Goal: Task Accomplishment & Management: Complete application form

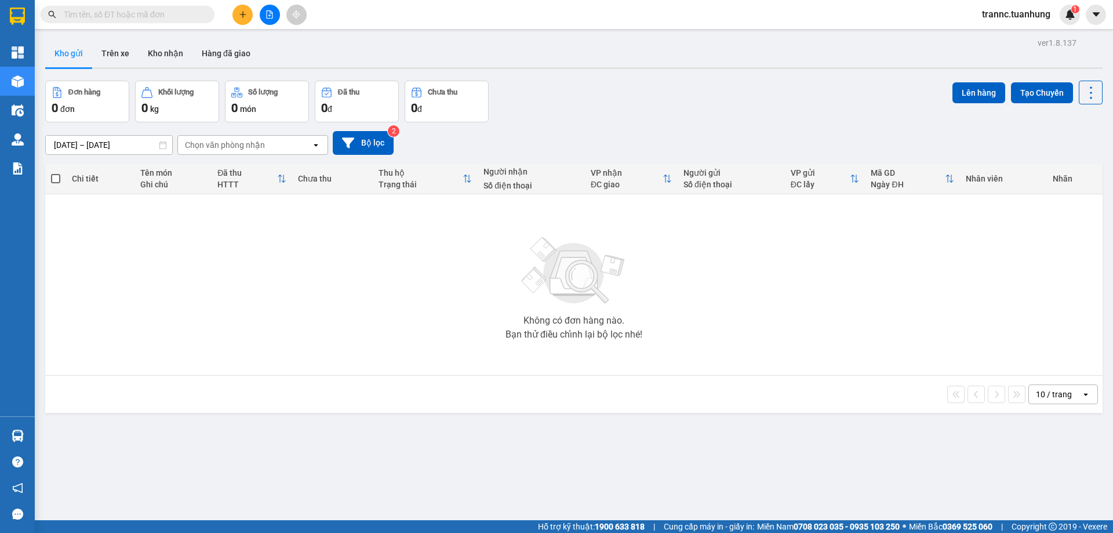
click at [140, 11] on input "text" at bounding box center [132, 14] width 137 height 13
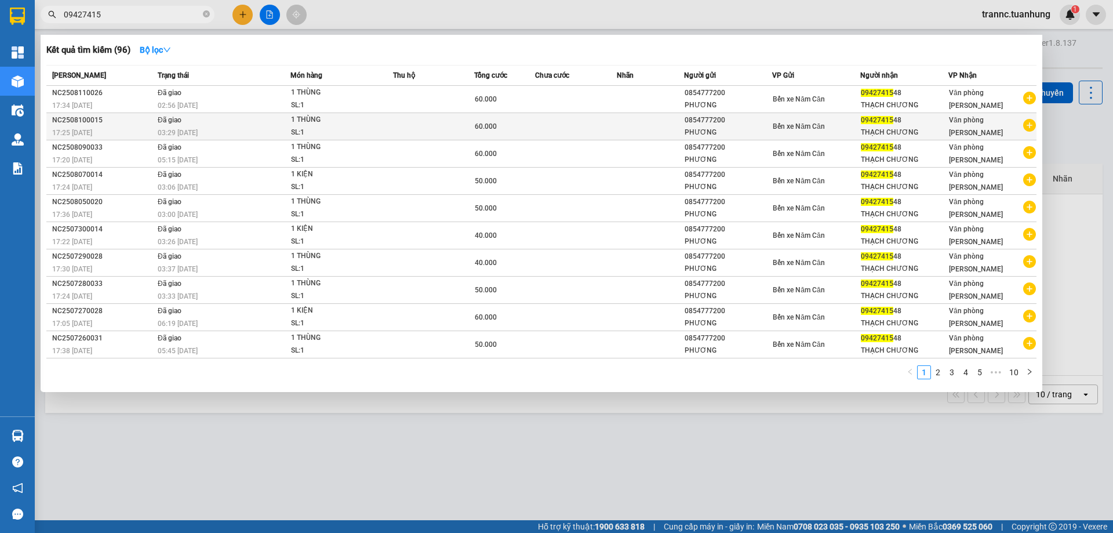
type input "09427415"
click at [1029, 126] on icon "plus-circle" at bounding box center [1029, 125] width 13 height 13
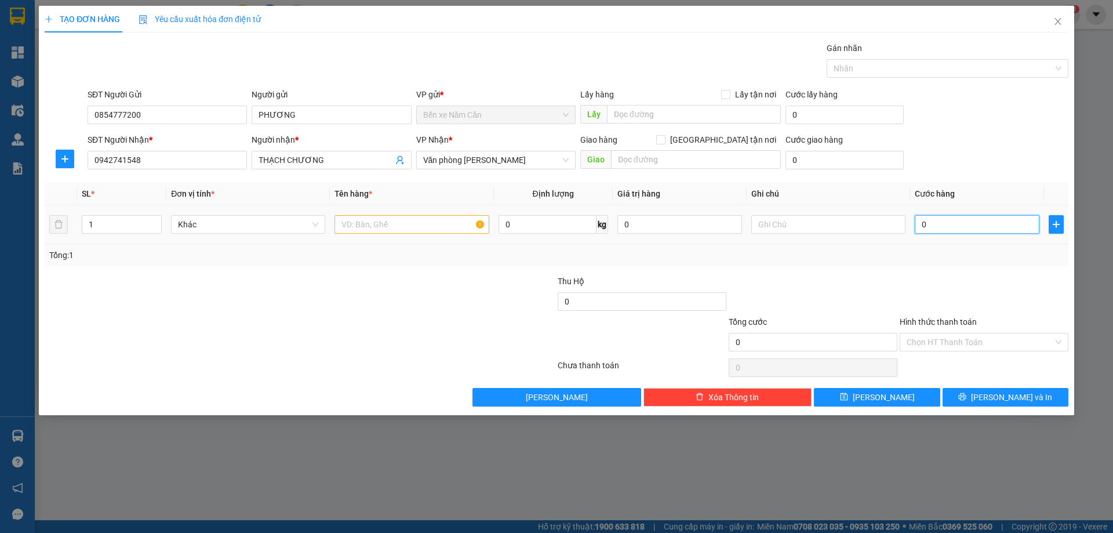
click at [928, 226] on input "0" at bounding box center [977, 224] width 125 height 19
type input "5"
type input "50"
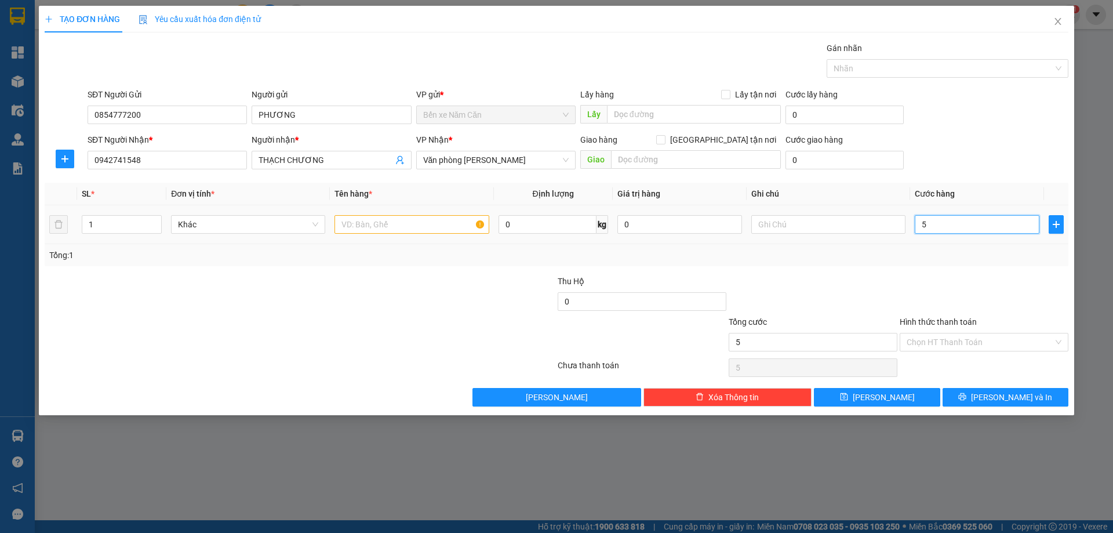
type input "50"
type input "50.000"
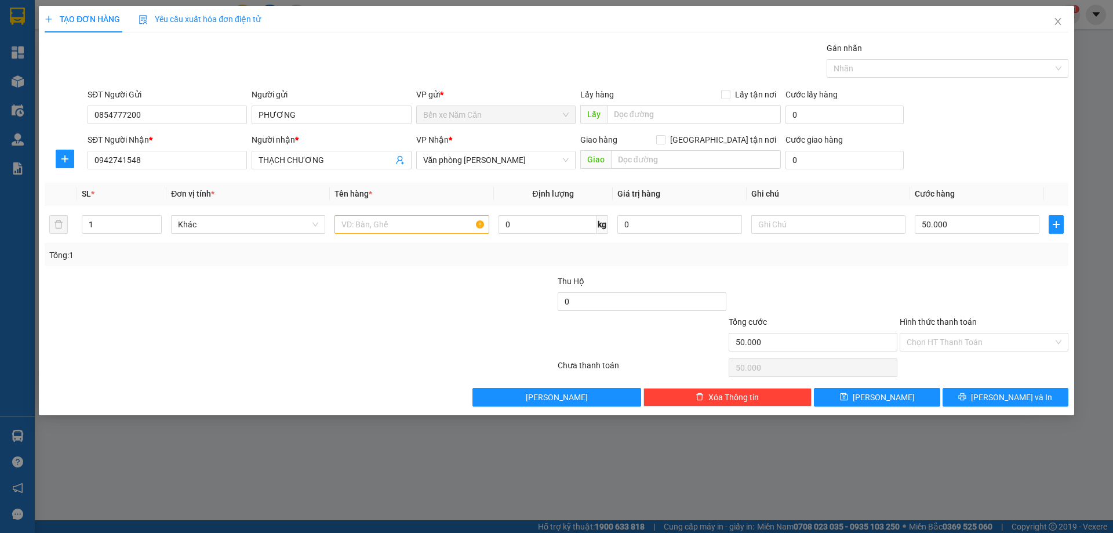
click at [932, 262] on div "Tổng: 1" at bounding box center [557, 255] width 1024 height 22
click at [413, 222] on input "text" at bounding box center [411, 224] width 154 height 19
type input "1 THÙNG"
click at [973, 398] on button "[PERSON_NAME] và In" at bounding box center [1005, 397] width 126 height 19
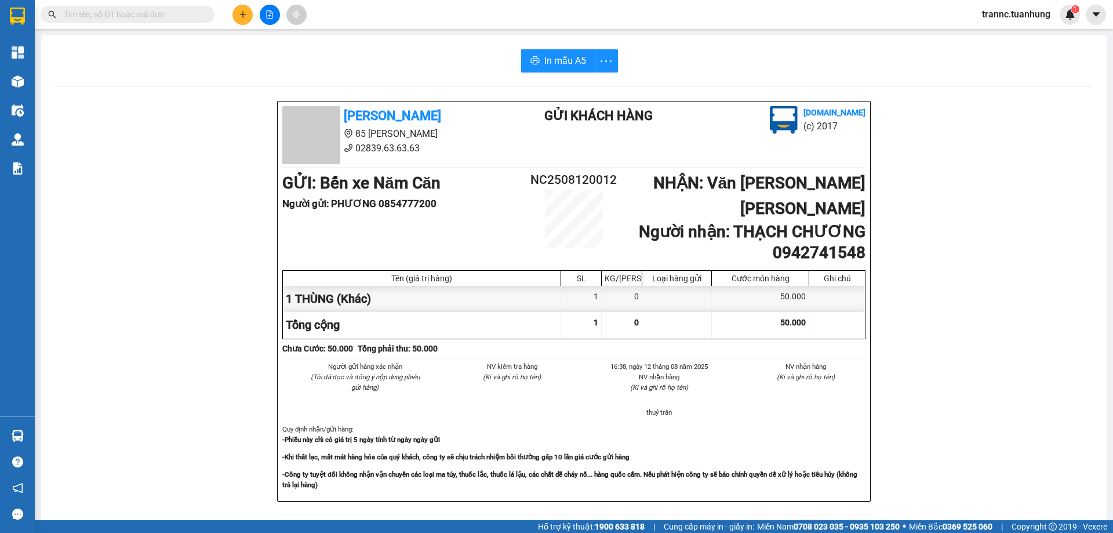
click at [122, 19] on input "text" at bounding box center [132, 14] width 137 height 13
click at [559, 63] on span "In mẫu A5" at bounding box center [565, 60] width 42 height 14
click at [426, 78] on div "In mẫu A5 [PERSON_NAME] 85 [PERSON_NAME] 02839.63.63.63 Gửi khách hàng [DOMAIN_…" at bounding box center [573, 494] width 1065 height 919
click at [197, 16] on input "text" at bounding box center [132, 14] width 137 height 13
click at [242, 12] on icon "plus" at bounding box center [243, 14] width 8 height 8
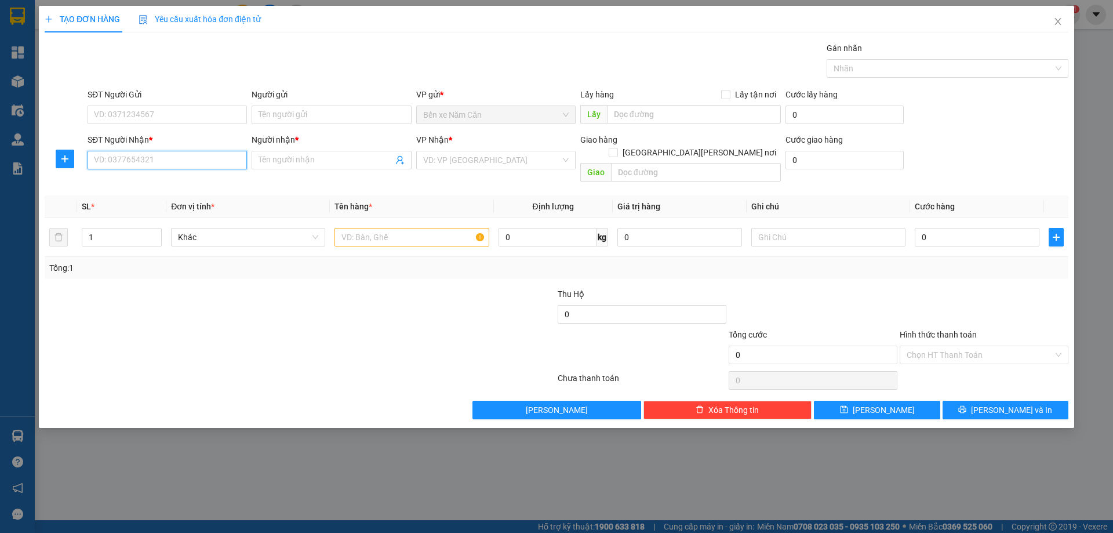
click at [175, 156] on input "SĐT Người Nhận *" at bounding box center [167, 160] width 159 height 19
type input "0914956071"
click at [275, 162] on input "Người nhận *" at bounding box center [326, 160] width 134 height 13
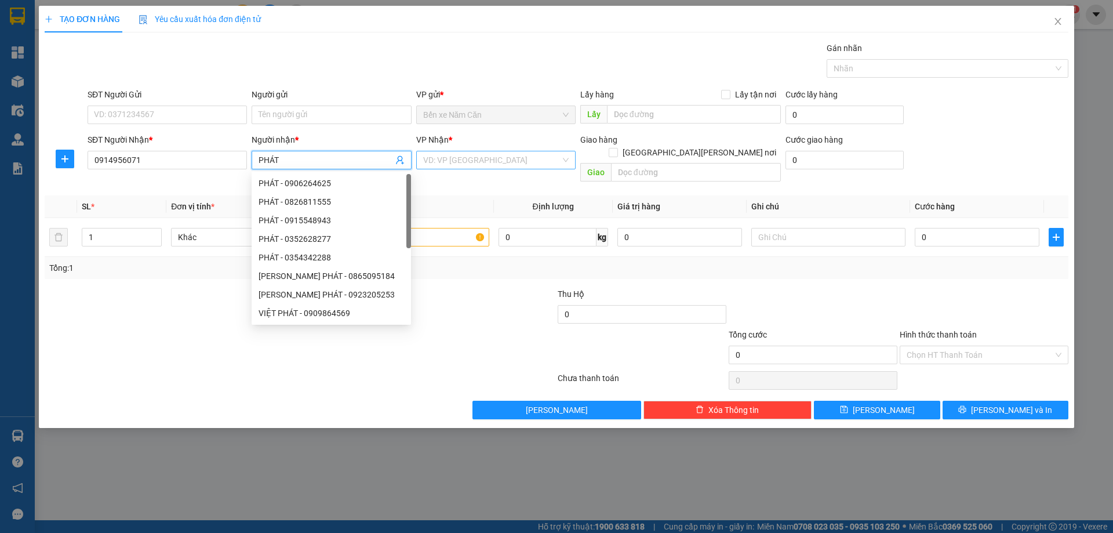
type input "PHÁT"
click at [468, 157] on input "search" at bounding box center [491, 159] width 137 height 17
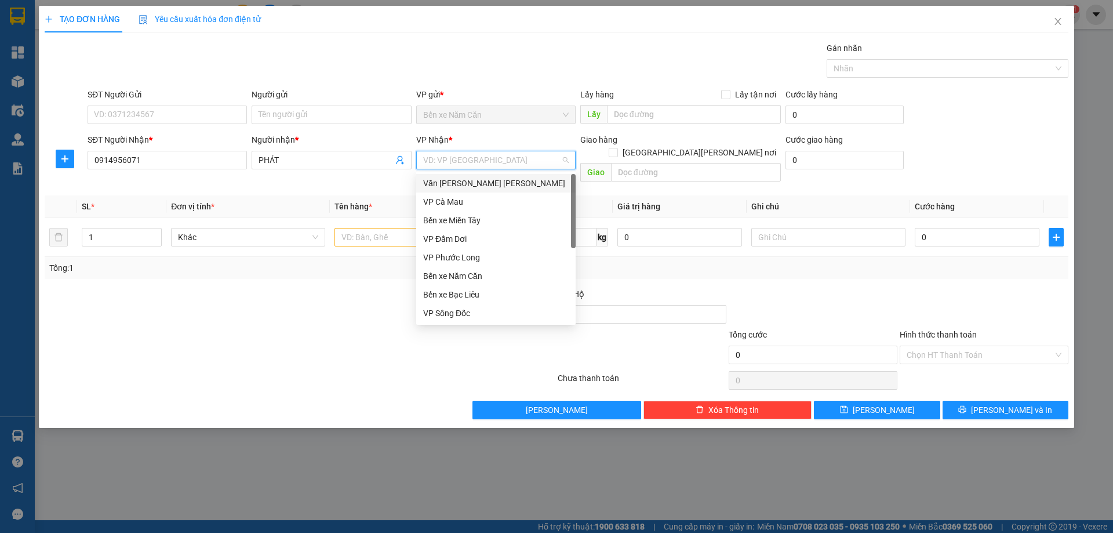
click at [476, 182] on div "Văn [PERSON_NAME] [PERSON_NAME]" at bounding box center [495, 183] width 145 height 13
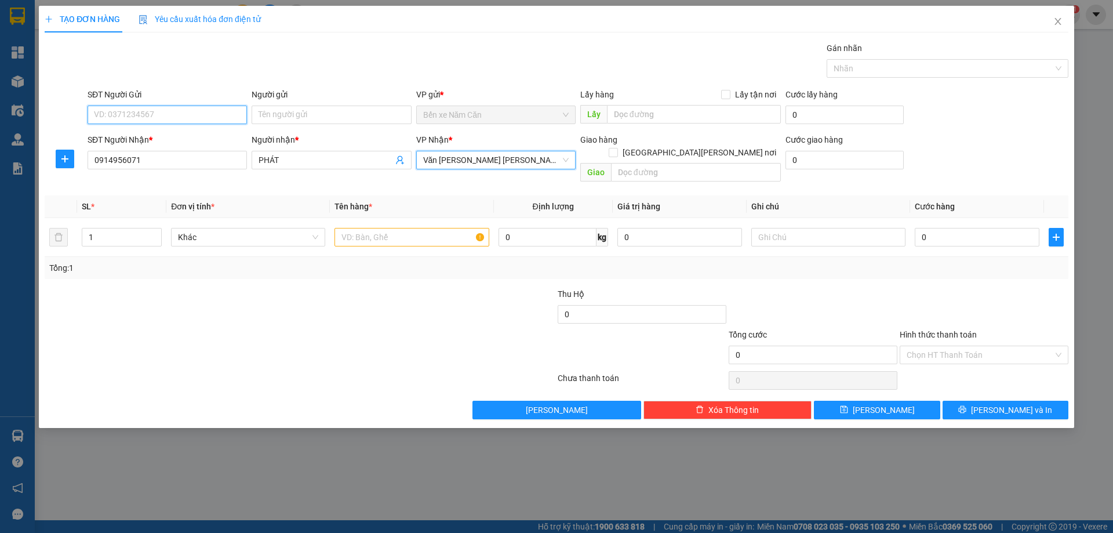
click at [165, 108] on input "SĐT Người Gửi" at bounding box center [167, 114] width 159 height 19
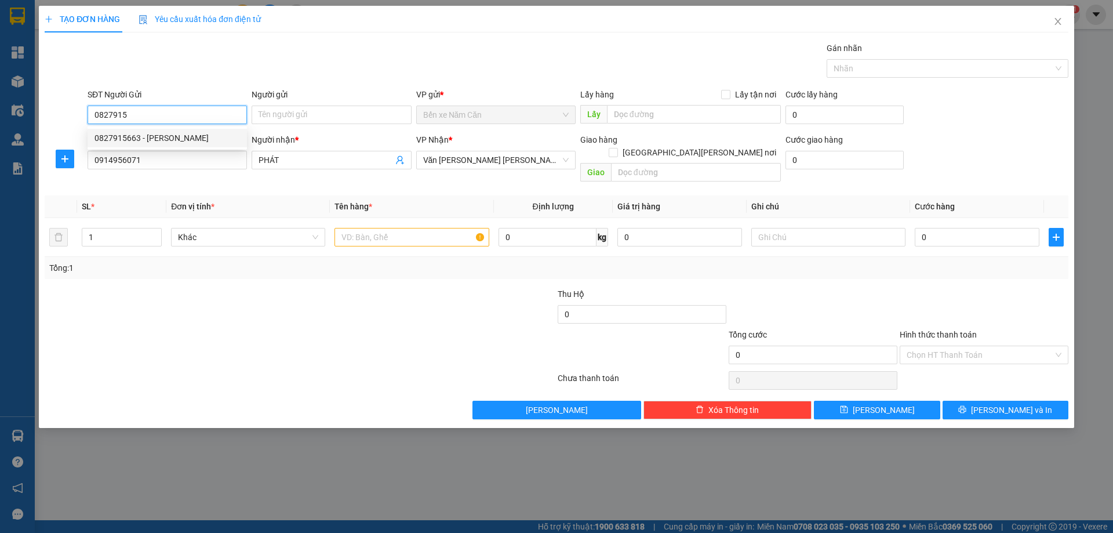
click at [150, 135] on div "0827915663 - [PERSON_NAME]" at bounding box center [166, 138] width 145 height 13
type input "0827915663"
type input "VĨNH"
type input "0827915663"
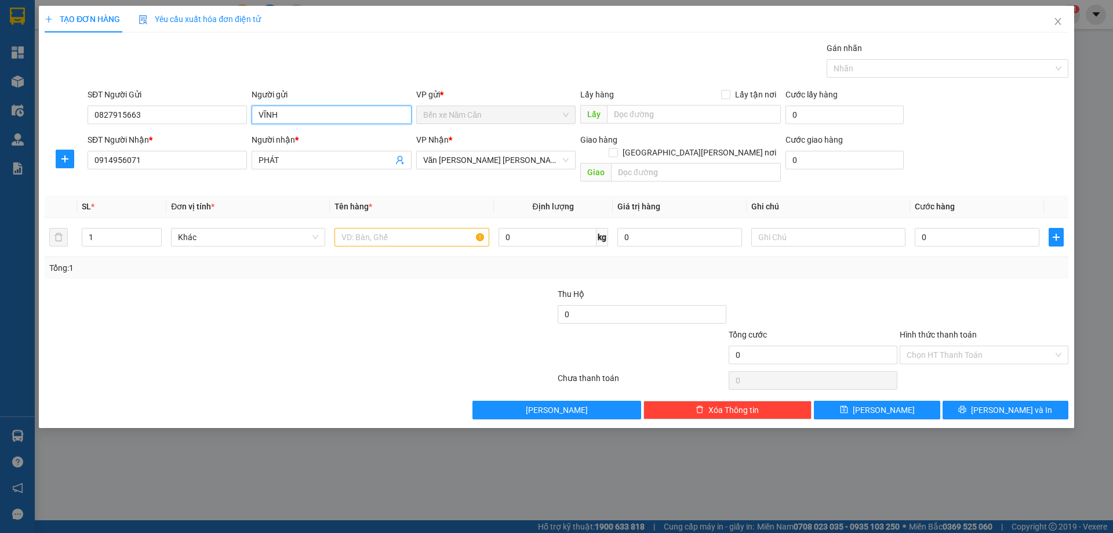
click at [295, 117] on input "VĨNH" at bounding box center [331, 114] width 159 height 19
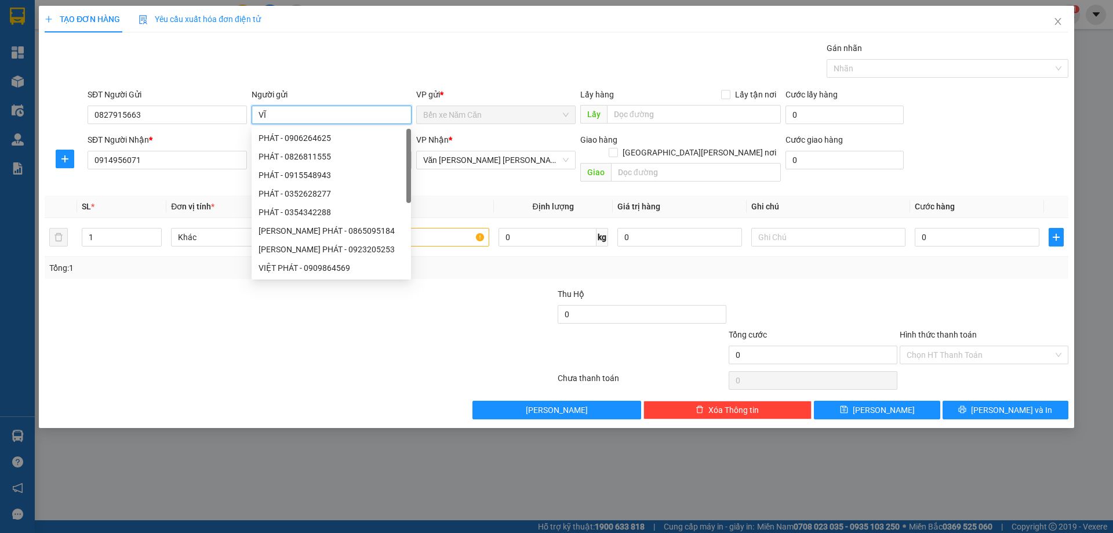
type input "V"
type input "D"
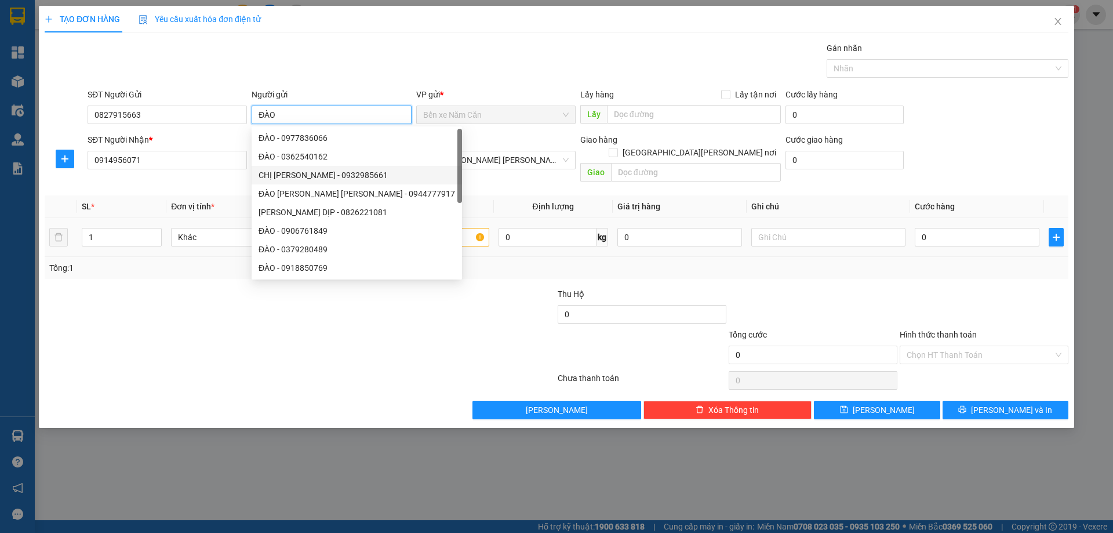
type input "ĐÀO"
click at [447, 228] on input "text" at bounding box center [411, 237] width 154 height 19
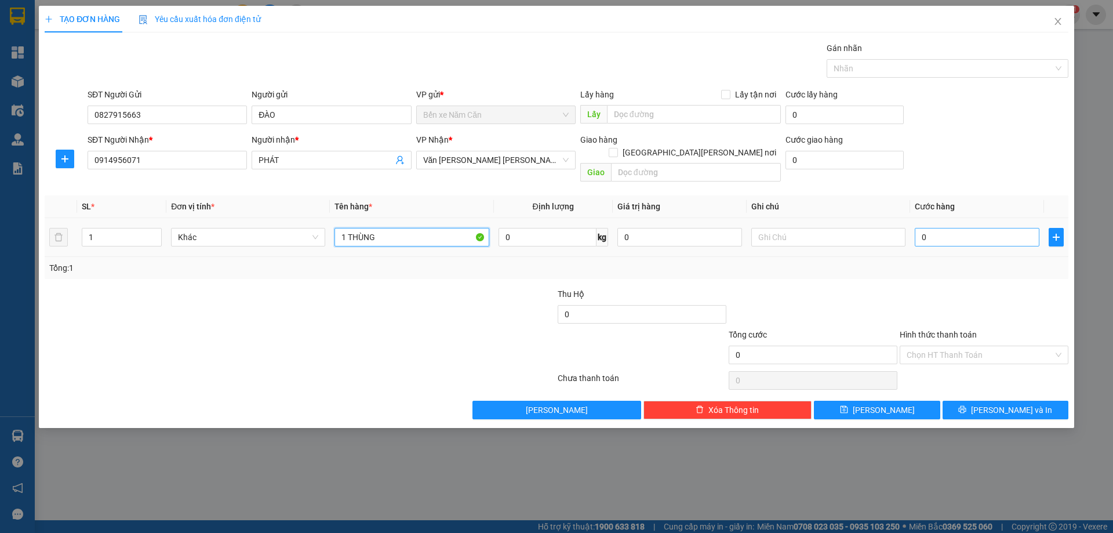
type input "1 THÙNG"
click at [930, 228] on input "0" at bounding box center [977, 237] width 125 height 19
type input "5"
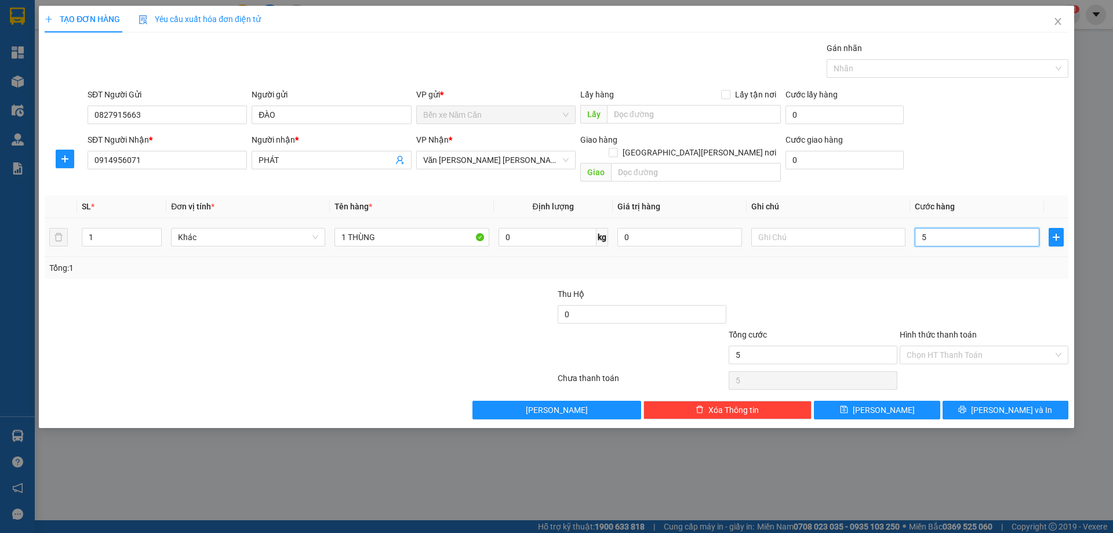
type input "50"
type input "50.000"
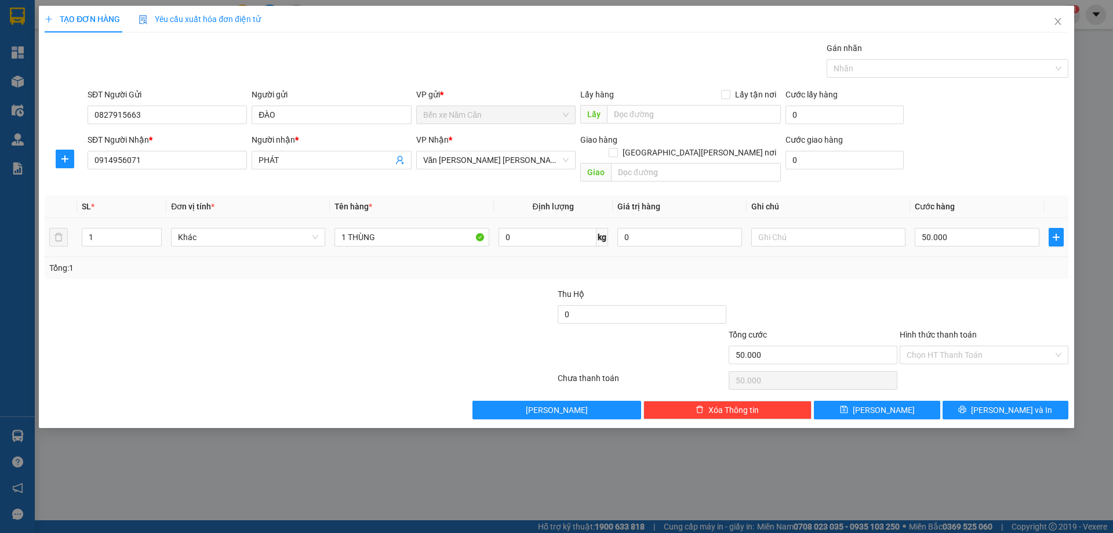
click at [950, 274] on div "Transit Pickup Surcharge Ids Transit Deliver Surcharge Ids Transit Deliver Surc…" at bounding box center [557, 230] width 1024 height 377
click at [946, 346] on input "Hình thức thanh toán" at bounding box center [980, 354] width 147 height 17
click at [944, 363] on div "Tại văn phòng" at bounding box center [984, 365] width 155 height 13
type input "0"
click at [957, 401] on button "[PERSON_NAME] và In" at bounding box center [1005, 410] width 126 height 19
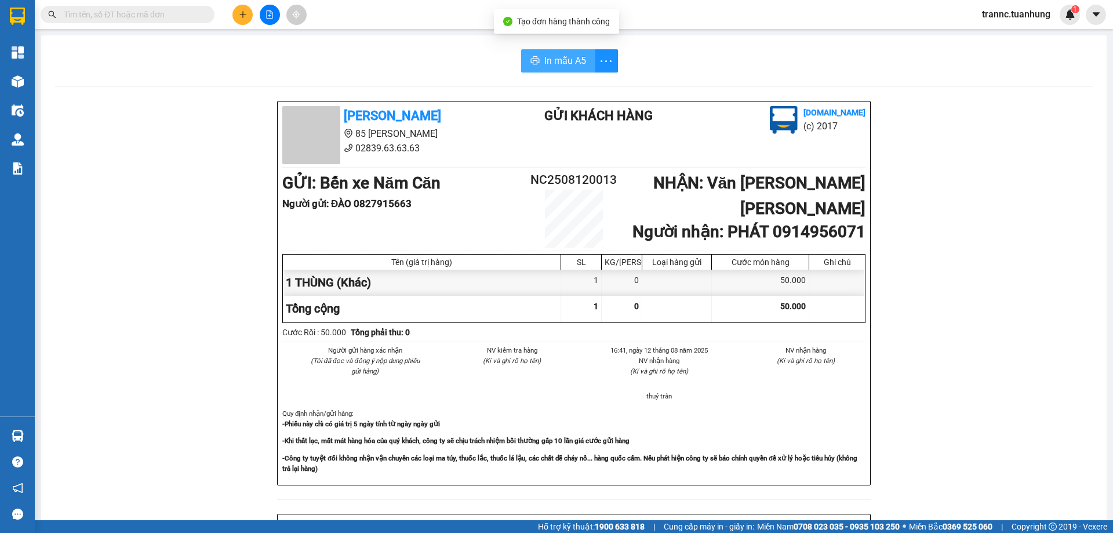
click at [571, 59] on span "In mẫu A5" at bounding box center [565, 60] width 42 height 14
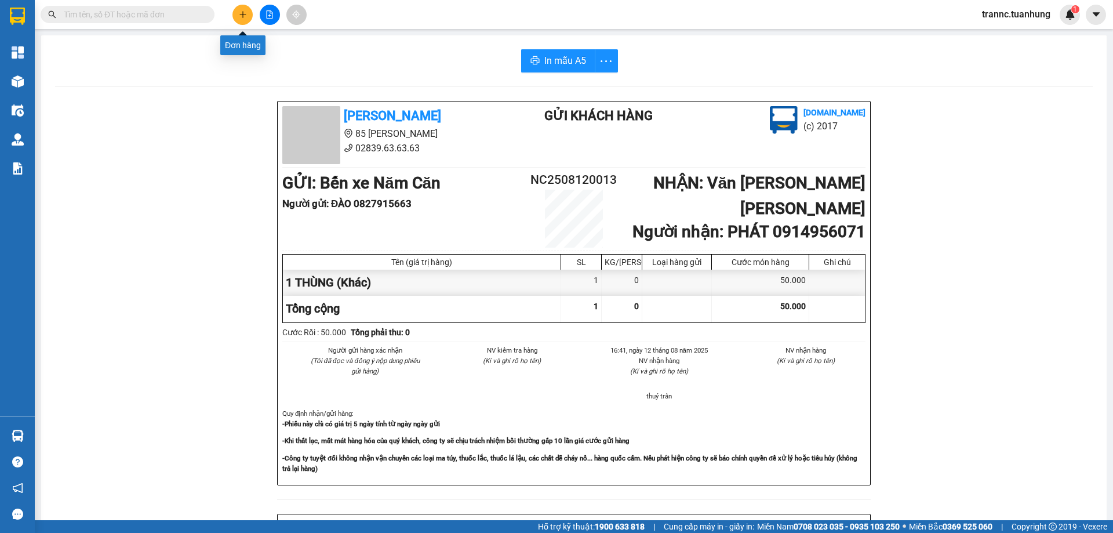
click at [240, 13] on icon "plus" at bounding box center [243, 14] width 8 height 8
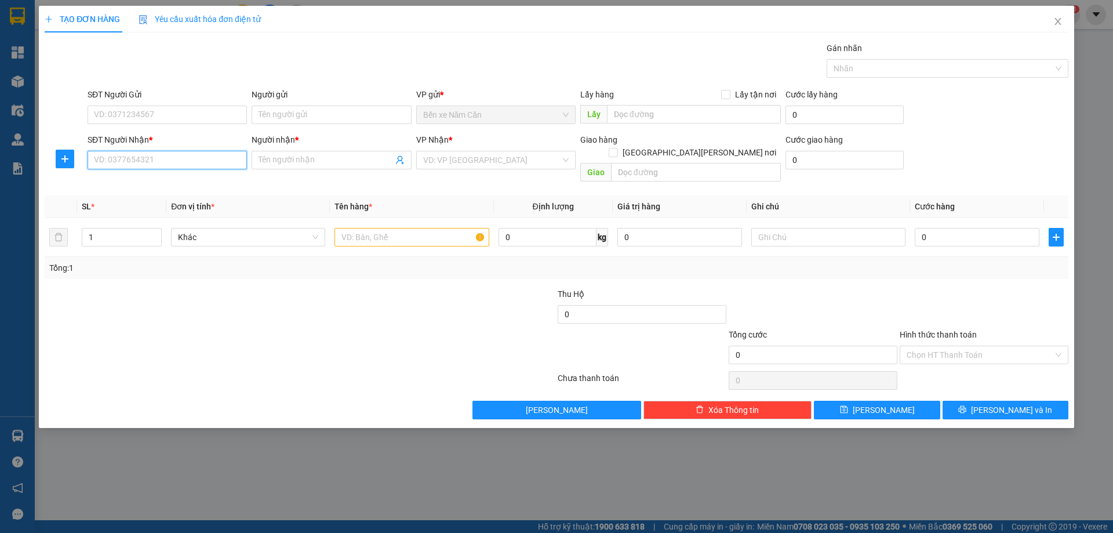
click at [141, 160] on input "SĐT Người Nhận *" at bounding box center [167, 160] width 159 height 19
type input "0946573999"
click at [154, 182] on div "0946573999 - NHÂN" at bounding box center [166, 183] width 145 height 13
type input "NHÂN"
type input "0946573999"
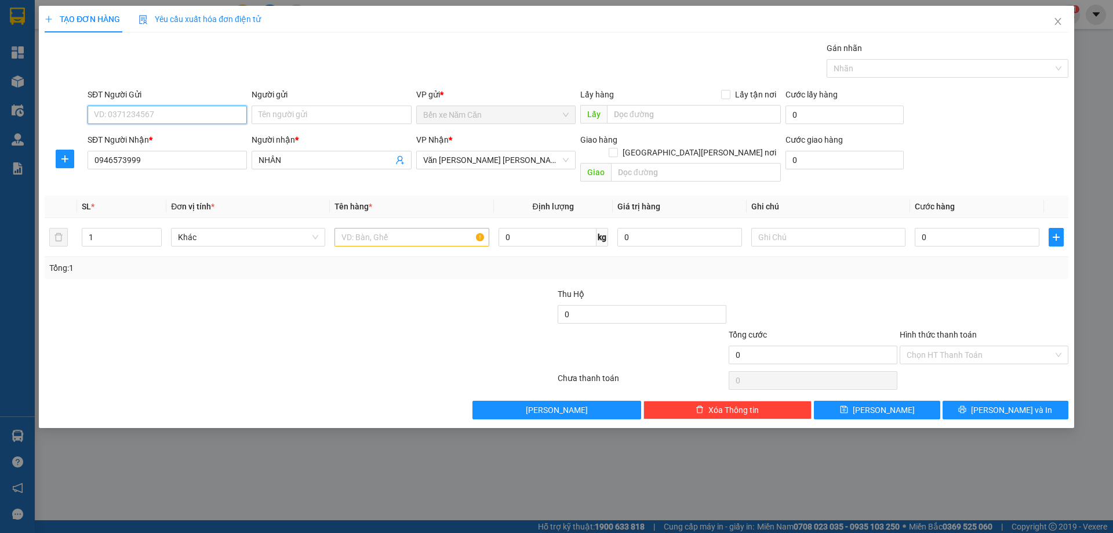
click at [168, 117] on input "SĐT Người Gửi" at bounding box center [167, 114] width 159 height 19
drag, startPoint x: 129, startPoint y: 134, endPoint x: 139, endPoint y: 128, distance: 11.4
click at [129, 134] on div "0919111938 - LINH" at bounding box center [166, 138] width 145 height 13
type input "0919111938"
type input "LINH"
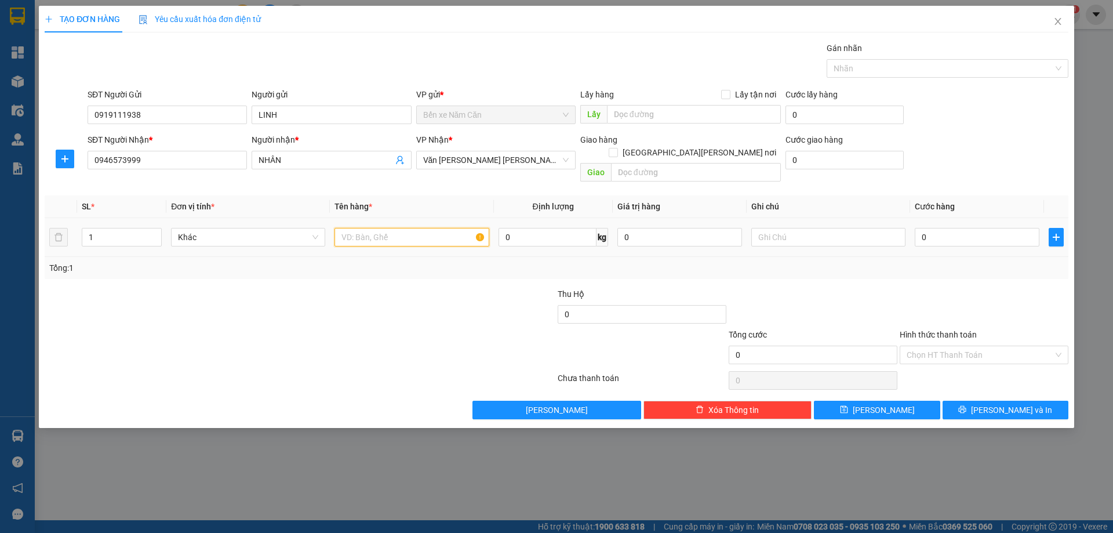
click at [347, 228] on input "text" at bounding box center [411, 237] width 154 height 19
type input "1 THÙNG"
click at [940, 228] on input "0" at bounding box center [977, 237] width 125 height 19
type input "5"
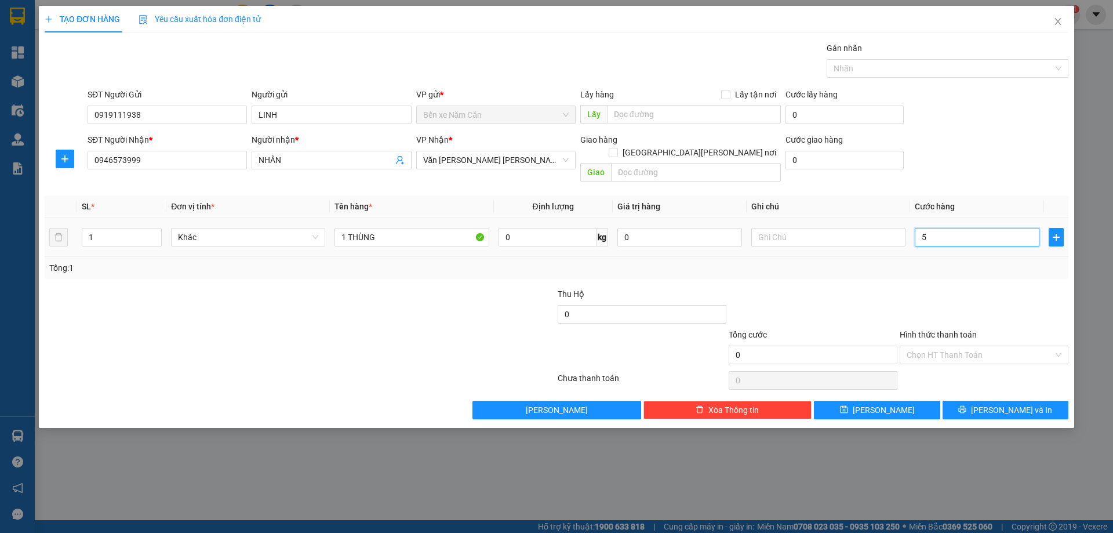
type input "5"
type input "50"
type input "50.000"
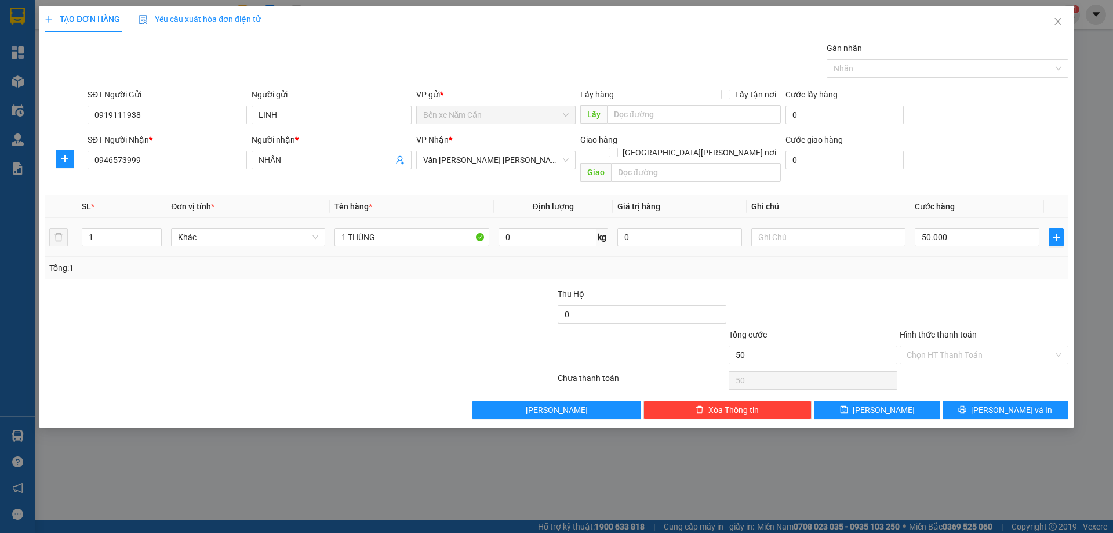
type input "50.000"
click at [956, 274] on div "Transit Pickup Surcharge Ids Transit Deliver Surcharge Ids Transit Deliver Surc…" at bounding box center [557, 230] width 1024 height 377
click at [992, 346] on input "Hình thức thanh toán" at bounding box center [980, 354] width 147 height 17
click at [983, 359] on div "Tại văn phòng" at bounding box center [984, 365] width 155 height 13
type input "0"
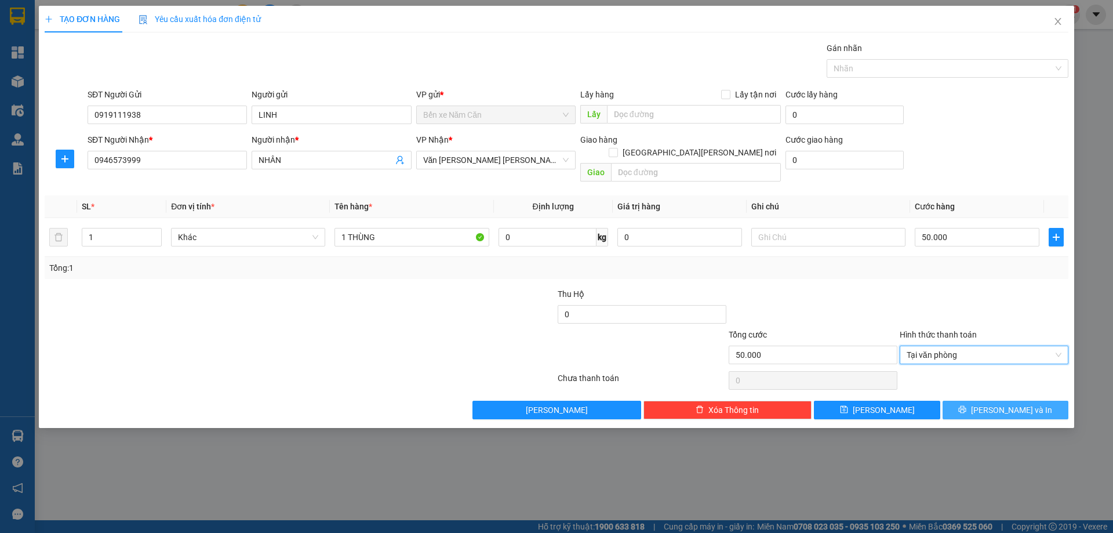
click at [1010, 403] on span "[PERSON_NAME] và In" at bounding box center [1011, 409] width 81 height 13
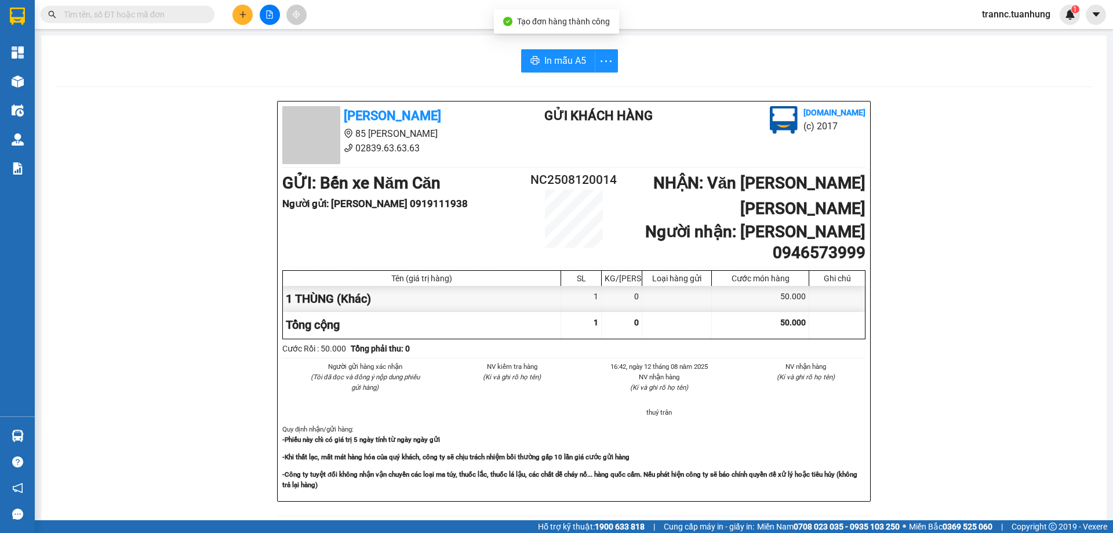
click at [559, 46] on div "In mẫu A5 [PERSON_NAME] 85 [PERSON_NAME] 02839.63.63.63 Gửi khách hàng [DOMAIN_…" at bounding box center [573, 494] width 1065 height 919
click at [560, 57] on span "In mẫu A5" at bounding box center [565, 60] width 42 height 14
click at [399, 72] on div "In mẫu A5 [PERSON_NAME] 85 [PERSON_NAME] 02839.63.63.63 Gửi khách hàng [DOMAIN_…" at bounding box center [573, 494] width 1065 height 919
click at [237, 12] on button at bounding box center [242, 15] width 20 height 20
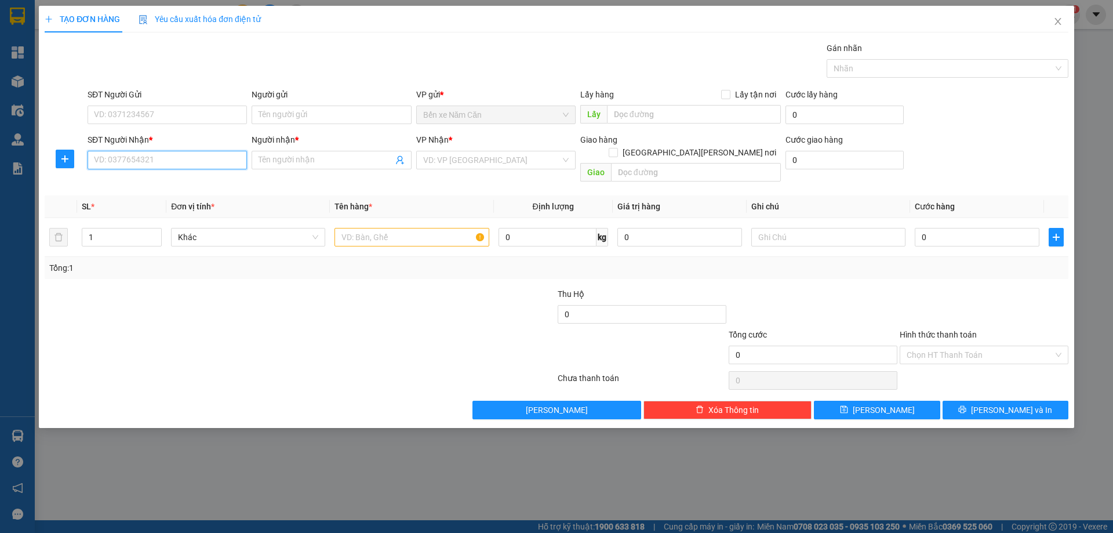
click at [152, 158] on input "SĐT Người Nhận *" at bounding box center [167, 160] width 159 height 19
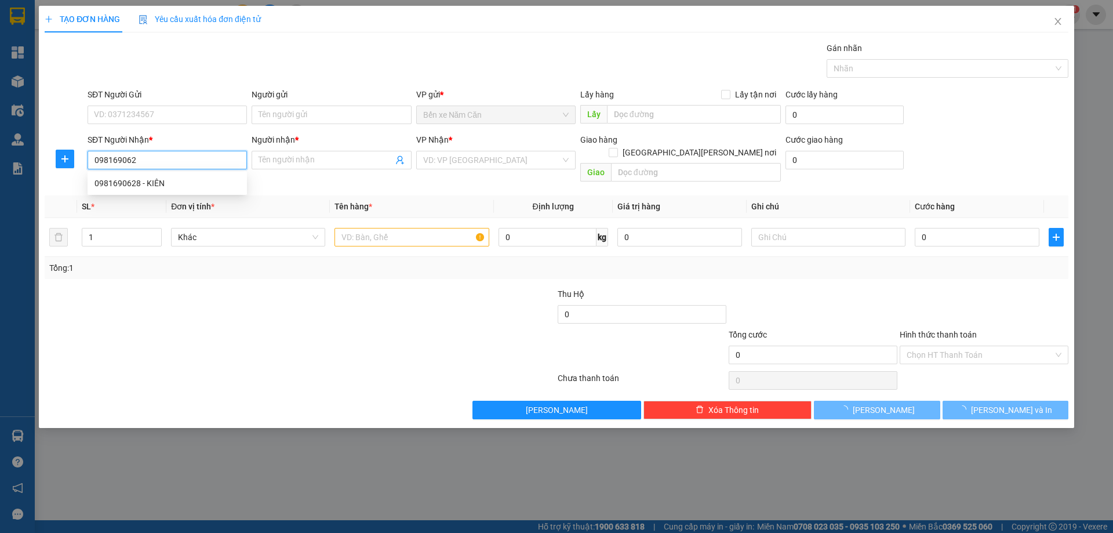
type input "0981690628"
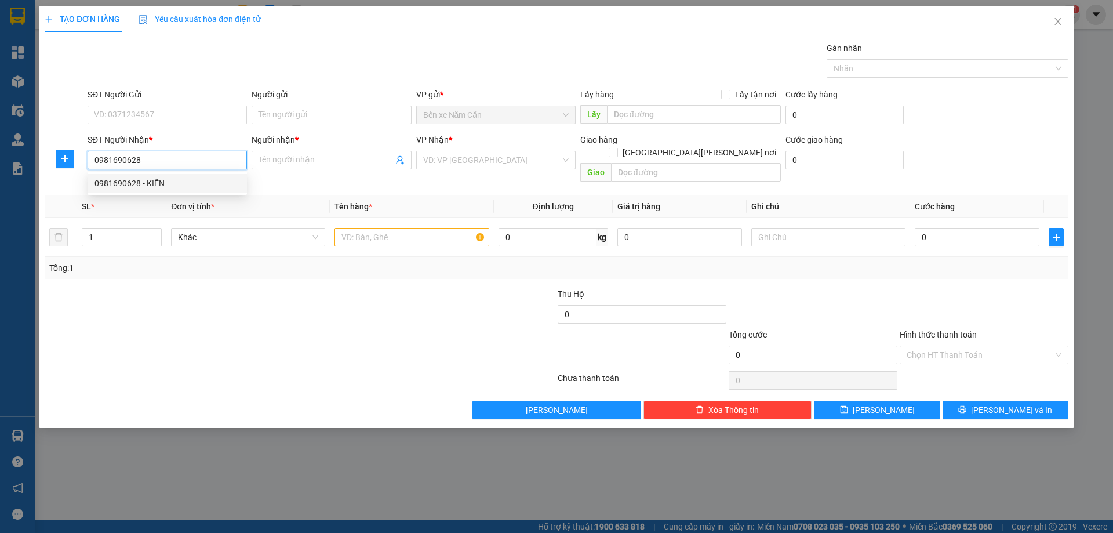
drag, startPoint x: 152, startPoint y: 183, endPoint x: 157, endPoint y: 170, distance: 14.3
click at [152, 183] on div "0981690628 - KIÊN" at bounding box center [166, 183] width 145 height 13
type input "KIÊN"
type input "0981690628"
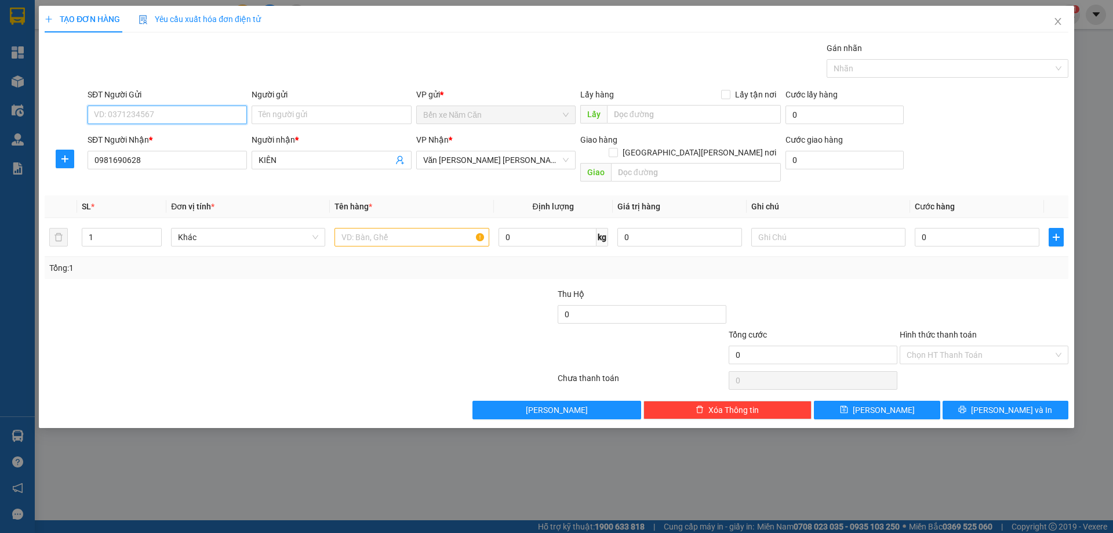
click at [167, 111] on input "SĐT Người Gửi" at bounding box center [167, 114] width 159 height 19
click at [374, 228] on input "text" at bounding box center [411, 237] width 154 height 19
click at [190, 116] on input "0811383836" at bounding box center [167, 114] width 159 height 19
type input "0811383836"
click at [297, 119] on input "Người gửi" at bounding box center [331, 114] width 159 height 19
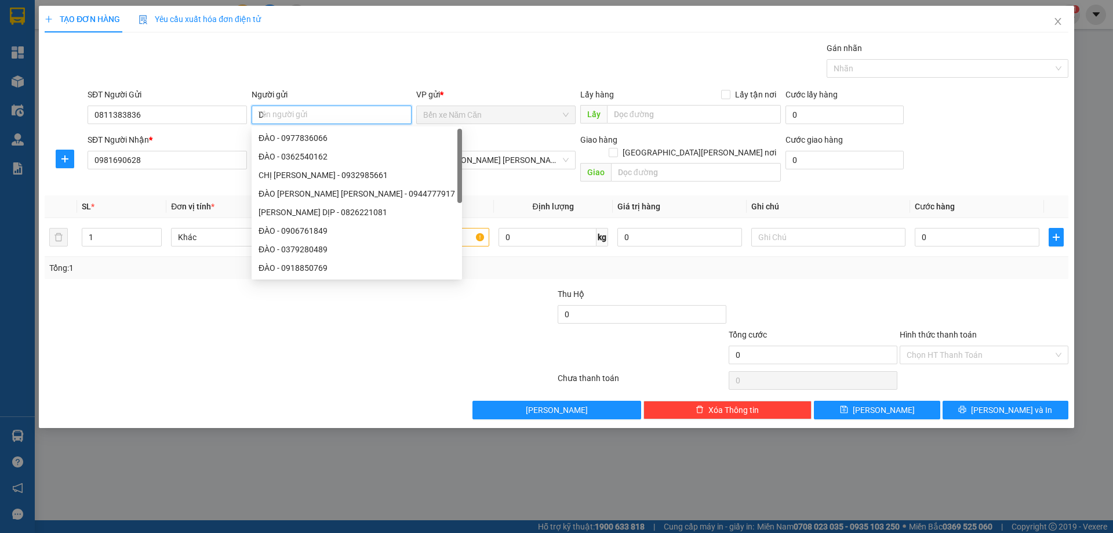
type input "D"
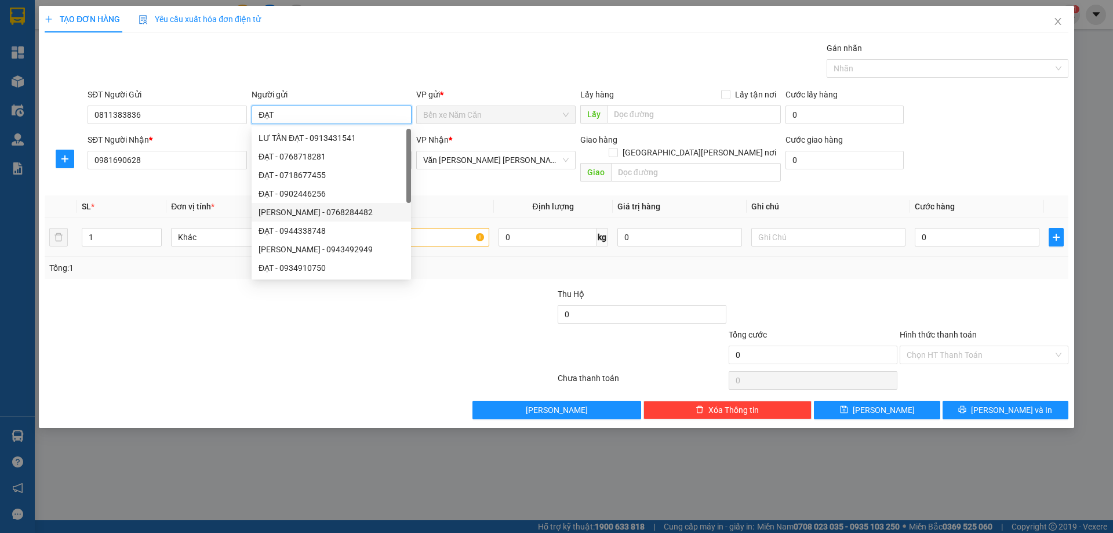
type input "ĐẠT"
click at [458, 228] on input "text" at bounding box center [411, 237] width 154 height 19
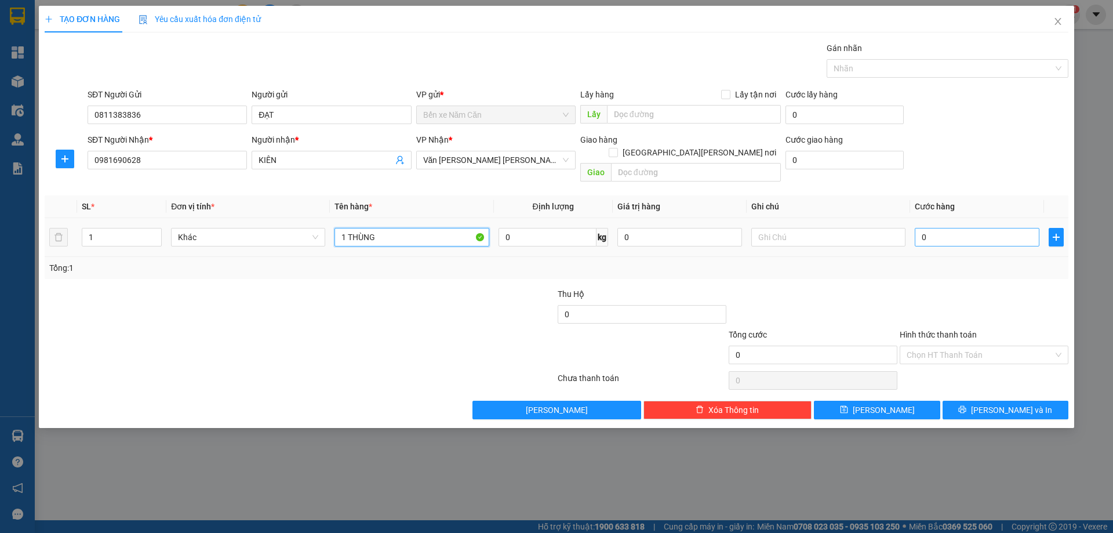
type input "1 THÙNG"
click at [934, 229] on input "0" at bounding box center [977, 237] width 125 height 19
type input "4"
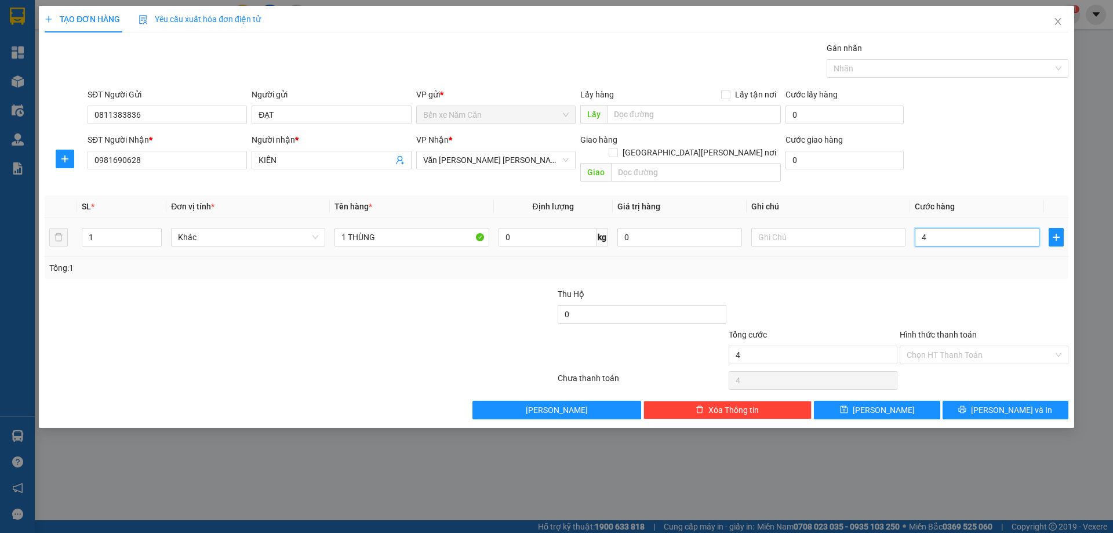
type input "40"
type input "40.000"
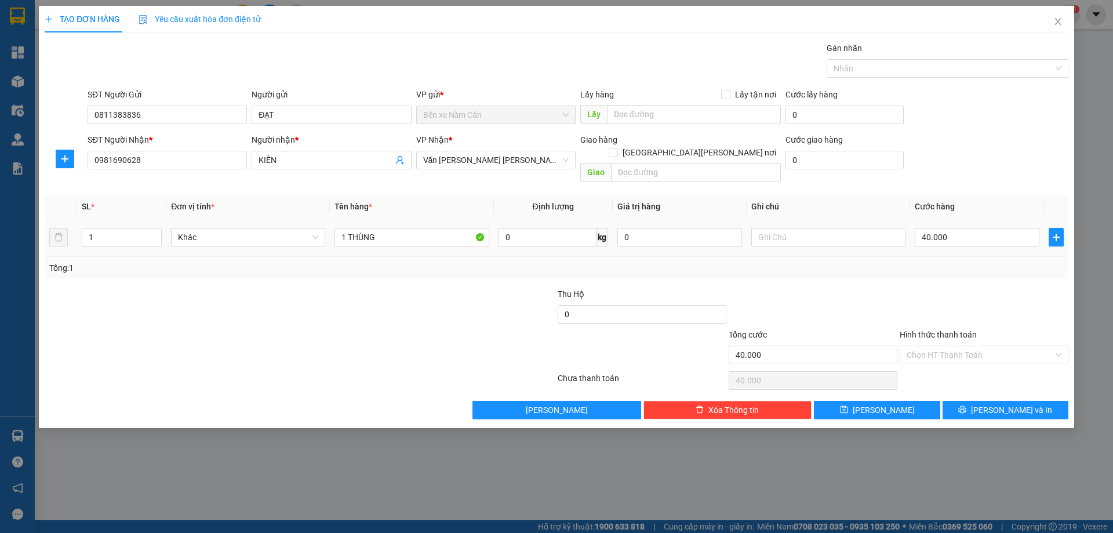
click at [935, 261] on div "Tổng: 1" at bounding box center [556, 267] width 1014 height 13
click at [951, 346] on input "Hình thức thanh toán" at bounding box center [980, 354] width 147 height 17
click at [950, 365] on div "Tại văn phòng" at bounding box center [984, 365] width 155 height 13
type input "0"
click at [981, 401] on button "[PERSON_NAME] và In" at bounding box center [1005, 410] width 126 height 19
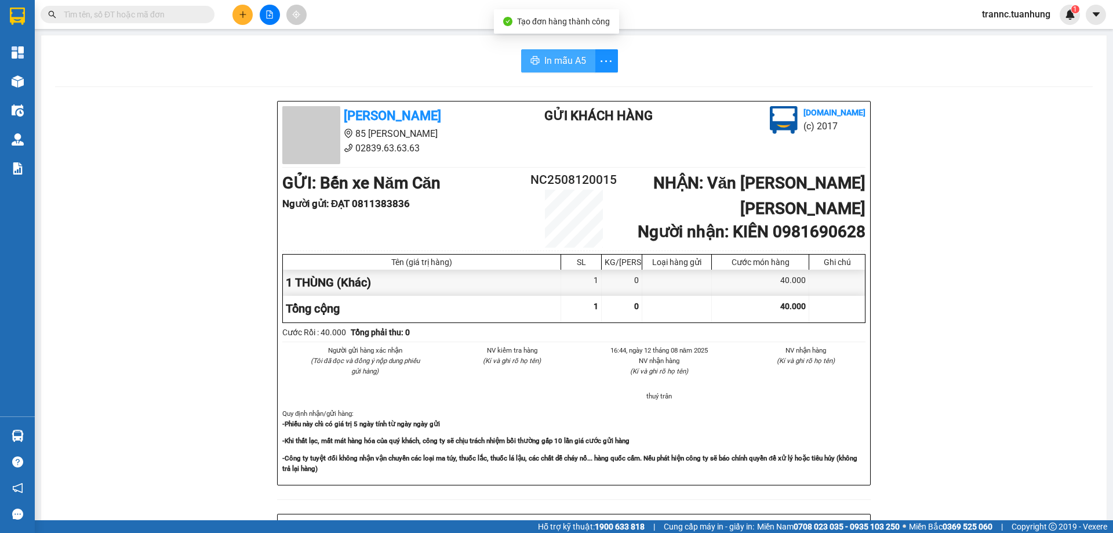
click at [552, 57] on span "In mẫu A5" at bounding box center [565, 60] width 42 height 14
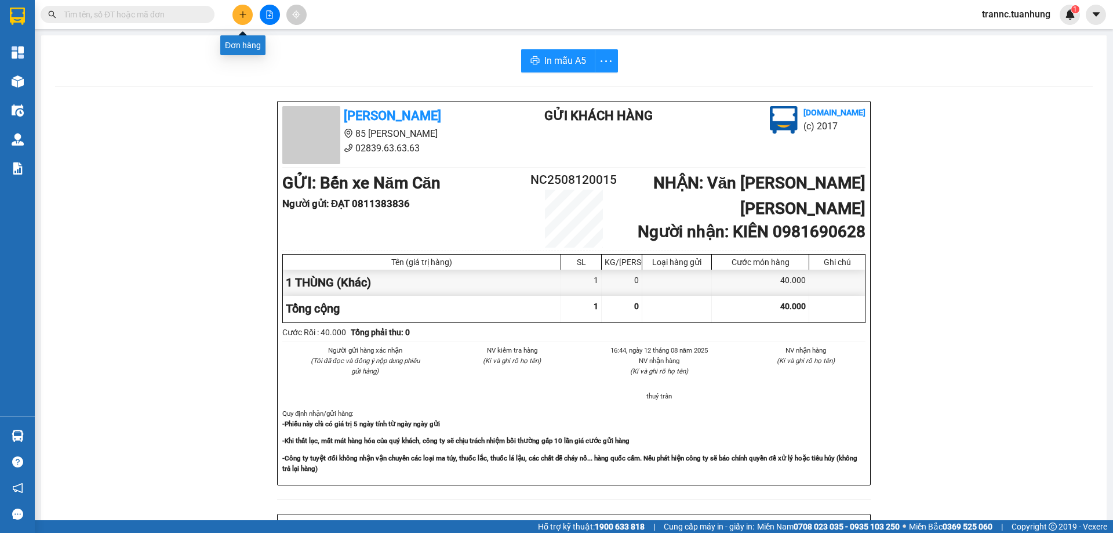
click at [239, 16] on icon "plus" at bounding box center [243, 14] width 8 height 8
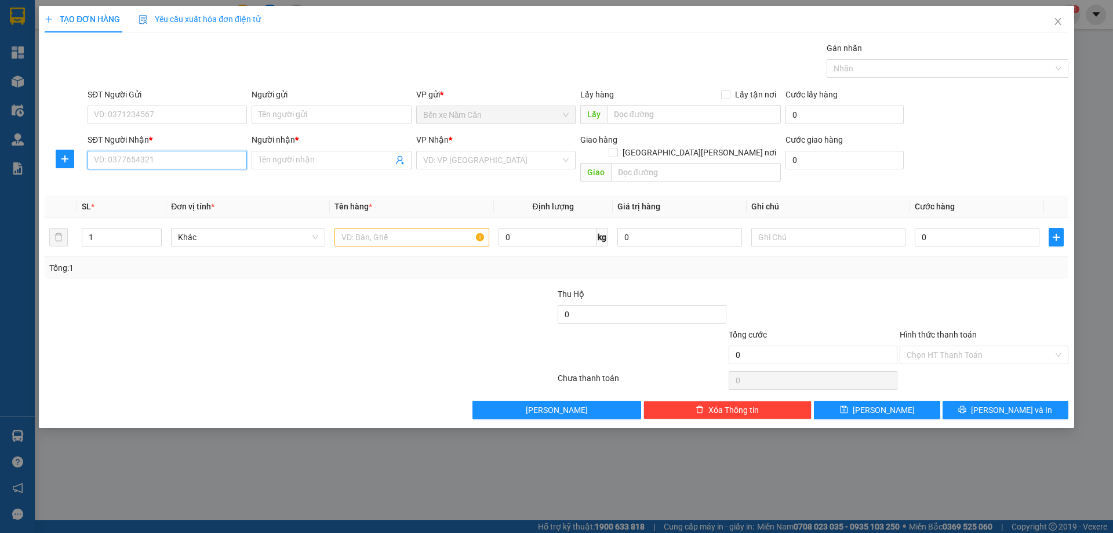
click at [162, 165] on input "SĐT Người Nhận *" at bounding box center [167, 160] width 159 height 19
type input "0765830818"
click at [158, 181] on div "0765830818 - MÌ" at bounding box center [166, 183] width 145 height 13
type input "MÌ"
type input "0765830818"
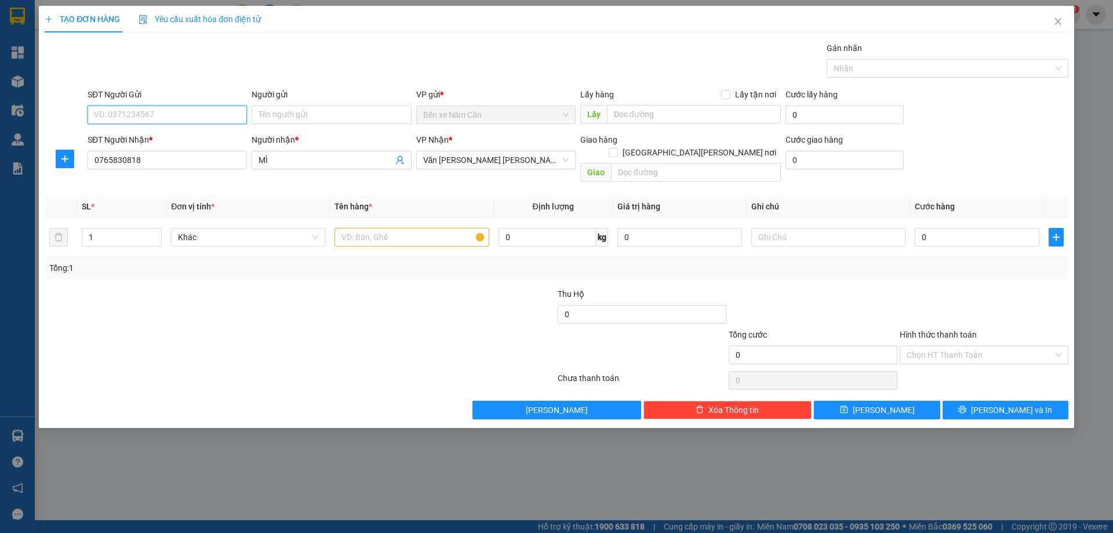
click at [163, 116] on input "SĐT Người Gửi" at bounding box center [167, 114] width 159 height 19
click at [165, 135] on div "0824333177 - TRẮNG" at bounding box center [166, 138] width 145 height 13
type input "0824333177"
type input "TRẮNG"
type input "0824333177"
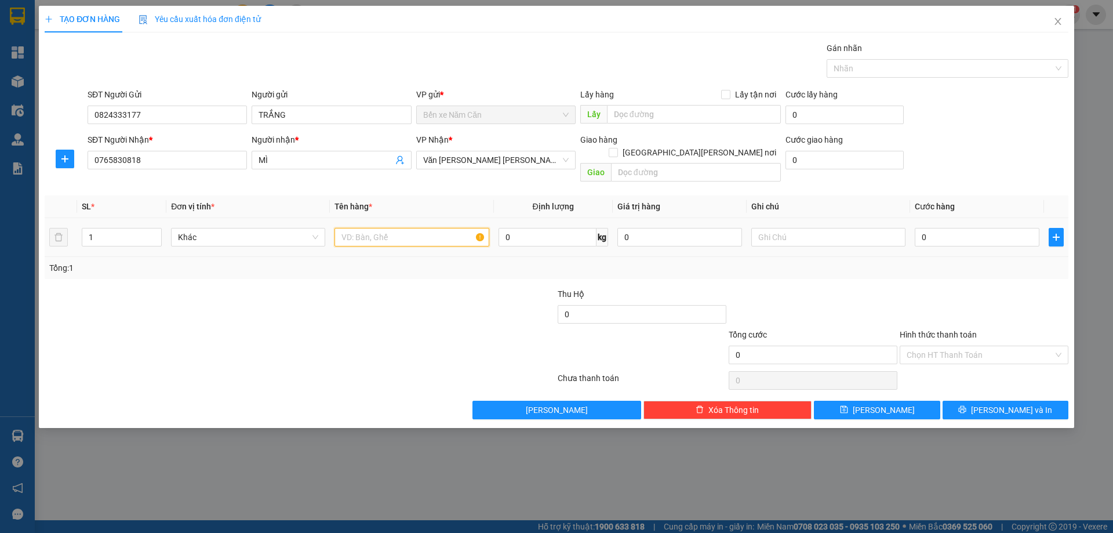
click at [373, 228] on input "text" at bounding box center [411, 237] width 154 height 19
type input "2"
click at [141, 228] on input "1" at bounding box center [121, 236] width 79 height 17
type input "2"
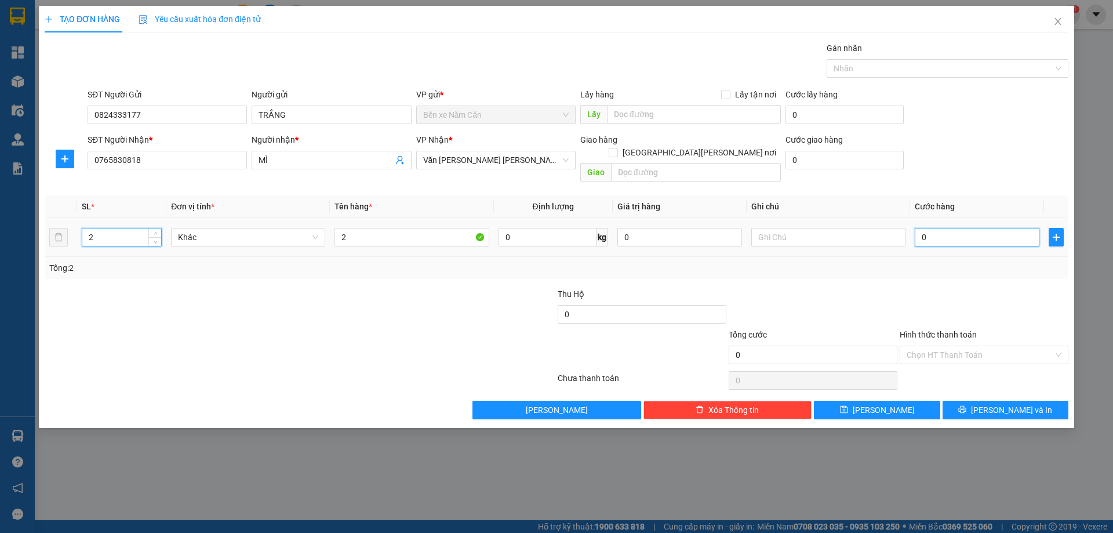
click at [944, 228] on input "0" at bounding box center [977, 237] width 125 height 19
type input "1"
type input "10"
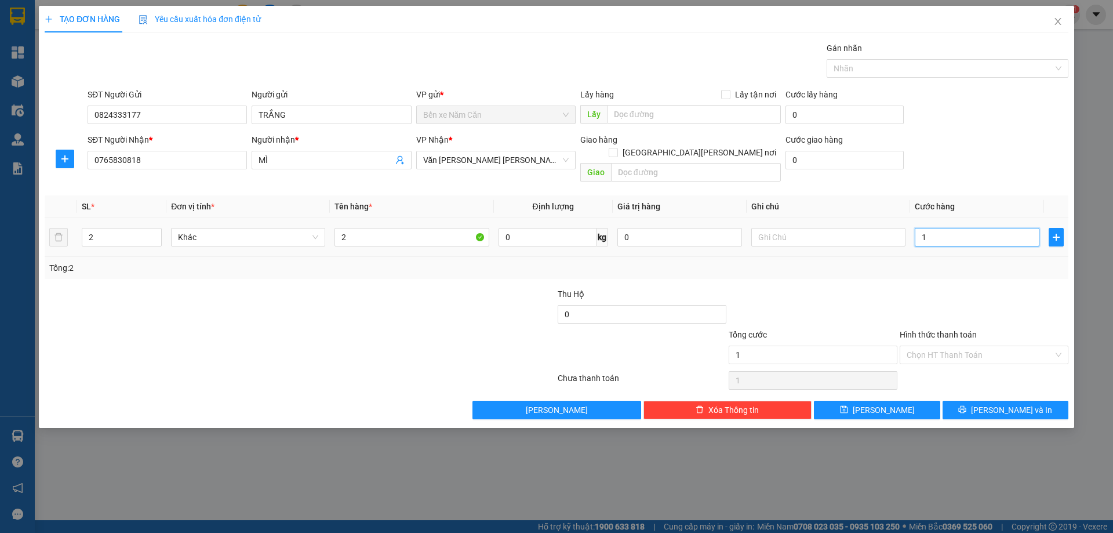
type input "10"
type input "100"
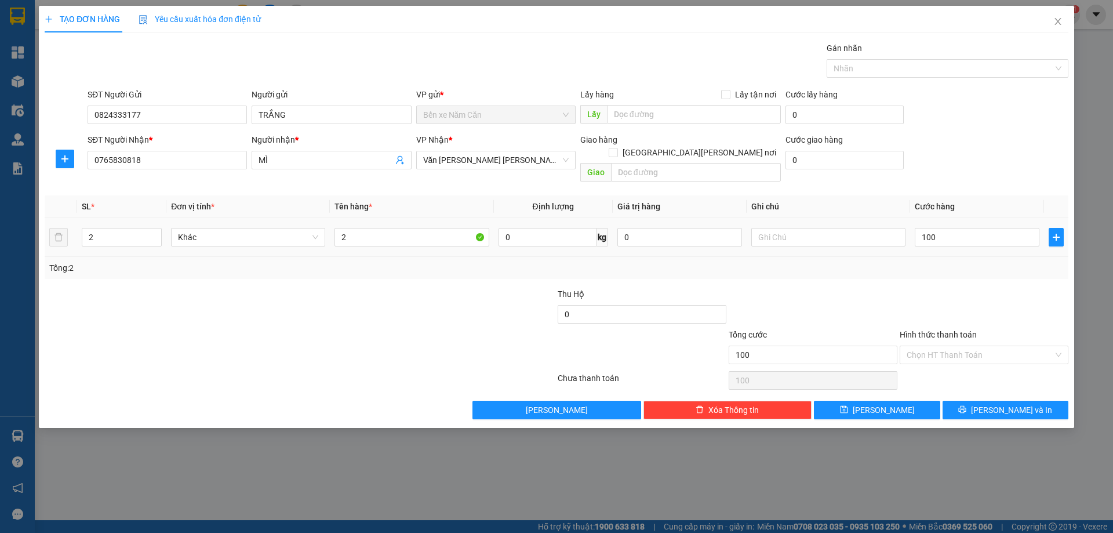
type input "100.000"
click at [945, 261] on div "Tổng: 2" at bounding box center [556, 267] width 1014 height 13
click at [941, 346] on input "Hình thức thanh toán" at bounding box center [980, 354] width 147 height 17
click at [941, 364] on div "Tại văn phòng" at bounding box center [984, 365] width 155 height 13
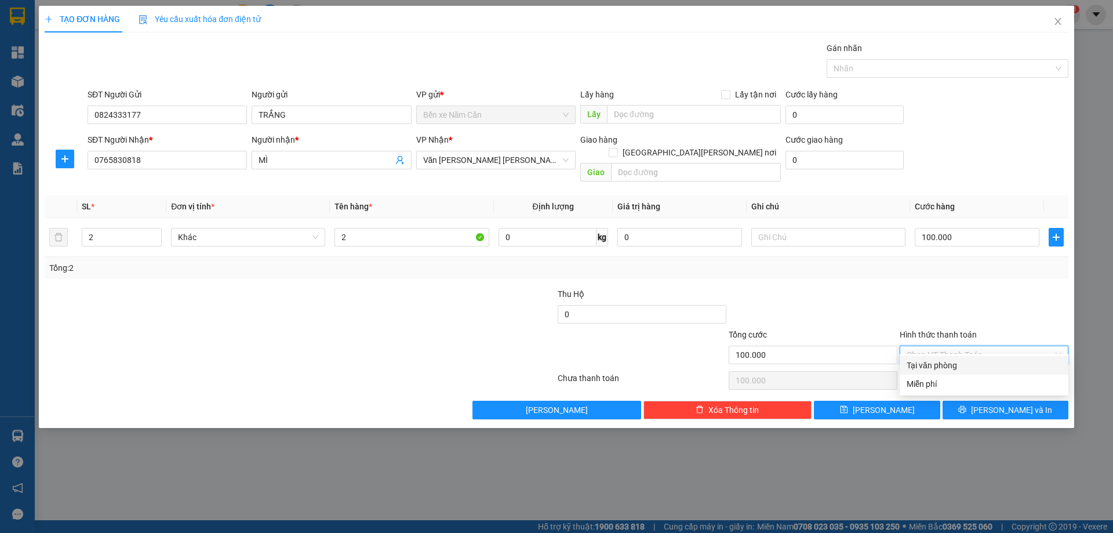
type input "0"
click at [993, 401] on button "[PERSON_NAME] và In" at bounding box center [1005, 410] width 126 height 19
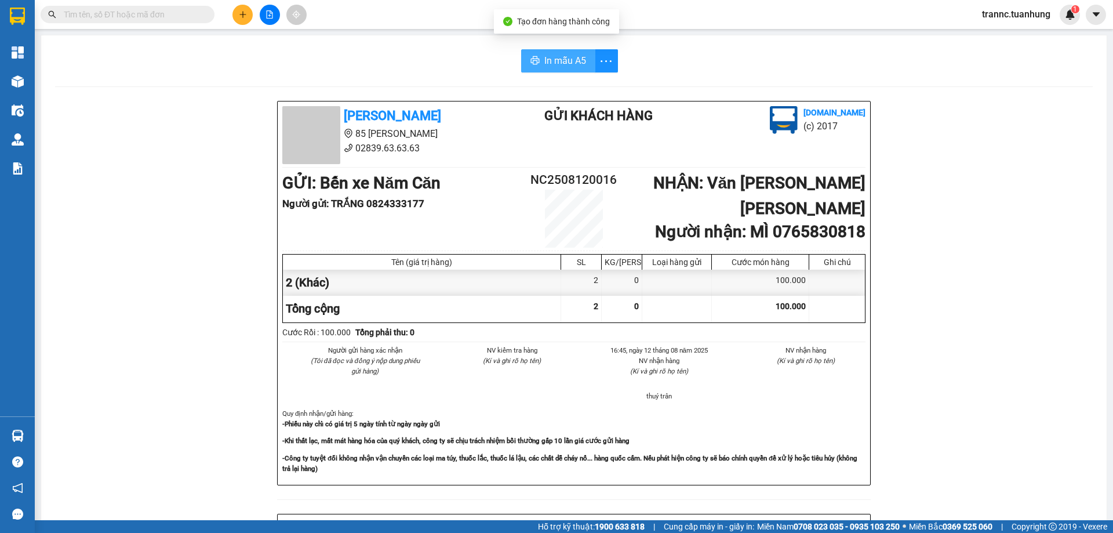
click at [580, 59] on span "In mẫu A5" at bounding box center [565, 60] width 42 height 14
click at [170, 10] on input "text" at bounding box center [132, 14] width 137 height 13
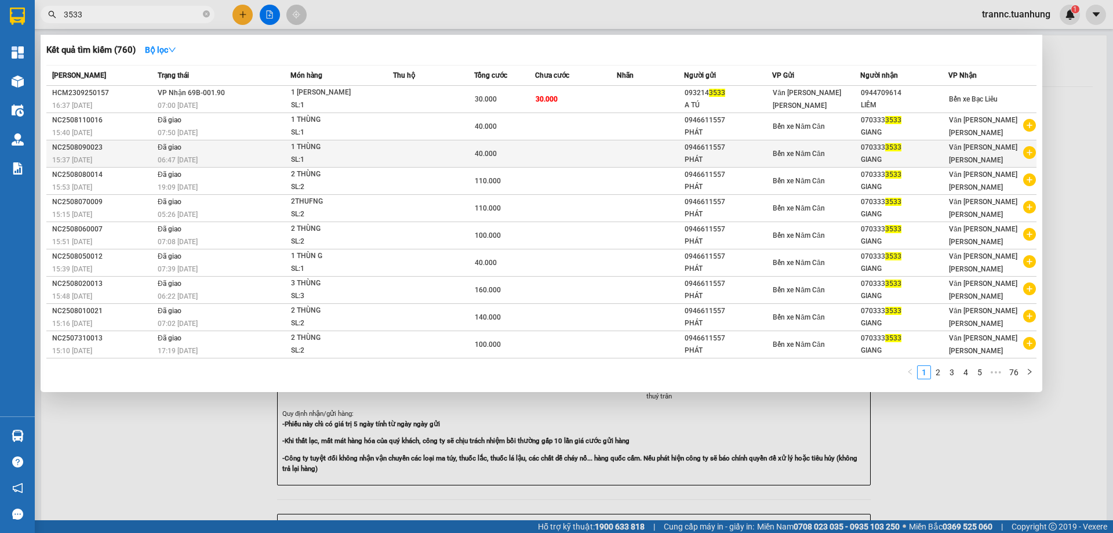
type input "3533"
click at [1028, 154] on icon "plus-circle" at bounding box center [1029, 152] width 13 height 13
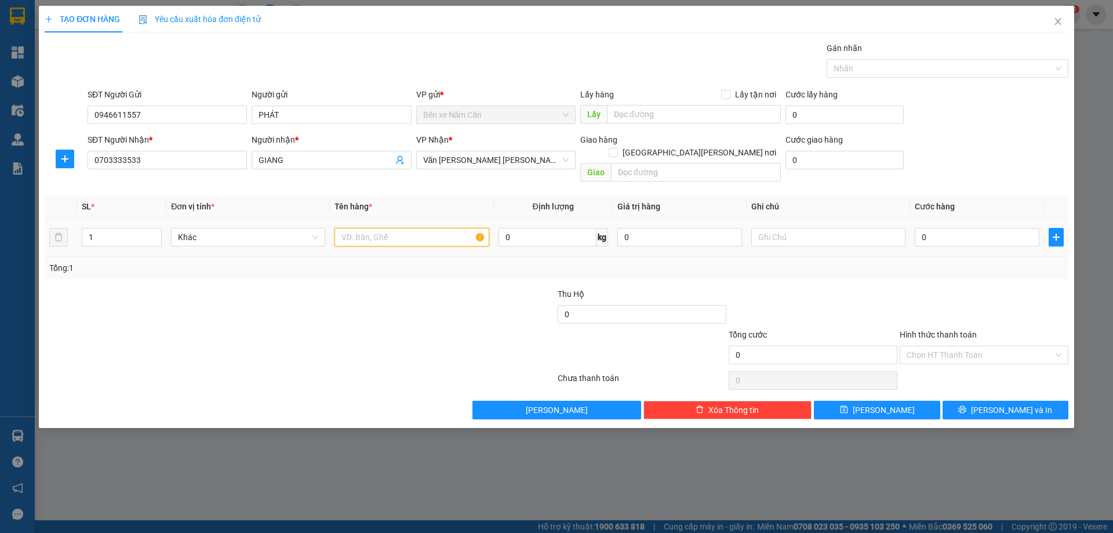
click at [422, 228] on input "text" at bounding box center [411, 237] width 154 height 19
type input "1 THÙNG"
click at [936, 231] on input "0" at bounding box center [977, 237] width 125 height 19
type input "5"
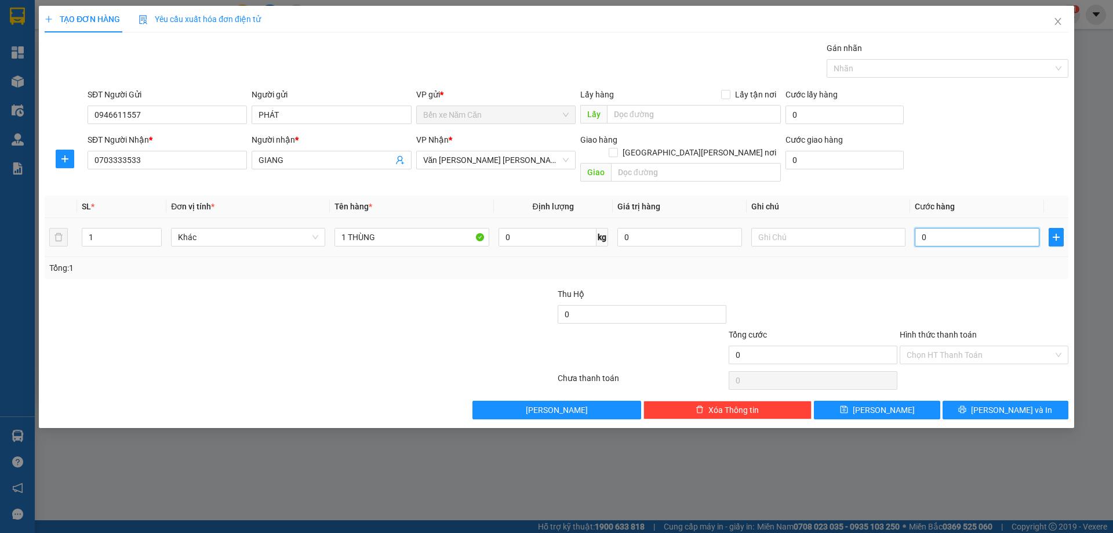
type input "5"
type input "50"
type input "50.000"
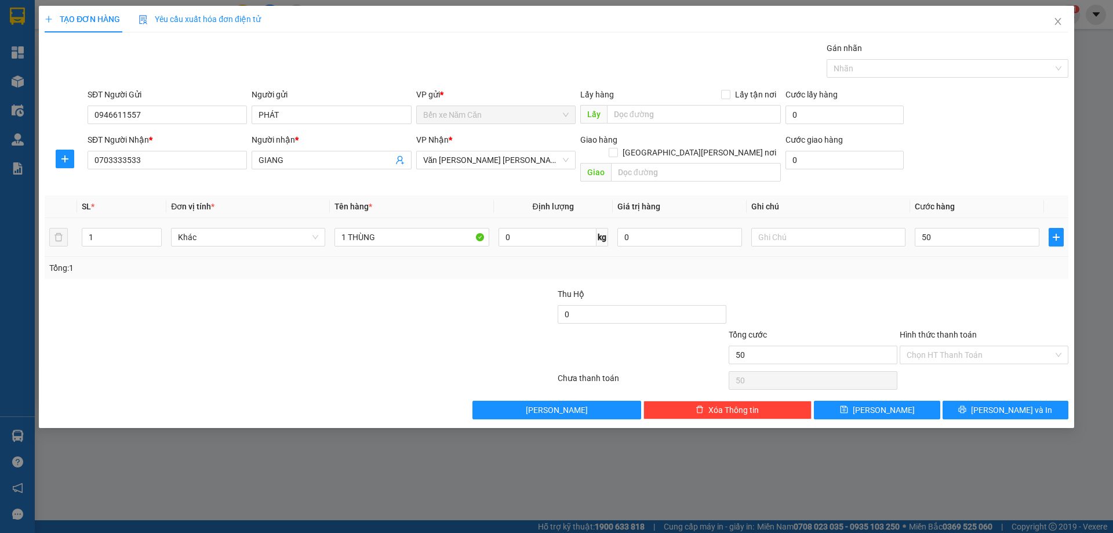
type input "50.000"
click at [938, 261] on div "Tổng: 1" at bounding box center [556, 267] width 1014 height 13
click at [951, 346] on input "Hình thức thanh toán" at bounding box center [980, 354] width 147 height 17
click at [944, 367] on div "Tại văn phòng" at bounding box center [984, 365] width 155 height 13
type input "0"
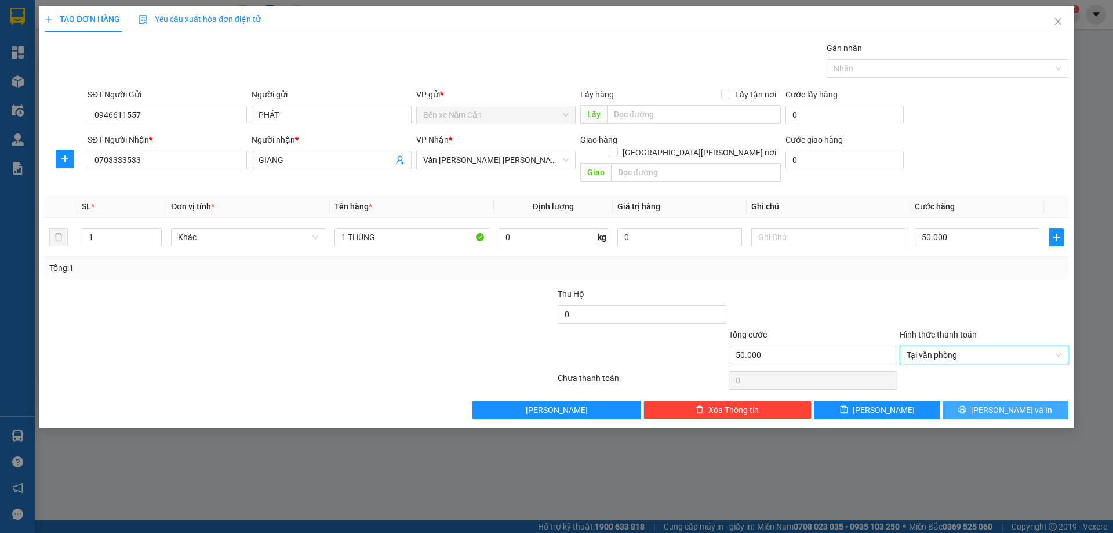
click at [964, 401] on button "[PERSON_NAME] và In" at bounding box center [1005, 410] width 126 height 19
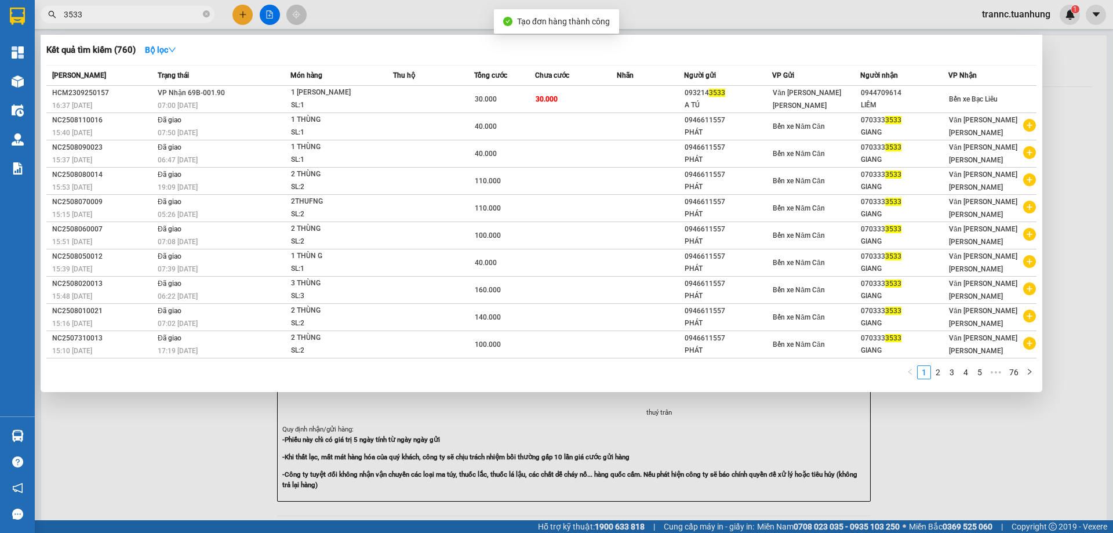
click at [962, 464] on div at bounding box center [556, 266] width 1113 height 533
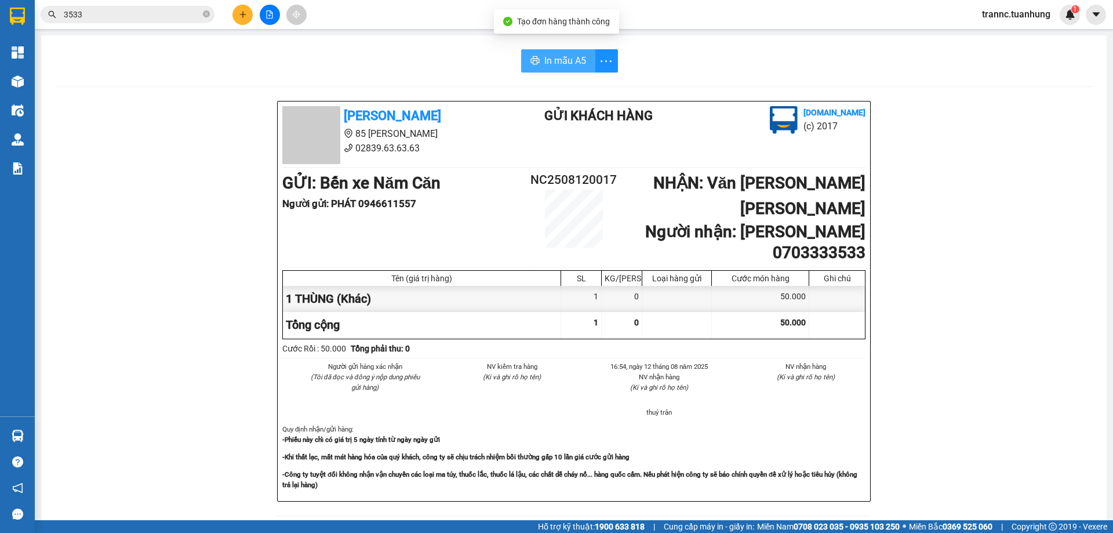
click at [555, 52] on button "In mẫu A5" at bounding box center [558, 60] width 74 height 23
click at [396, 75] on div "In mẫu A5 [PERSON_NAME] 85 [PERSON_NAME] 02839.63.63.63 Gửi khách hàng [DOMAIN_…" at bounding box center [573, 494] width 1065 height 919
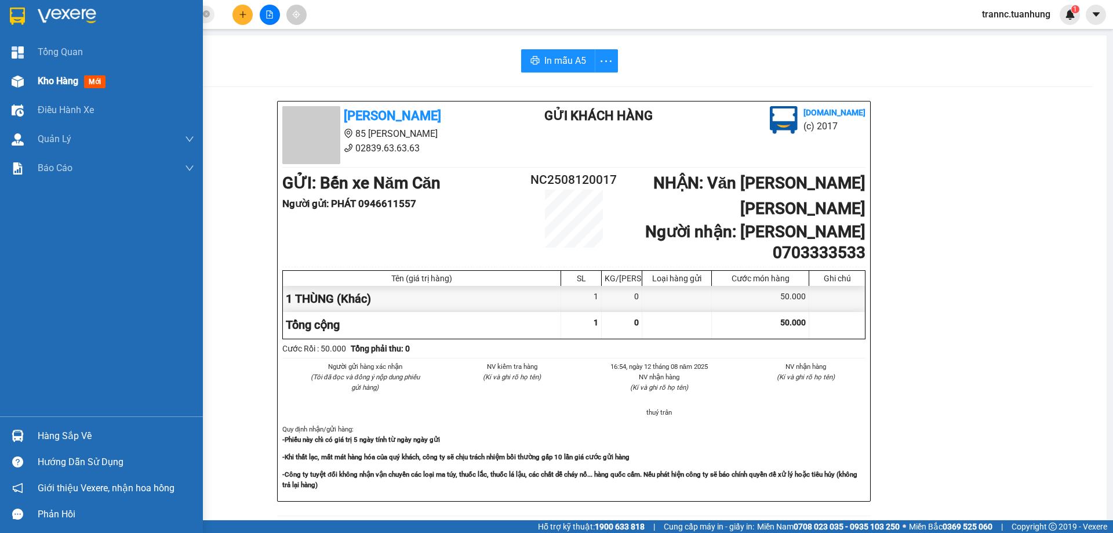
click at [74, 75] on span "Kho hàng" at bounding box center [58, 80] width 41 height 11
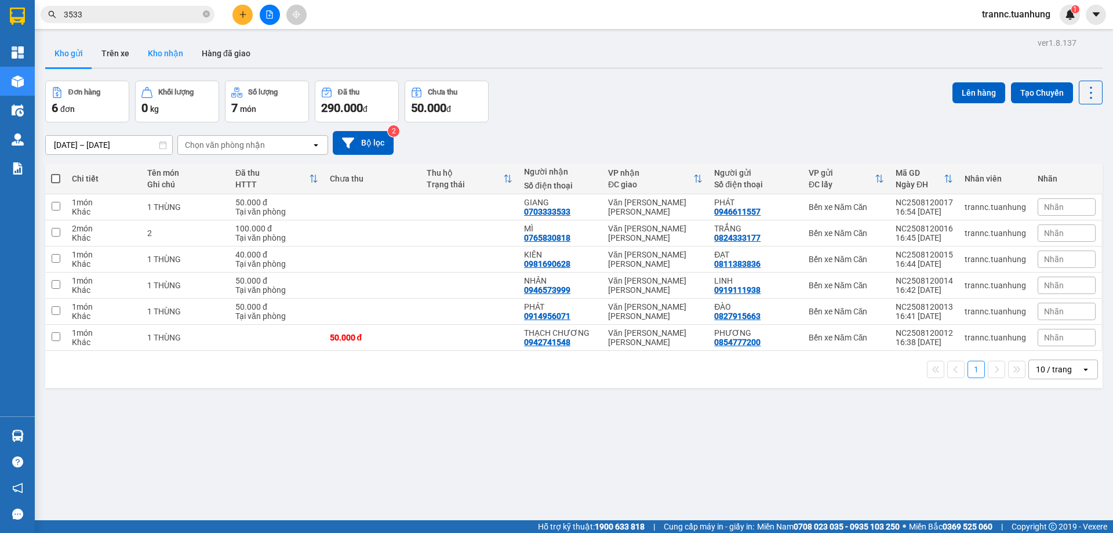
click at [159, 56] on button "Kho nhận" at bounding box center [166, 53] width 54 height 28
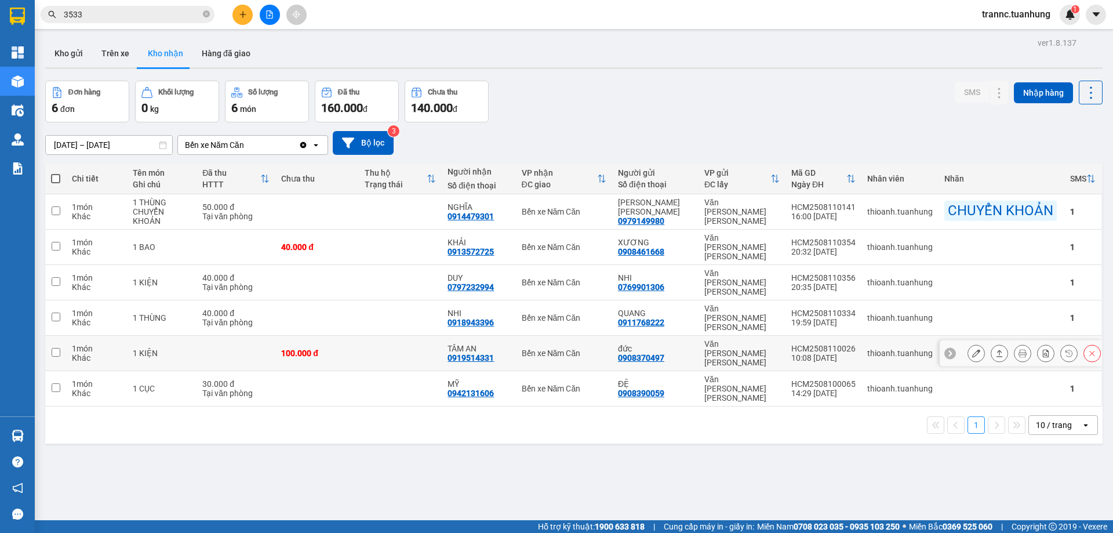
click at [972, 349] on icon at bounding box center [976, 353] width 8 height 8
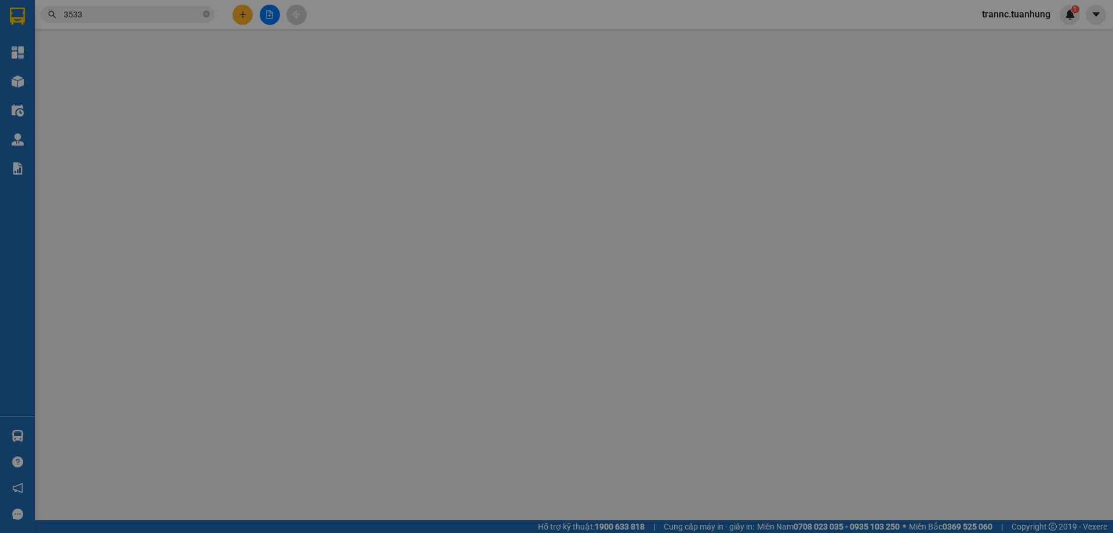
type input "0908370497"
type input "đức"
type input "0919514331"
type input "TÂM AN"
type input "100.000"
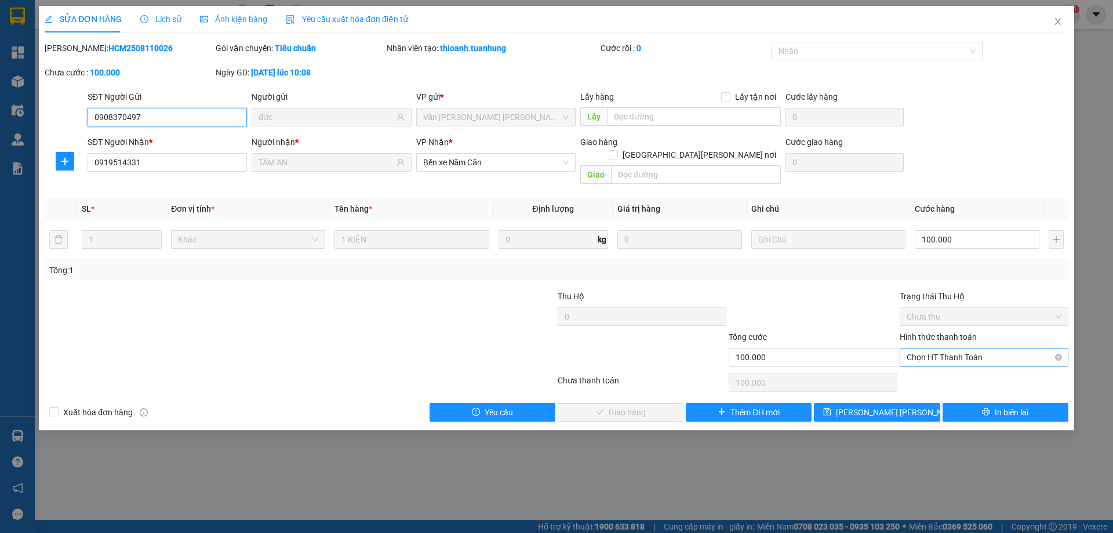
click at [953, 348] on span "Chọn HT Thanh Toán" at bounding box center [984, 356] width 155 height 17
click at [941, 362] on div "Tại văn phòng" at bounding box center [984, 367] width 155 height 13
type input "0"
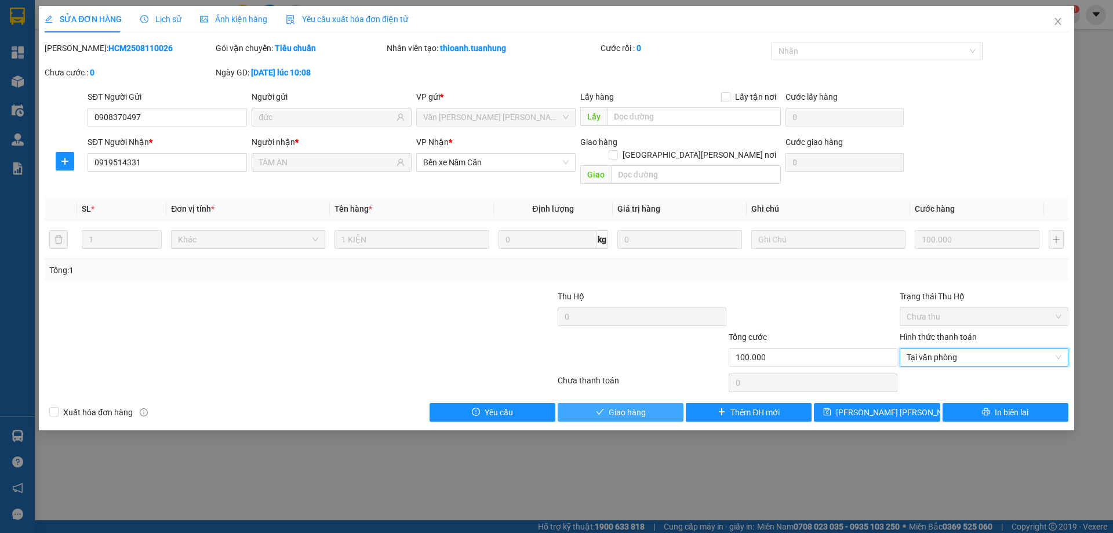
click at [617, 406] on span "Giao hàng" at bounding box center [627, 412] width 37 height 13
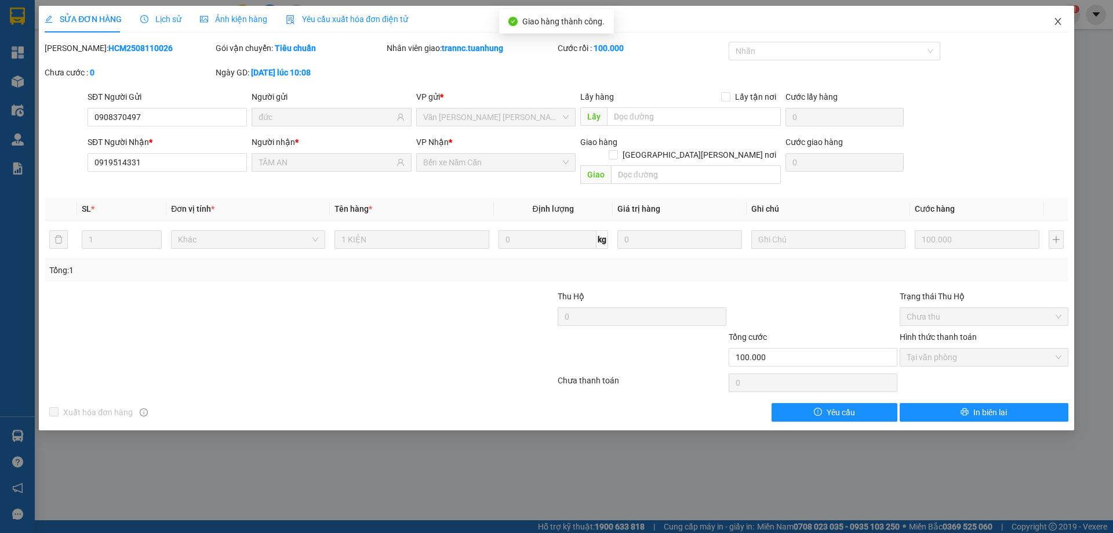
click at [1055, 21] on icon "close" at bounding box center [1057, 21] width 9 height 9
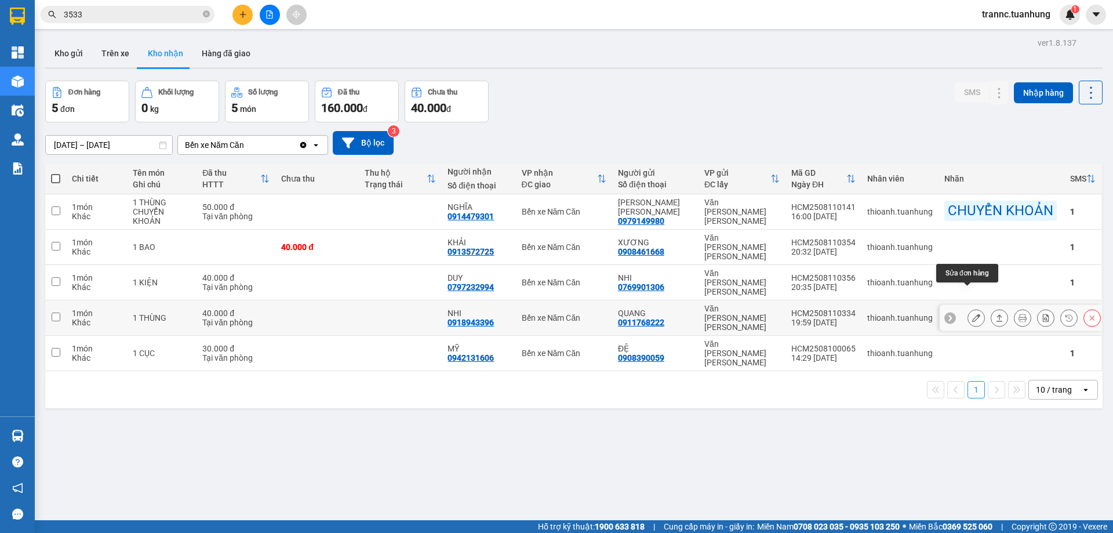
click at [972, 314] on icon at bounding box center [976, 318] width 8 height 8
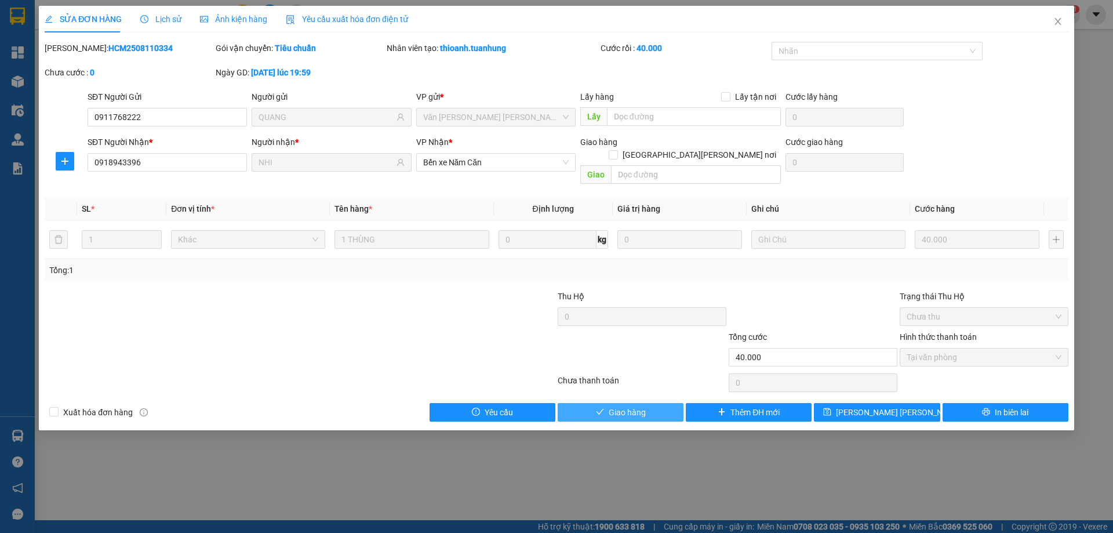
click at [653, 403] on button "Giao hàng" at bounding box center [621, 412] width 126 height 19
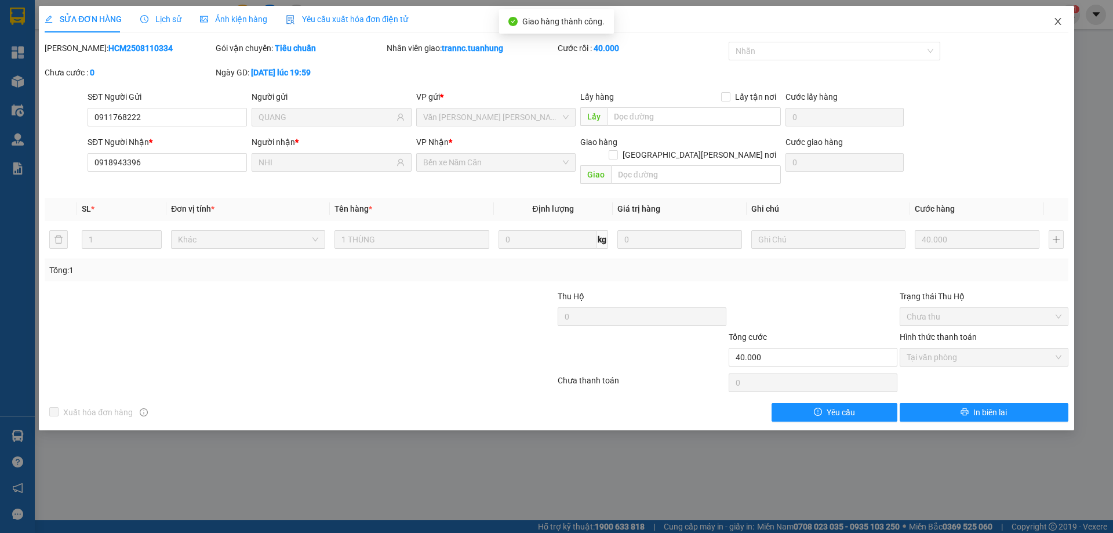
click at [1055, 22] on icon "close" at bounding box center [1057, 21] width 9 height 9
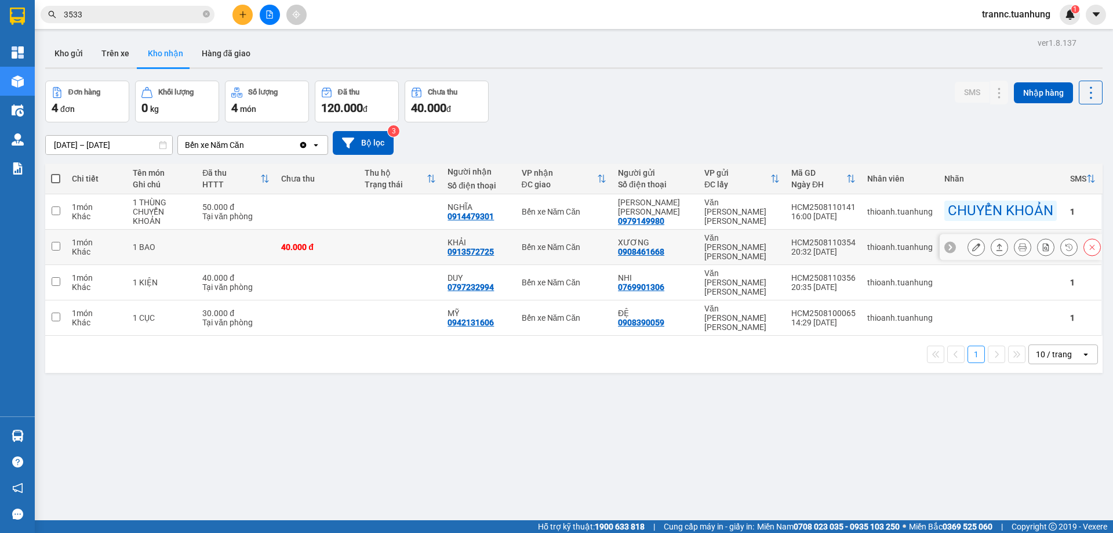
click at [972, 243] on icon at bounding box center [976, 247] width 8 height 8
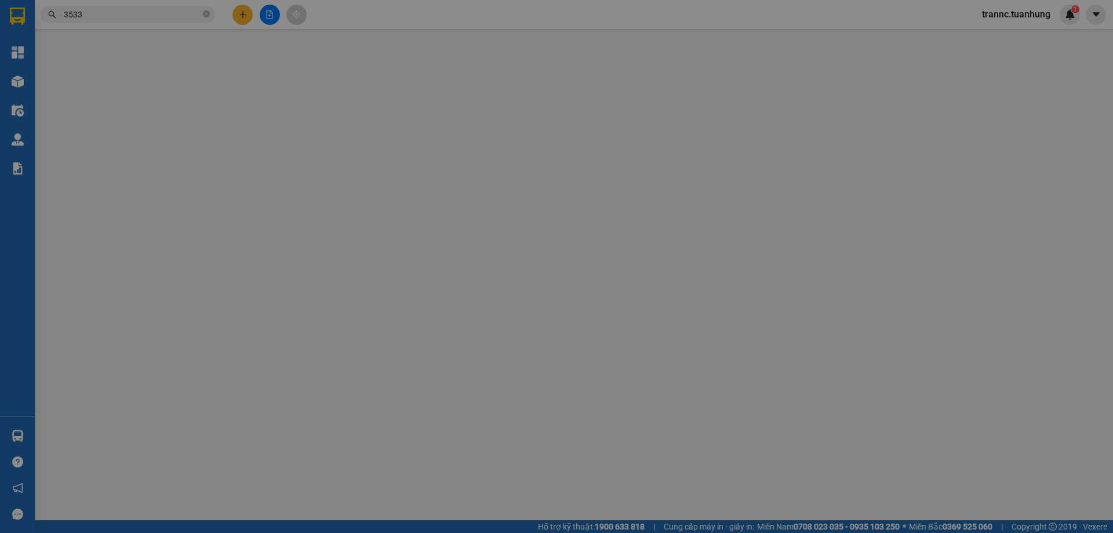
type input "0908461668"
type input "XƯƠNG"
type input "0913572725"
type input "KHẢI"
type input "40.000"
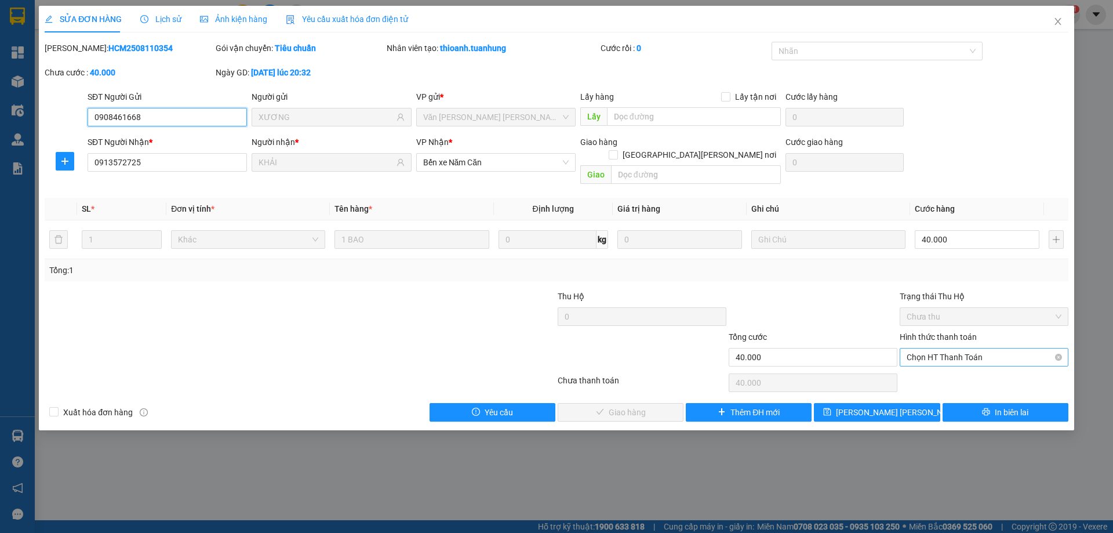
click at [916, 348] on span "Chọn HT Thanh Toán" at bounding box center [984, 356] width 155 height 17
click at [913, 363] on div "Tại văn phòng" at bounding box center [984, 367] width 155 height 13
type input "0"
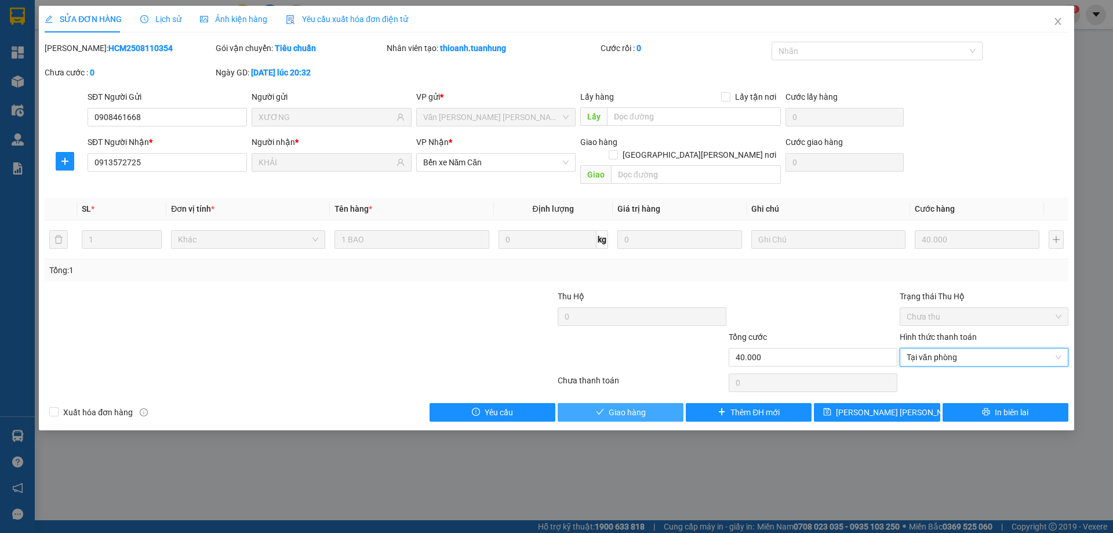
click at [635, 406] on span "Giao hàng" at bounding box center [627, 412] width 37 height 13
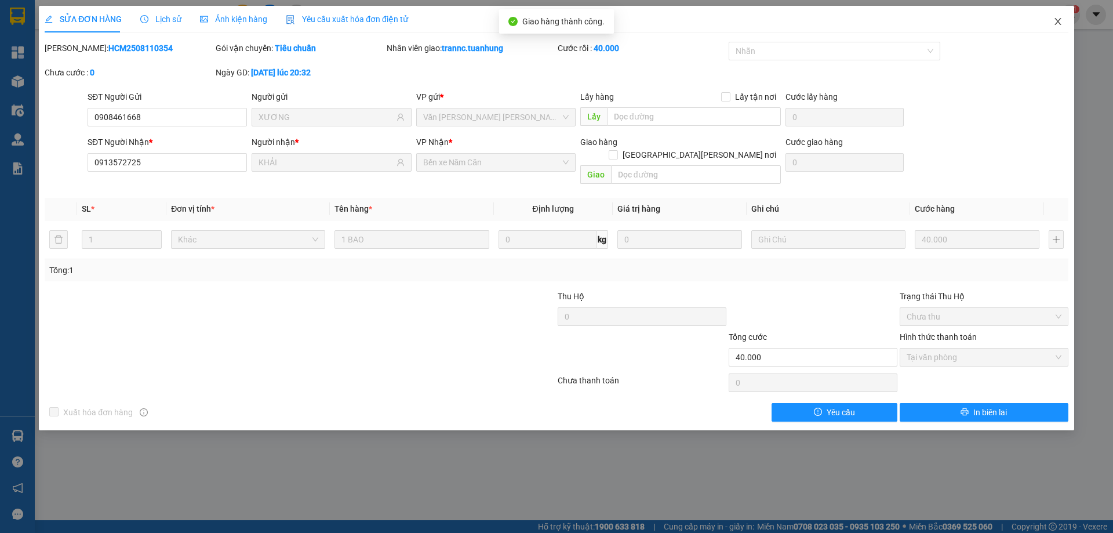
click at [1055, 23] on icon "close" at bounding box center [1057, 21] width 9 height 9
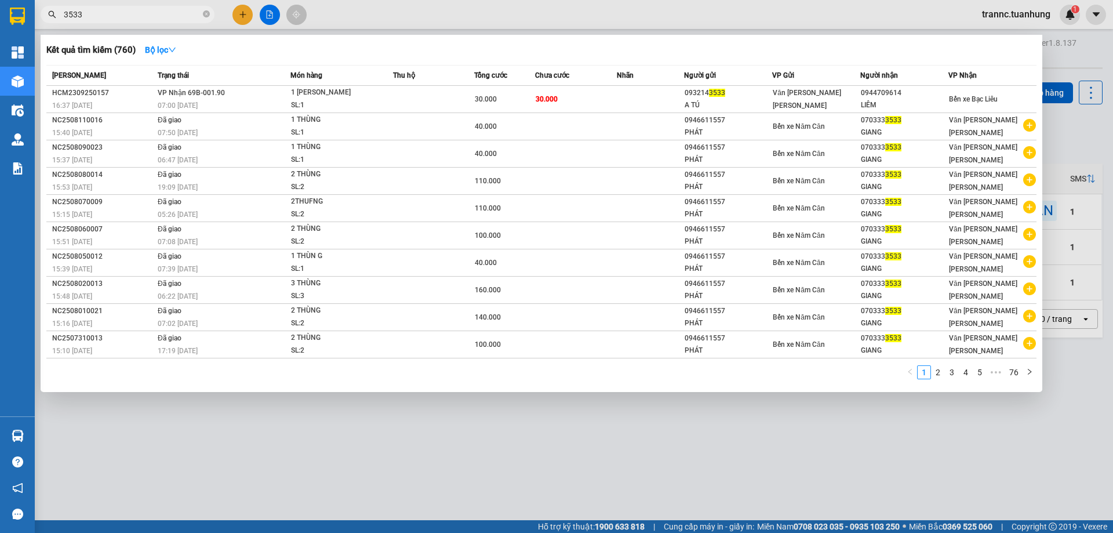
click at [150, 17] on input "3533" at bounding box center [132, 14] width 137 height 13
click at [206, 15] on icon "close-circle" at bounding box center [206, 13] width 7 height 7
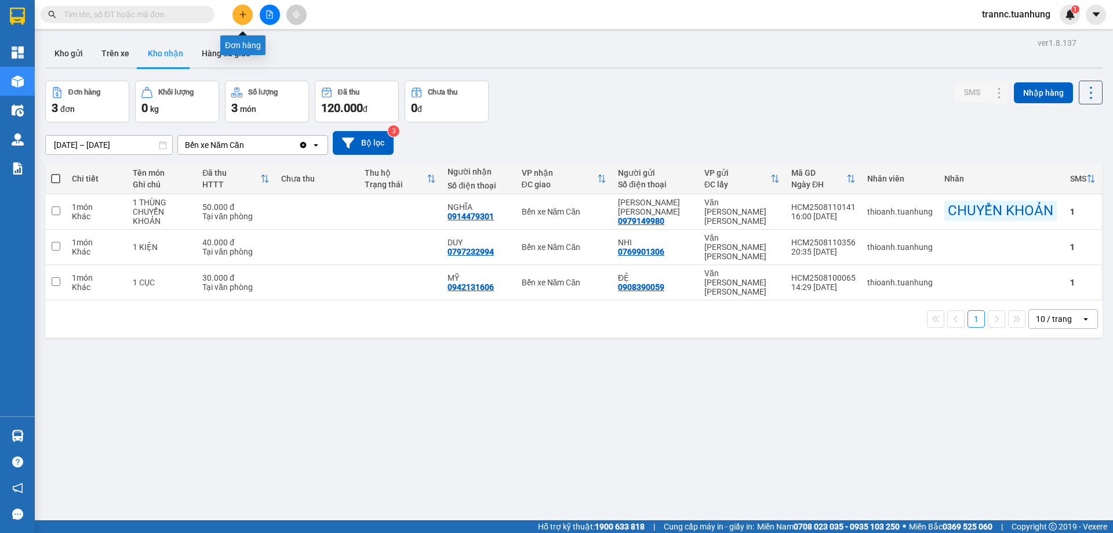
click at [242, 12] on icon "plus" at bounding box center [243, 14] width 8 height 8
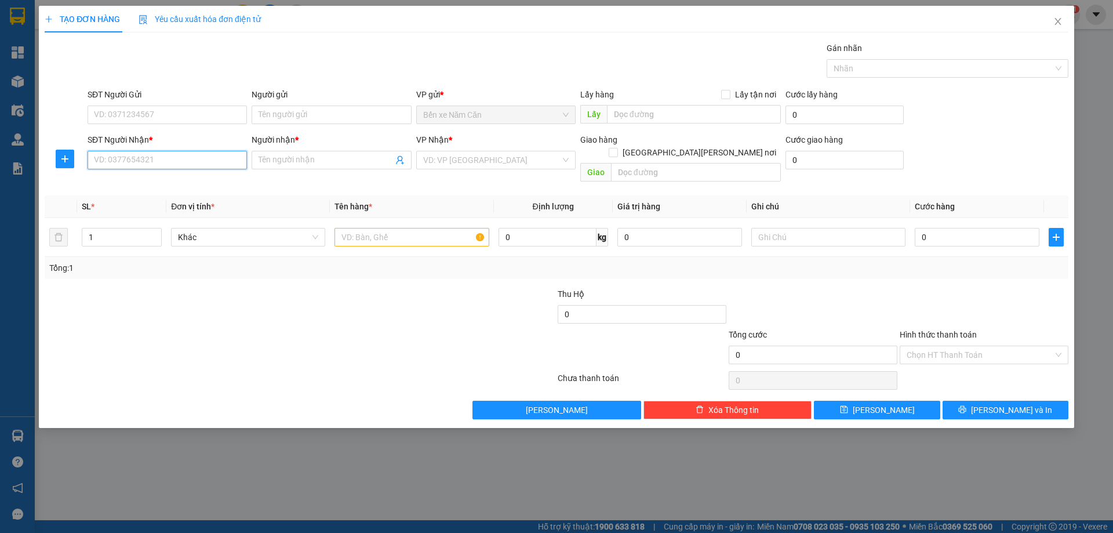
click at [209, 166] on input "SĐT Người Nhận *" at bounding box center [167, 160] width 159 height 19
type input "0909009866"
click at [265, 161] on input "Người nhận *" at bounding box center [326, 160] width 134 height 13
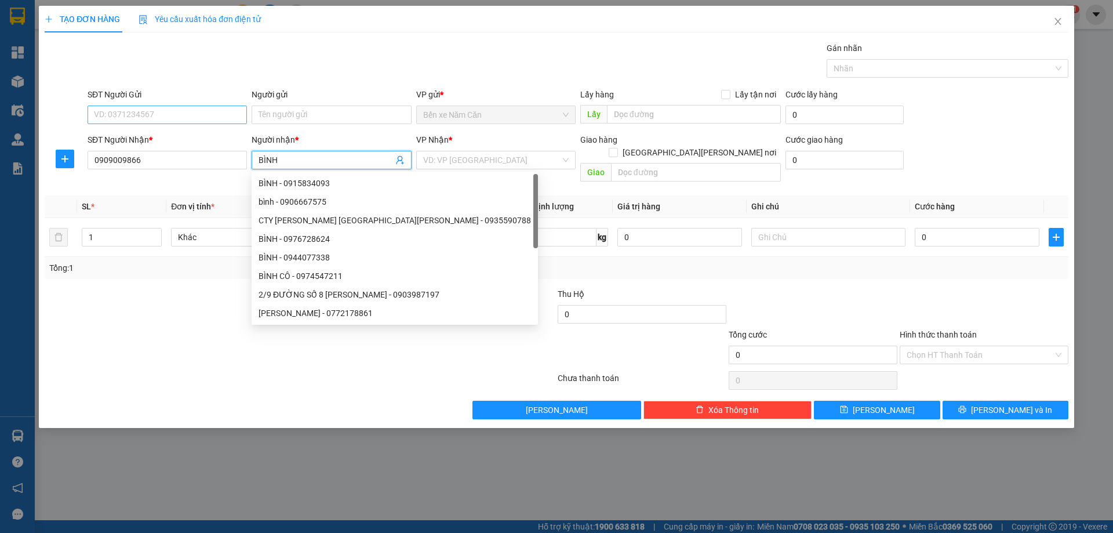
type input "BÌNH"
click at [186, 110] on input "SĐT Người Gửi" at bounding box center [167, 114] width 159 height 19
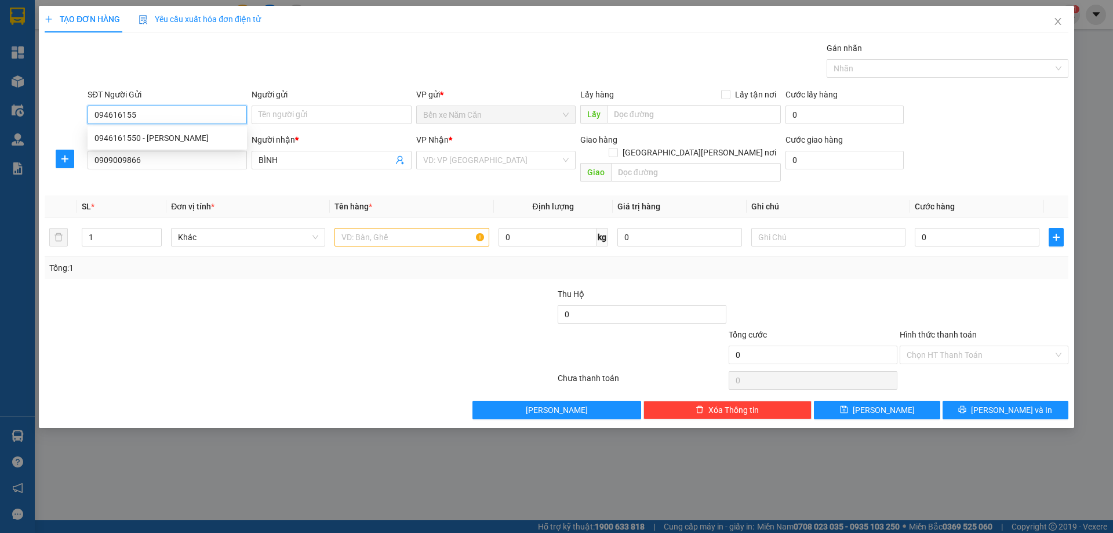
type input "0946161550"
click at [185, 134] on div "0946161550 - [PERSON_NAME]" at bounding box center [166, 138] width 145 height 13
type input "[PERSON_NAME]"
type input "0946161550"
click at [361, 228] on input "text" at bounding box center [411, 237] width 154 height 19
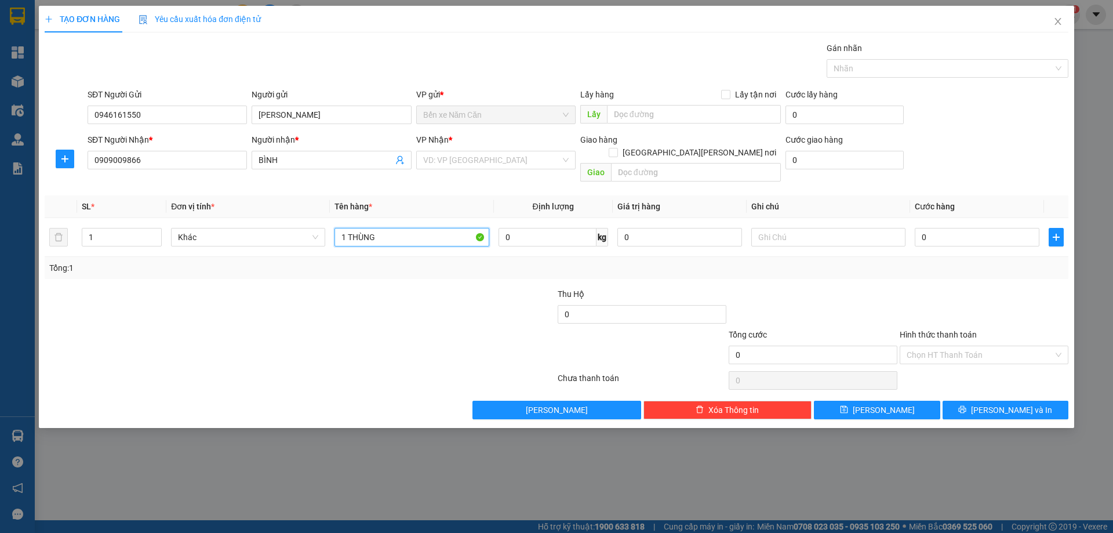
type input "1 THÙNG"
click at [924, 228] on input "0" at bounding box center [977, 237] width 125 height 19
type input "4"
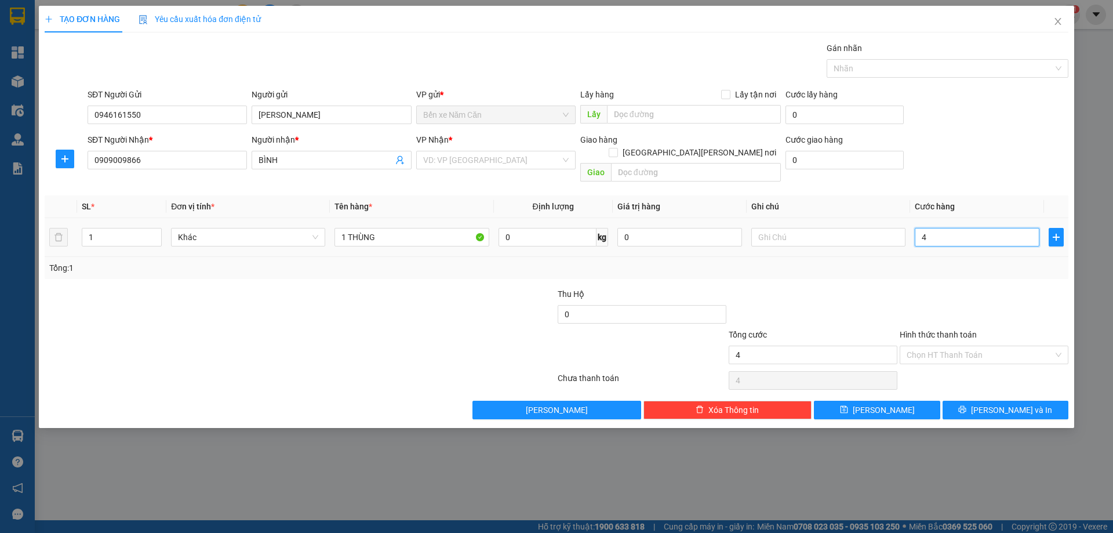
type input "40"
type input "40.000"
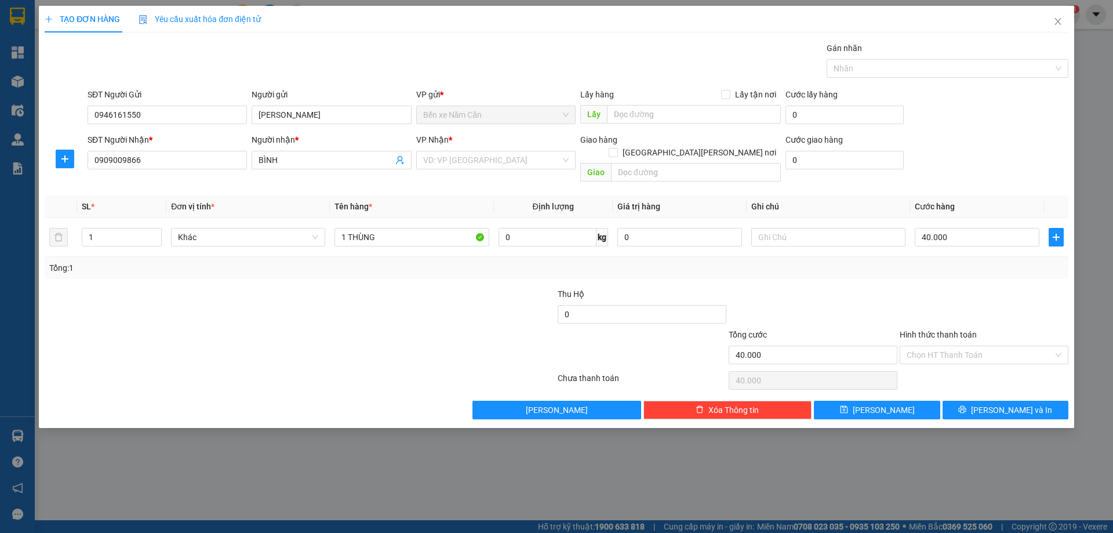
click at [926, 313] on div at bounding box center [983, 307] width 171 height 41
click at [940, 346] on input "Hình thức thanh toán" at bounding box center [980, 354] width 147 height 17
click at [946, 359] on div "Tại văn phòng" at bounding box center [984, 365] width 155 height 13
type input "0"
click at [485, 159] on input "search" at bounding box center [491, 159] width 137 height 17
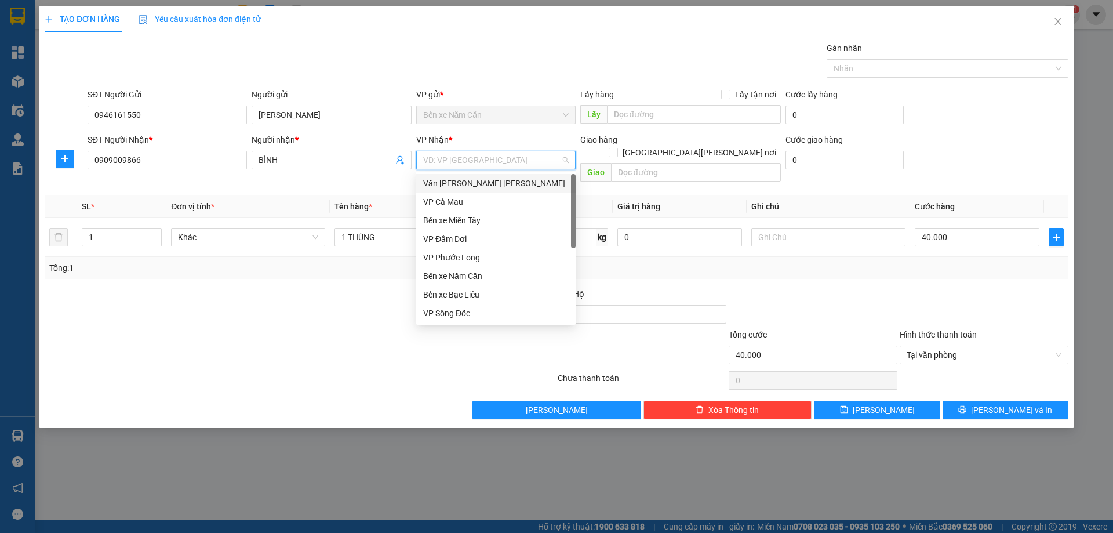
click at [487, 182] on div "Văn [PERSON_NAME] [PERSON_NAME]" at bounding box center [495, 183] width 145 height 13
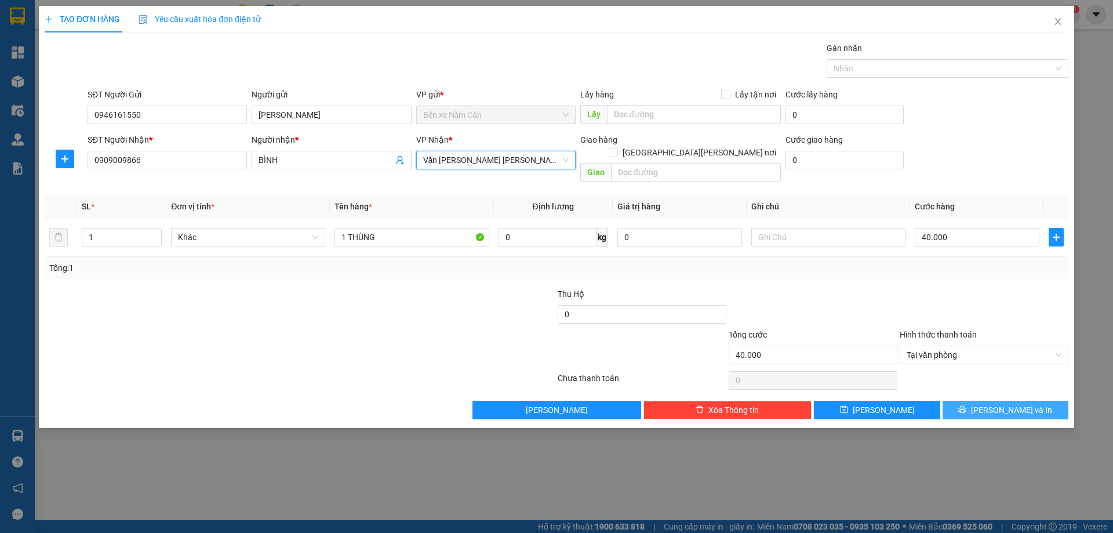
drag, startPoint x: 1022, startPoint y: 398, endPoint x: 1030, endPoint y: 401, distance: 8.6
click at [1023, 403] on span "[PERSON_NAME] và In" at bounding box center [1011, 409] width 81 height 13
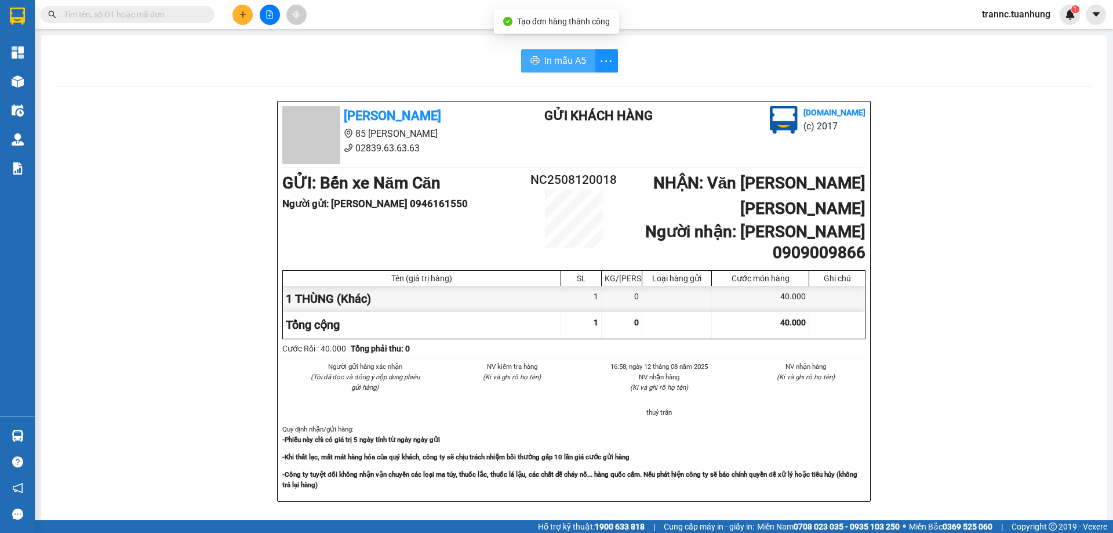
click at [559, 59] on span "In mẫu A5" at bounding box center [565, 60] width 42 height 14
click at [375, 76] on div "In mẫu A5 [PERSON_NAME] 85 [PERSON_NAME] 02839.63.63.63 Gửi khách hàng [DOMAIN_…" at bounding box center [573, 494] width 1065 height 919
click at [172, 17] on input "text" at bounding box center [132, 14] width 137 height 13
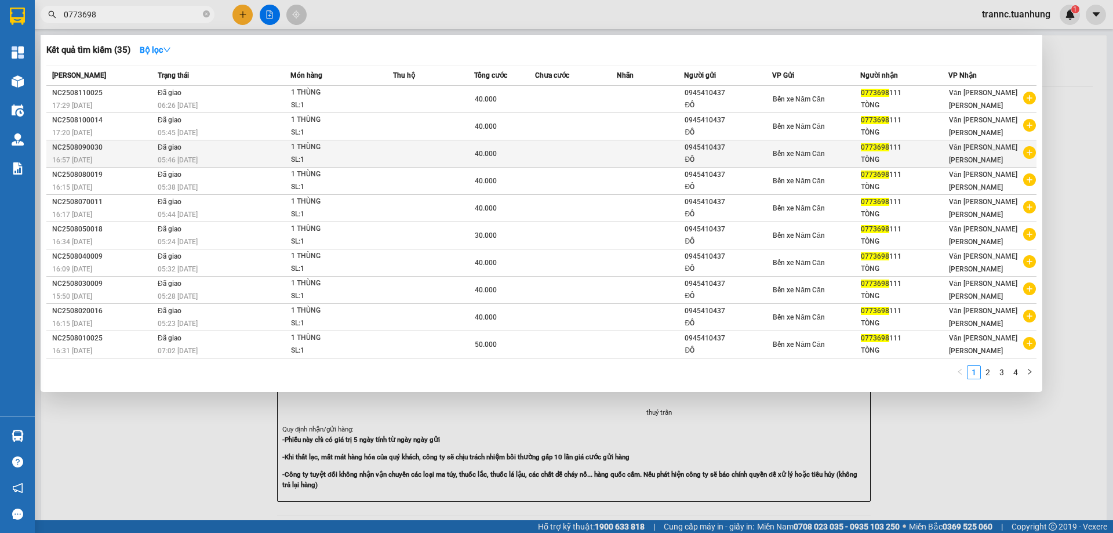
type input "0773698"
click at [1028, 154] on icon "plus-circle" at bounding box center [1029, 152] width 13 height 13
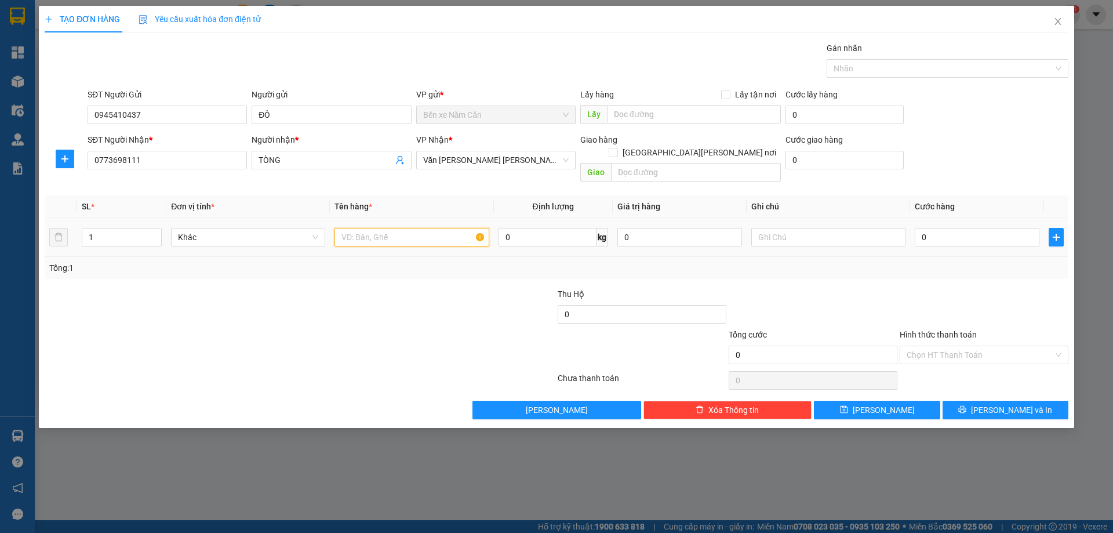
click at [425, 228] on input "text" at bounding box center [411, 237] width 154 height 19
type input "1 THÙNG"
click at [948, 228] on input "0" at bounding box center [977, 237] width 125 height 19
type input "3"
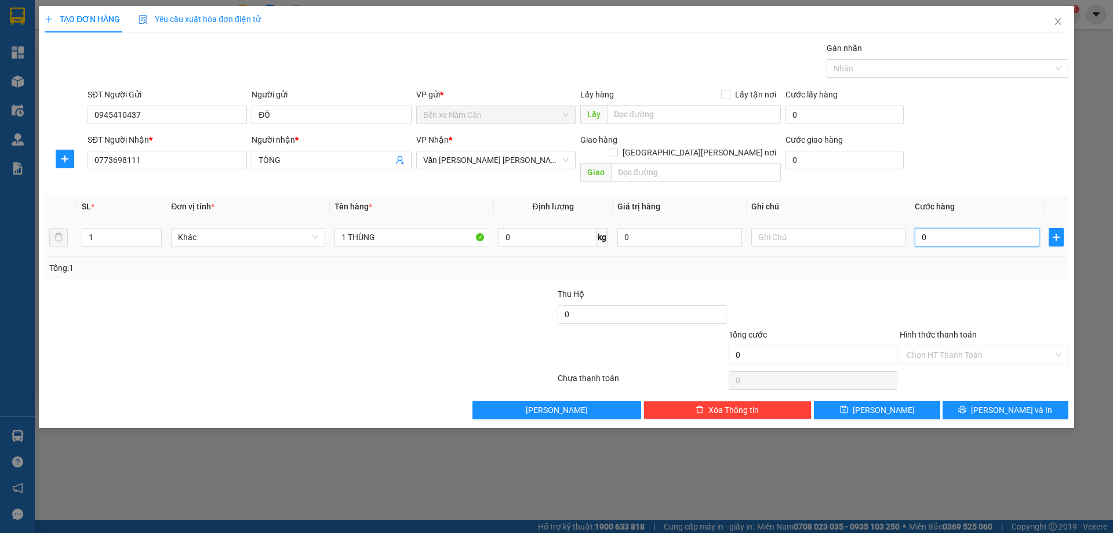
type input "3"
type input "30"
type input "30.000"
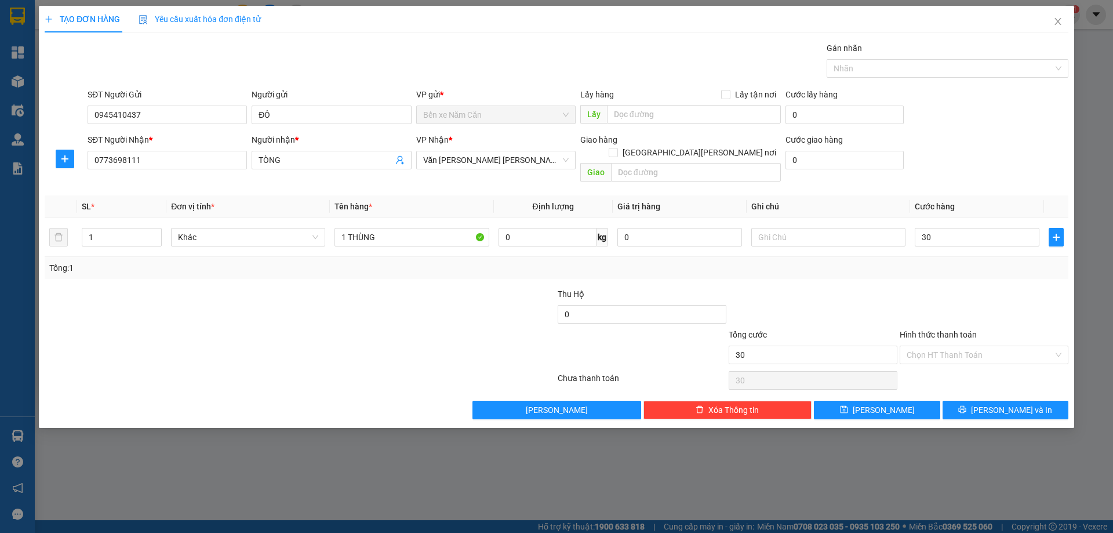
type input "30.000"
click at [944, 262] on div "Tổng: 1" at bounding box center [557, 268] width 1024 height 22
click at [1013, 403] on span "[PERSON_NAME] và In" at bounding box center [1011, 409] width 81 height 13
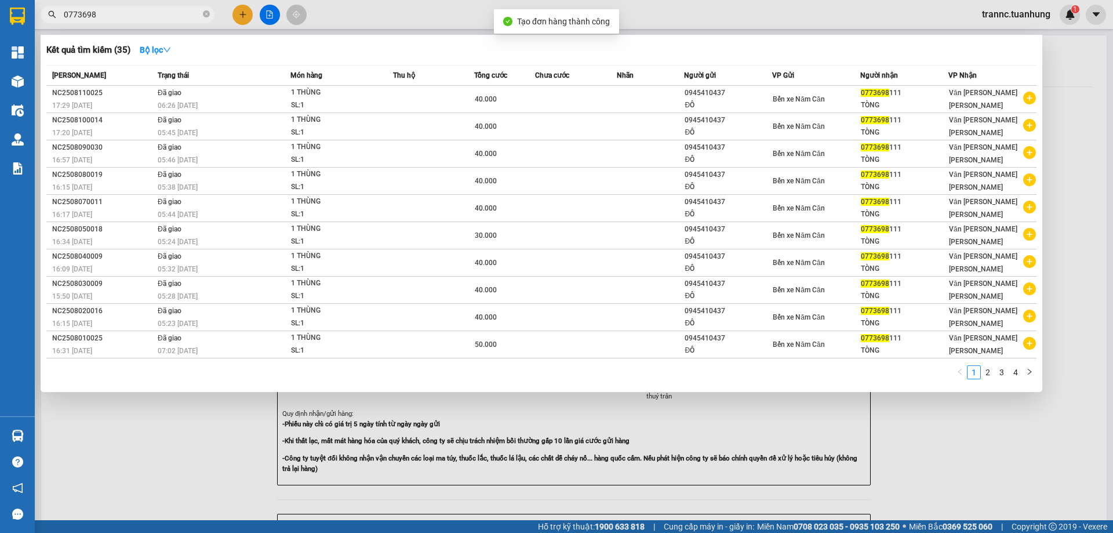
click at [908, 453] on div at bounding box center [556, 266] width 1113 height 533
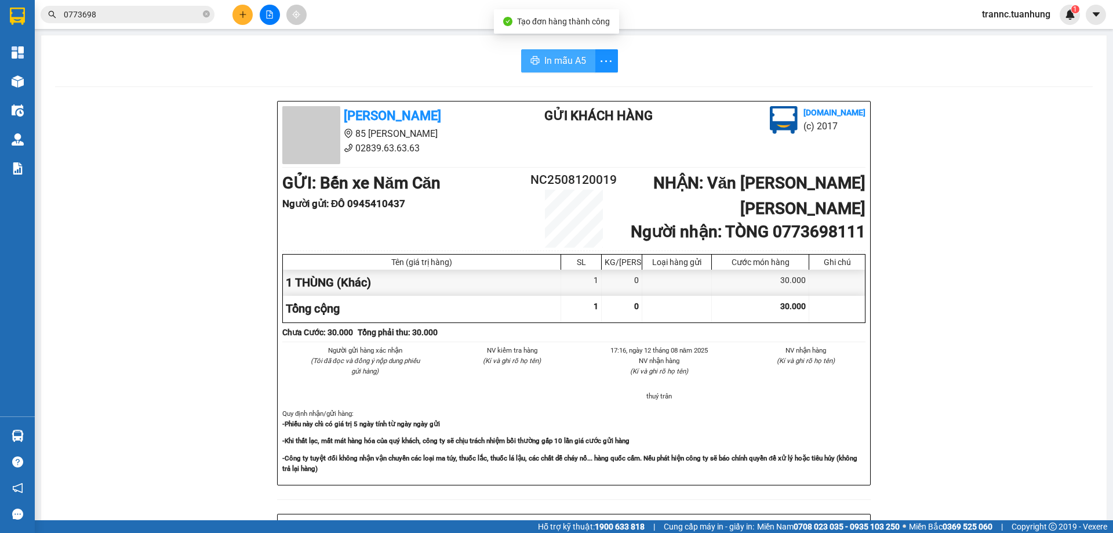
click at [567, 58] on span "In mẫu A5" at bounding box center [565, 60] width 42 height 14
click at [425, 45] on div "In mẫu A5 [PERSON_NAME] 85 [PERSON_NAME] 02839.63.63.63 Gửi khách hàng [DOMAIN_…" at bounding box center [573, 486] width 1065 height 902
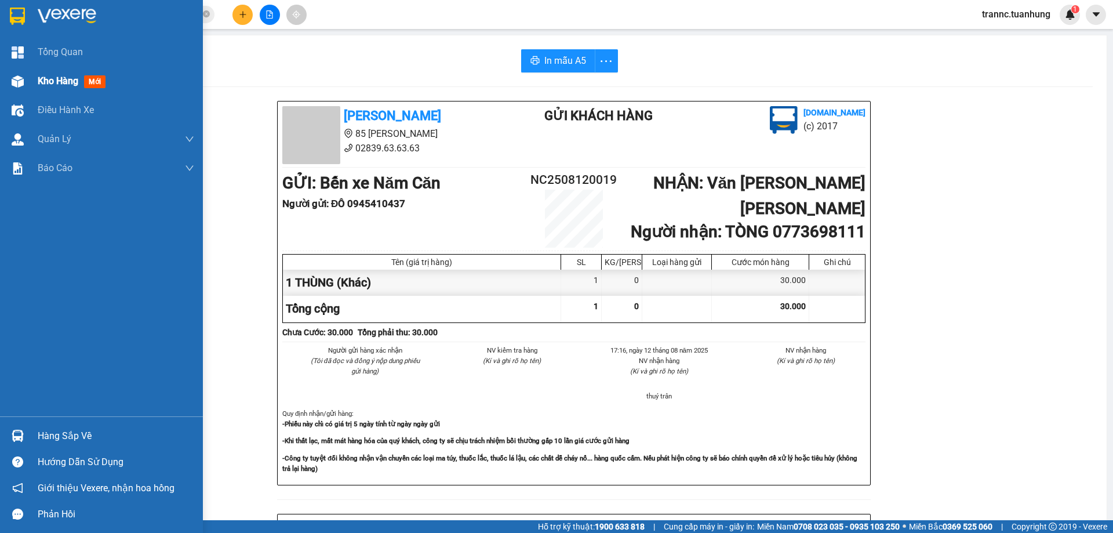
click at [96, 82] on span "mới" at bounding box center [94, 81] width 21 height 13
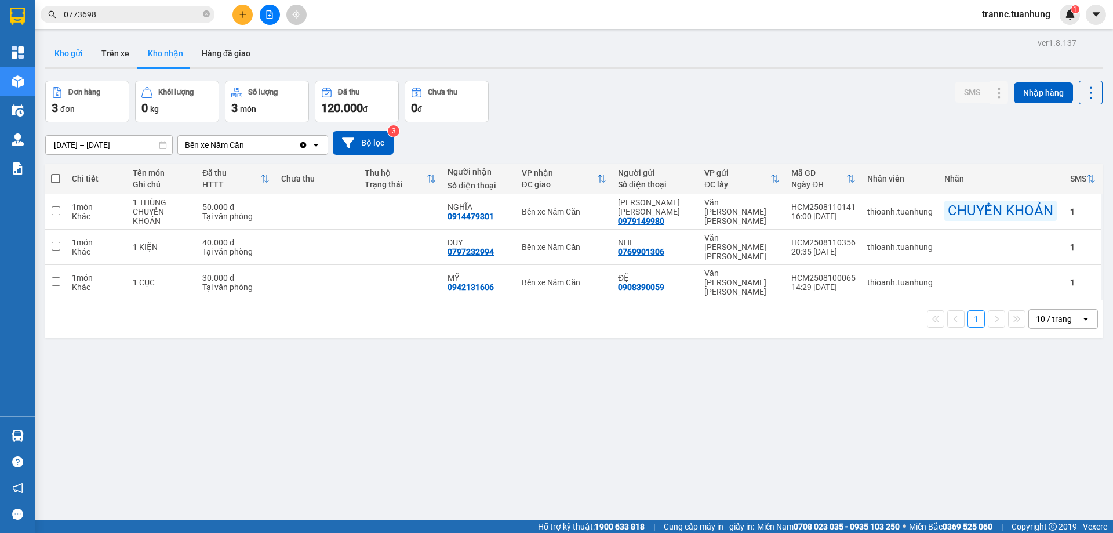
click at [72, 54] on button "Kho gửi" at bounding box center [68, 53] width 47 height 28
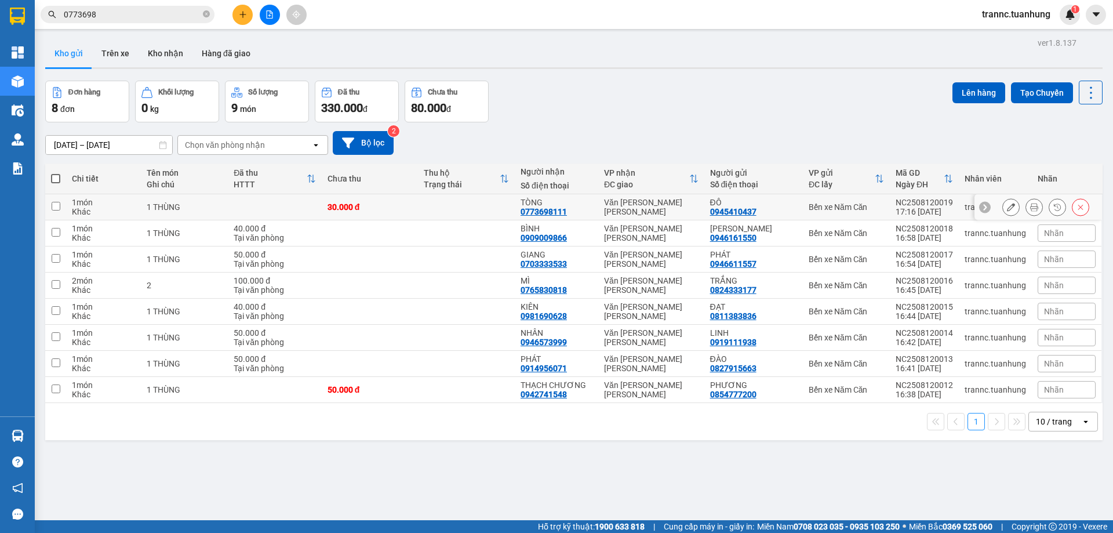
click at [498, 206] on td at bounding box center [466, 207] width 97 height 26
checkbox input "true"
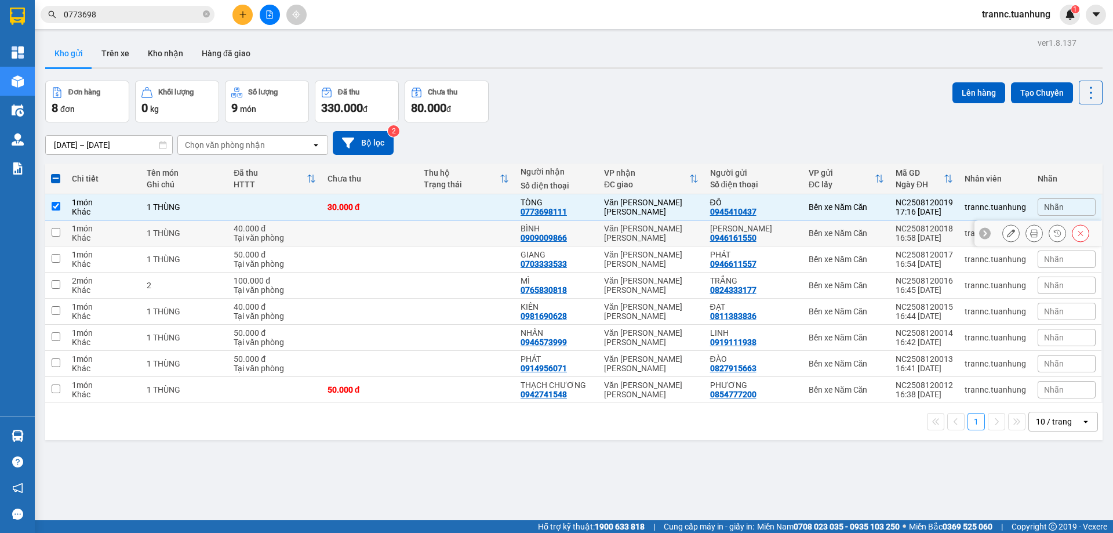
click at [500, 228] on td at bounding box center [466, 233] width 97 height 26
checkbox input "true"
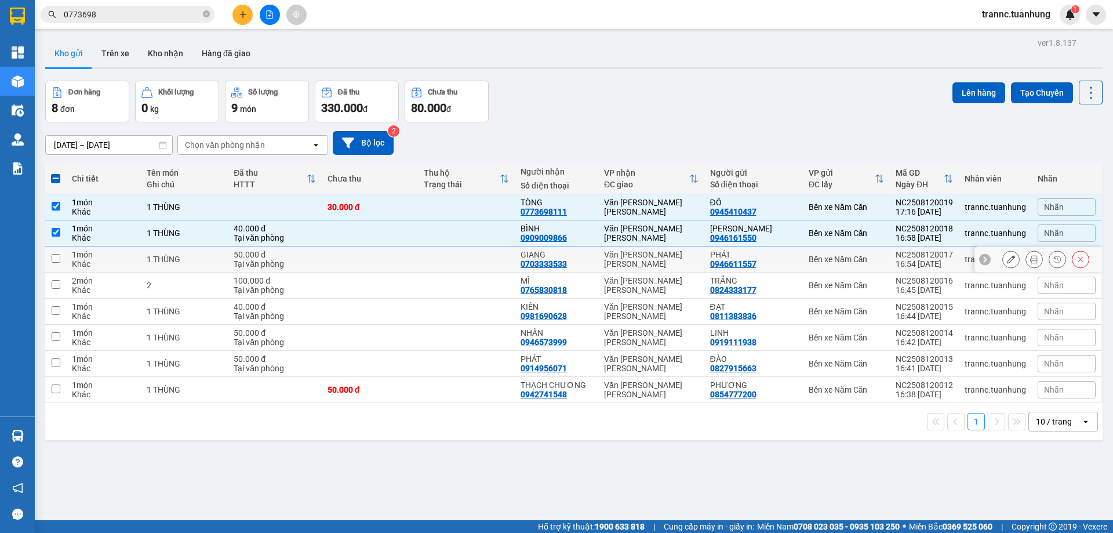
click at [502, 248] on td at bounding box center [466, 259] width 97 height 26
checkbox input "true"
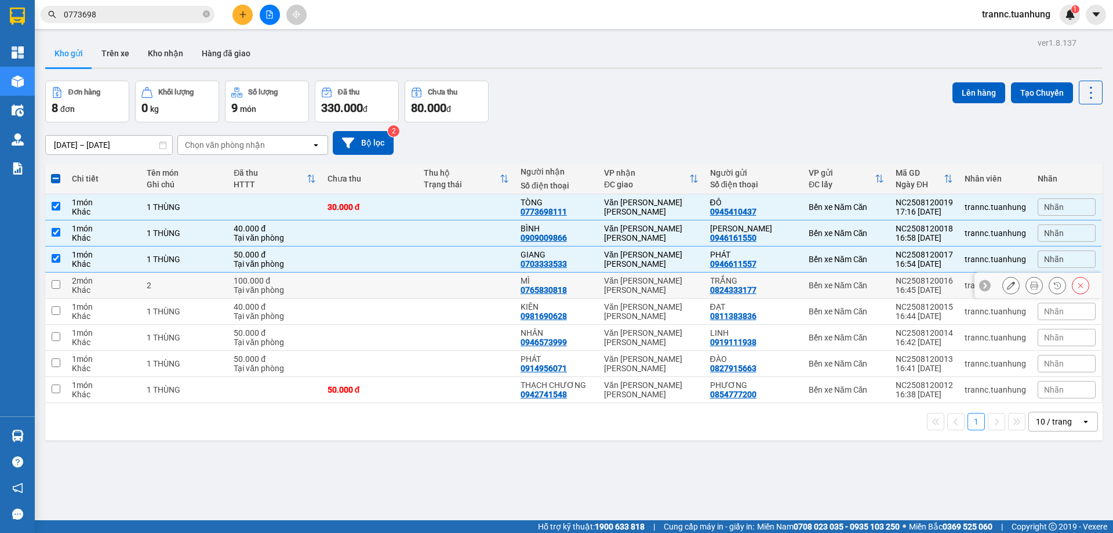
click at [514, 288] on td at bounding box center [466, 285] width 97 height 26
checkbox input "true"
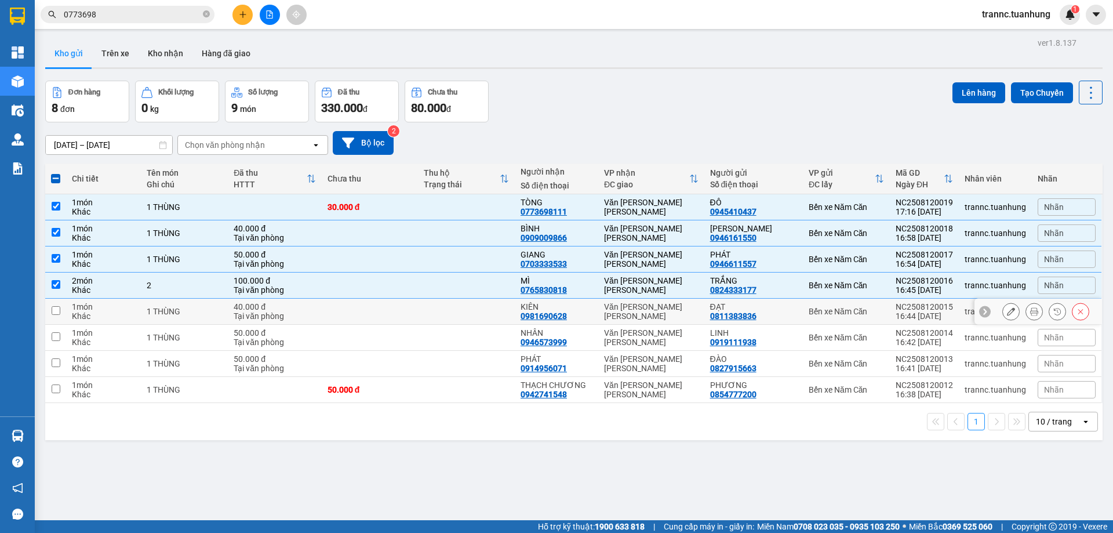
click at [523, 322] on td "KIÊN 0981690628" at bounding box center [556, 311] width 83 height 26
checkbox input "true"
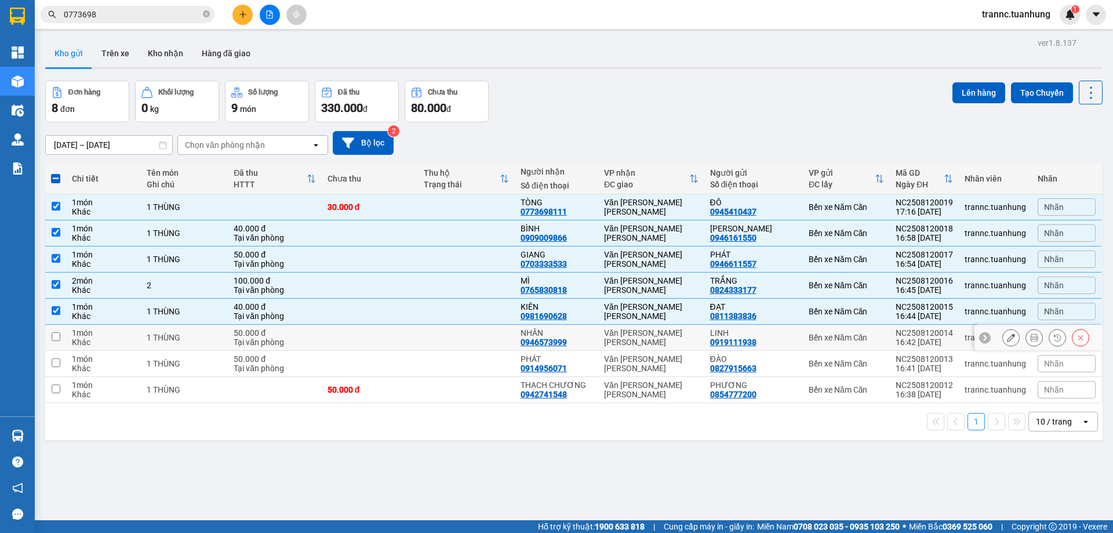
click at [525, 345] on div "0946573999" at bounding box center [543, 341] width 46 height 9
click at [526, 370] on div "0914956071" at bounding box center [543, 367] width 46 height 9
click at [530, 398] on div "0942741548" at bounding box center [543, 393] width 46 height 9
click at [497, 366] on td at bounding box center [466, 364] width 97 height 26
checkbox input "true"
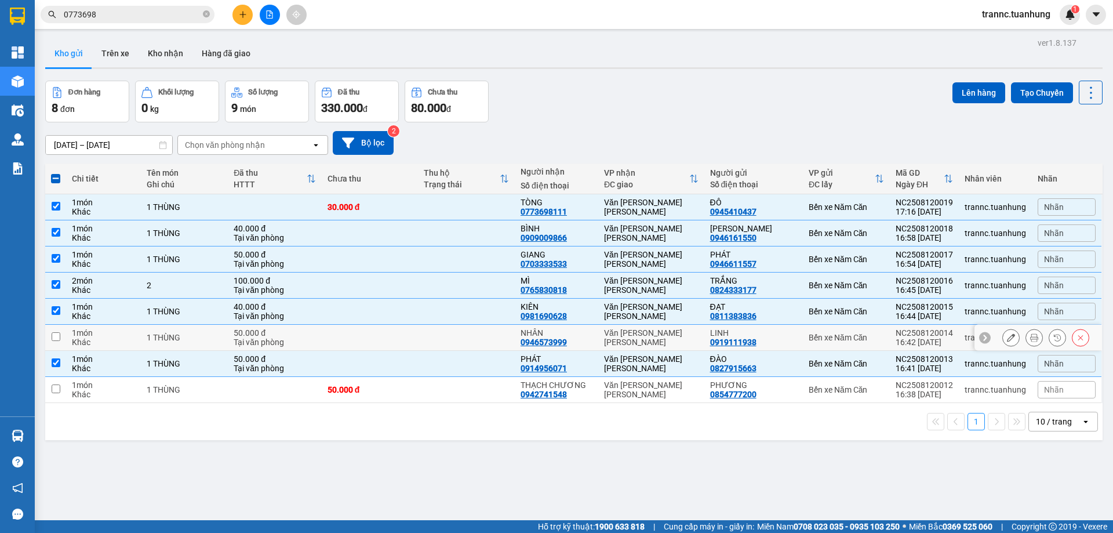
click at [490, 339] on td at bounding box center [466, 338] width 97 height 26
checkbox input "true"
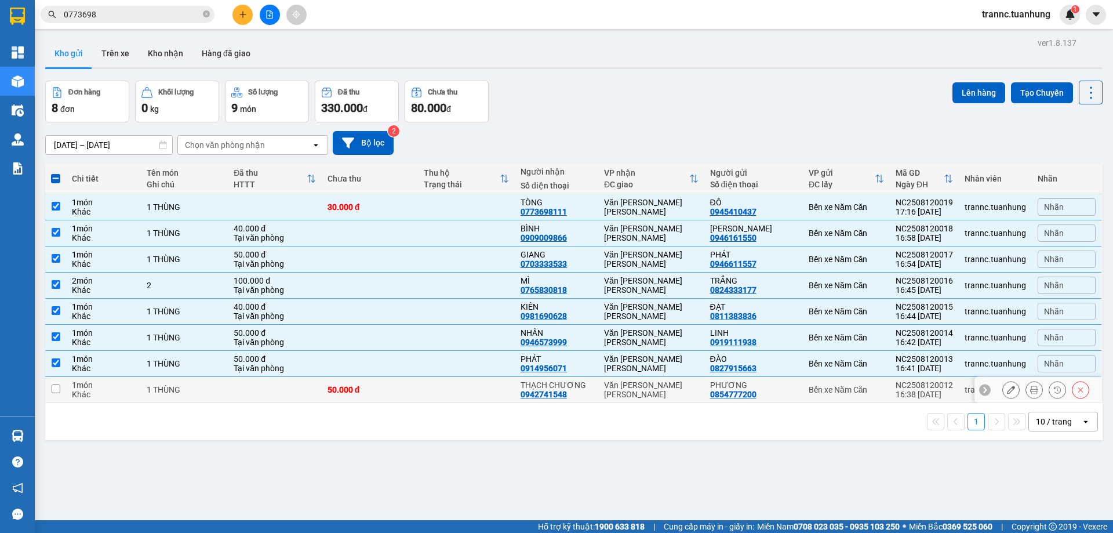
click at [491, 388] on td at bounding box center [466, 390] width 97 height 26
checkbox input "true"
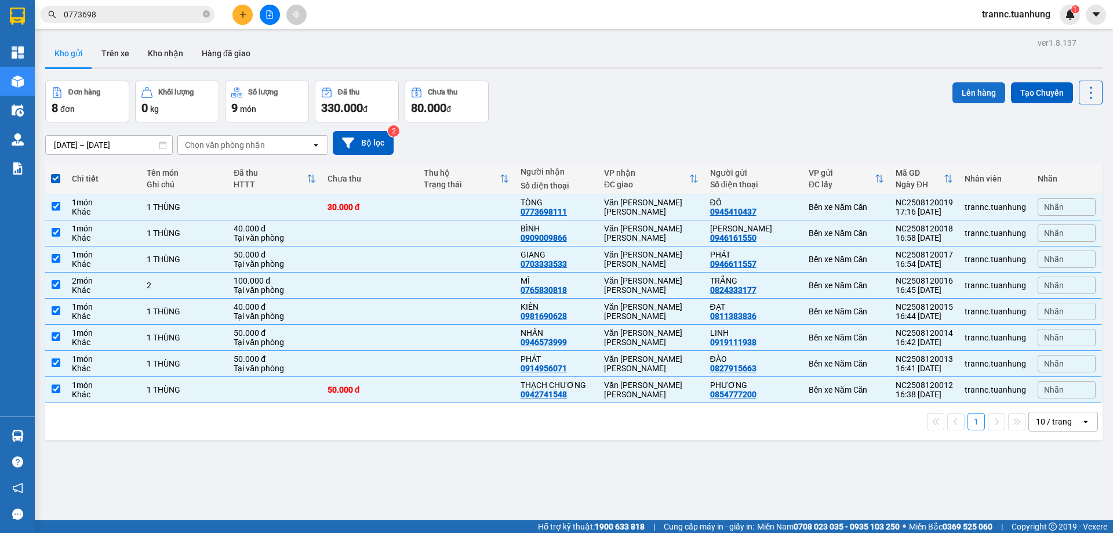
click at [952, 99] on button "Lên hàng" at bounding box center [978, 92] width 53 height 21
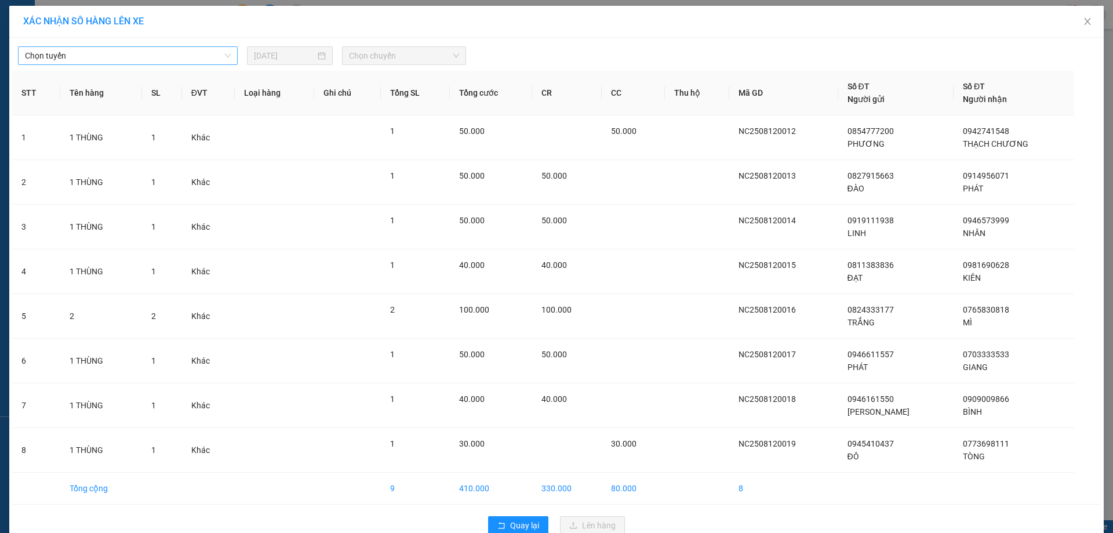
click at [122, 56] on span "Chọn tuyến" at bounding box center [128, 55] width 206 height 17
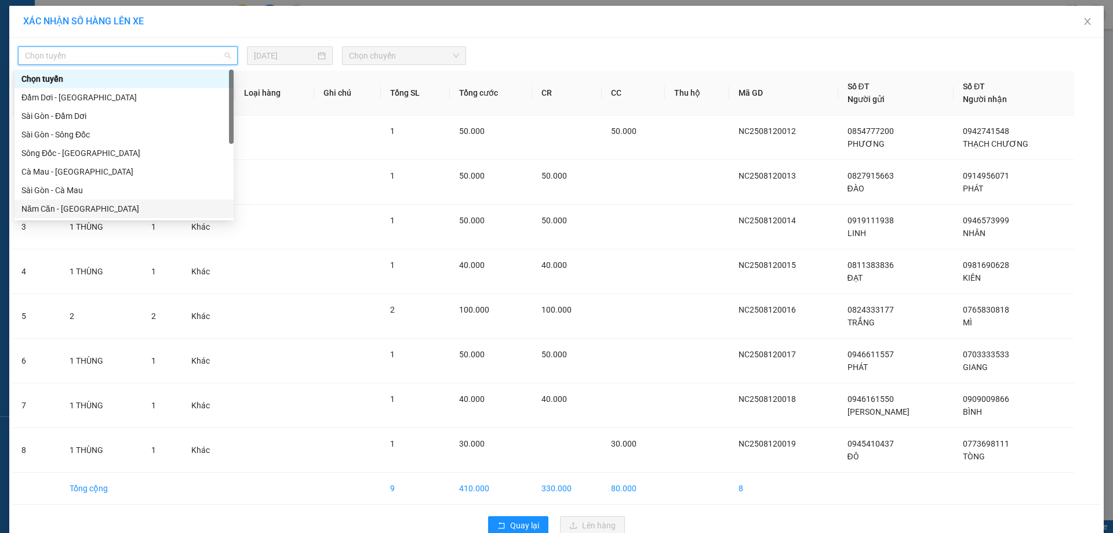
click at [100, 207] on div "Năm Căn - [GEOGRAPHIC_DATA]" at bounding box center [123, 208] width 205 height 13
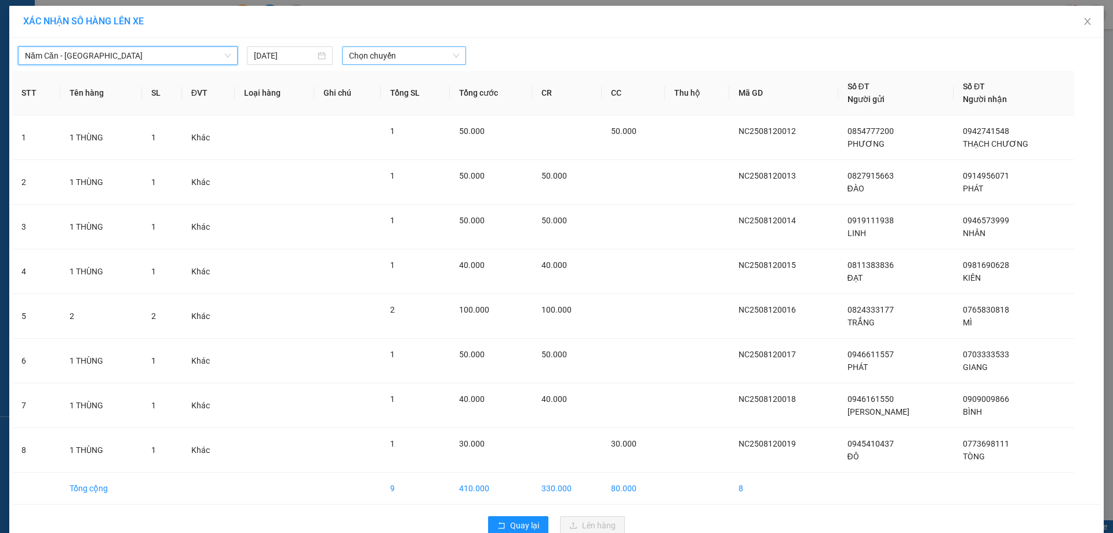
click at [395, 57] on span "Chọn chuyến" at bounding box center [404, 55] width 110 height 17
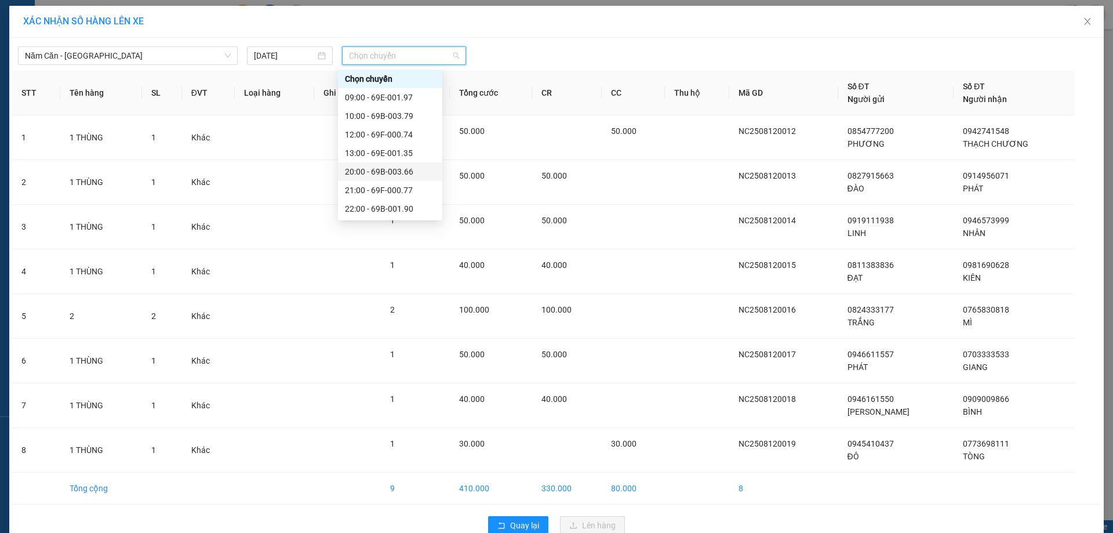
click at [410, 160] on div "13:00 - 69E-001.35" at bounding box center [390, 153] width 104 height 19
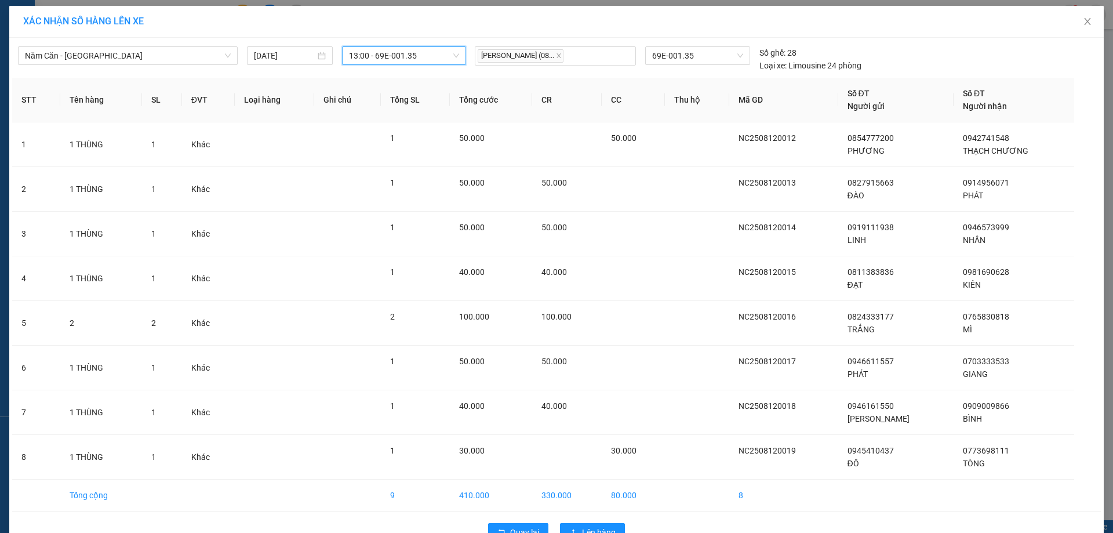
click at [417, 52] on span "13:00 - 69E-001.35" at bounding box center [404, 55] width 110 height 17
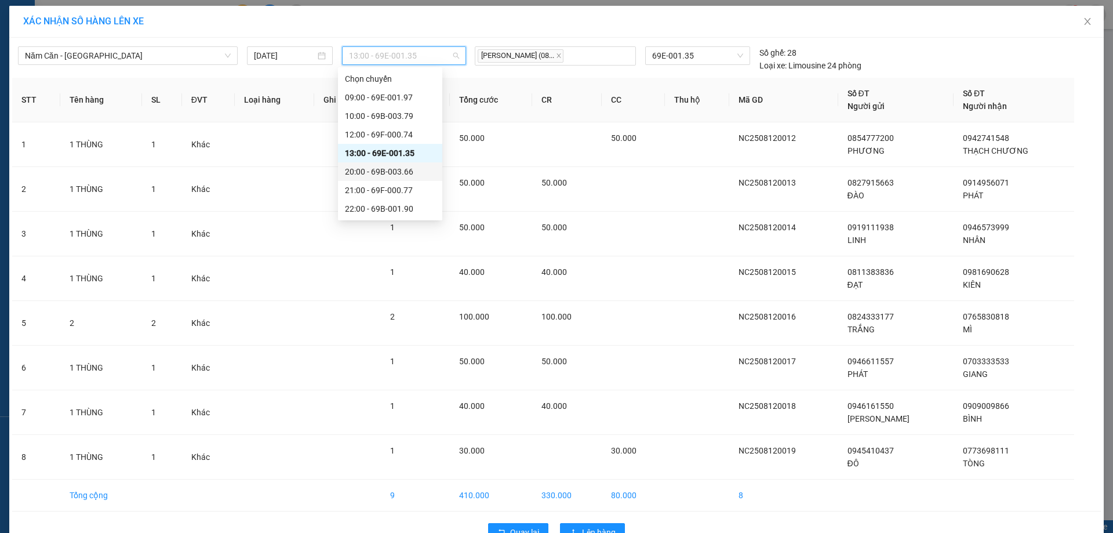
click at [401, 175] on div "20:00 - 69B-003.66" at bounding box center [390, 171] width 90 height 13
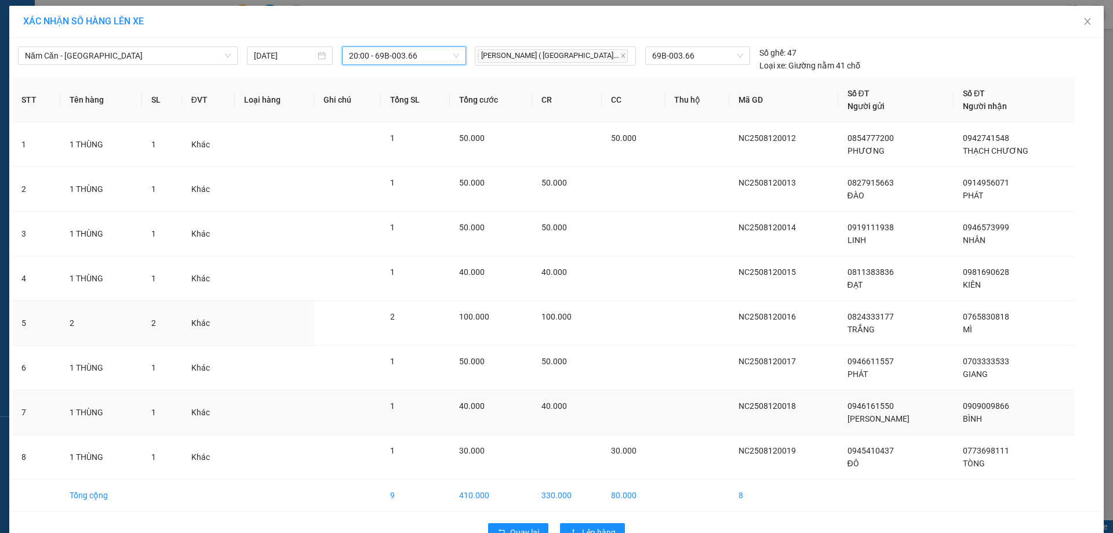
scroll to position [31, 0]
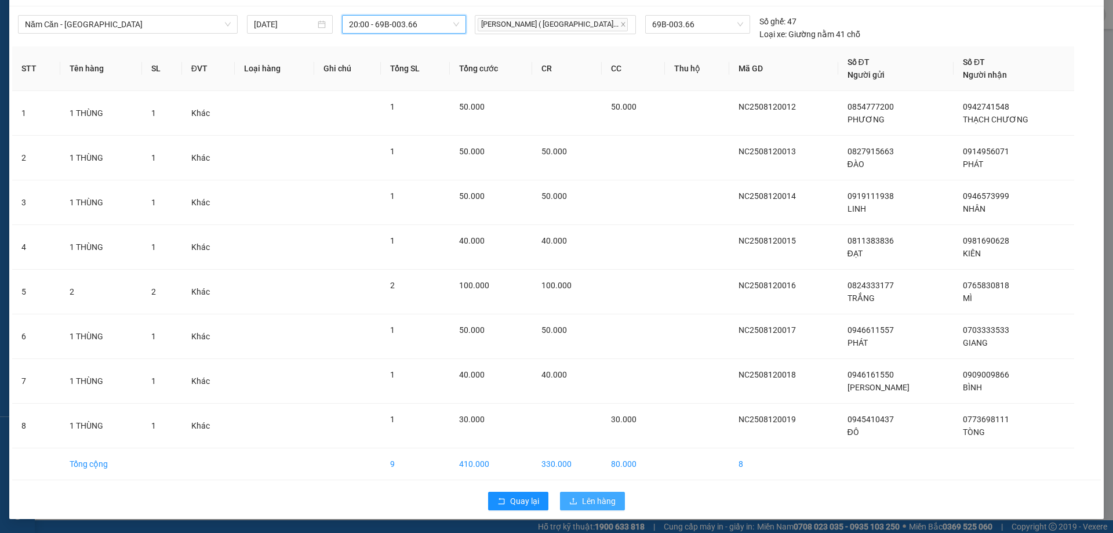
click at [607, 503] on span "Lên hàng" at bounding box center [599, 500] width 34 height 13
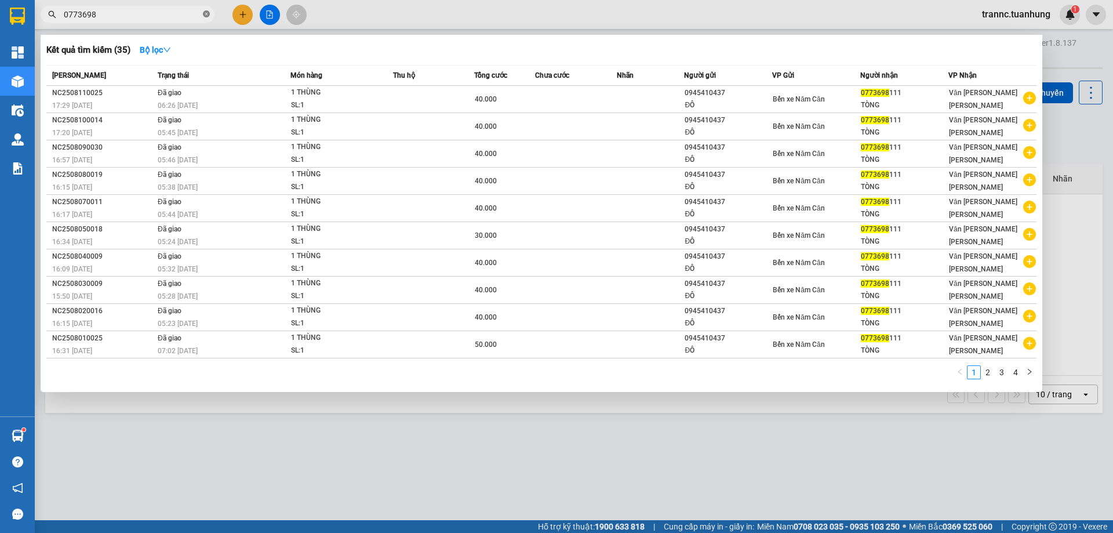
click at [205, 16] on icon "close-circle" at bounding box center [206, 13] width 7 height 7
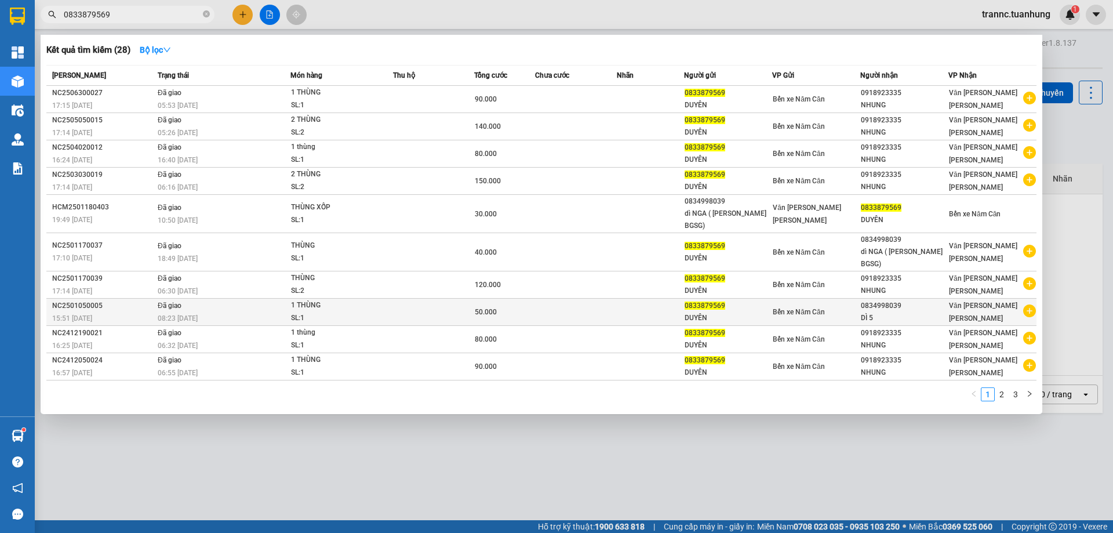
type input "0833879569"
click at [1032, 304] on icon "plus-circle" at bounding box center [1029, 310] width 13 height 13
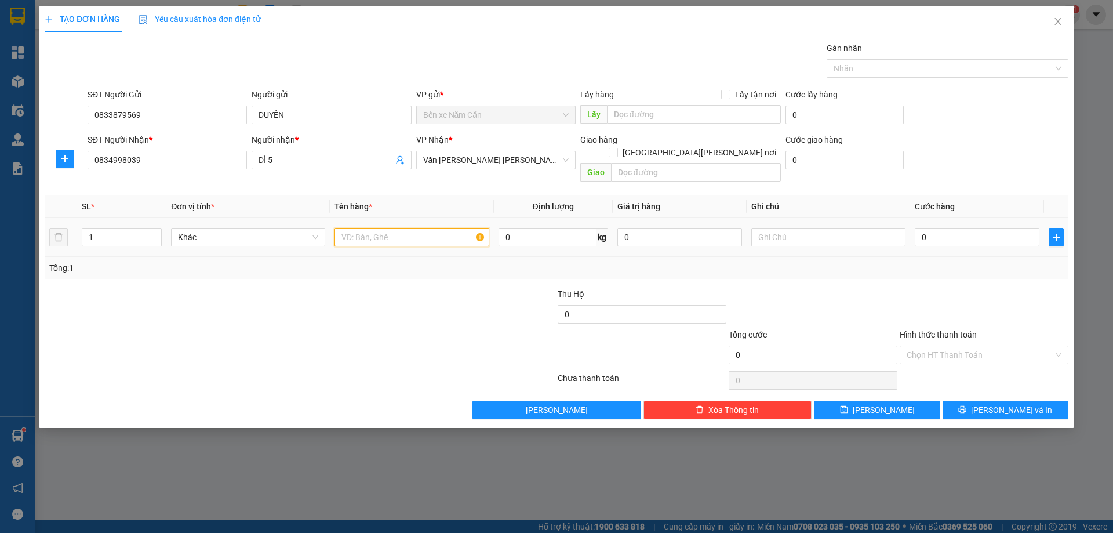
click at [364, 229] on input "text" at bounding box center [411, 237] width 154 height 19
type input "1 THÙNG"
click at [956, 228] on input "0" at bounding box center [977, 237] width 125 height 19
type input "4"
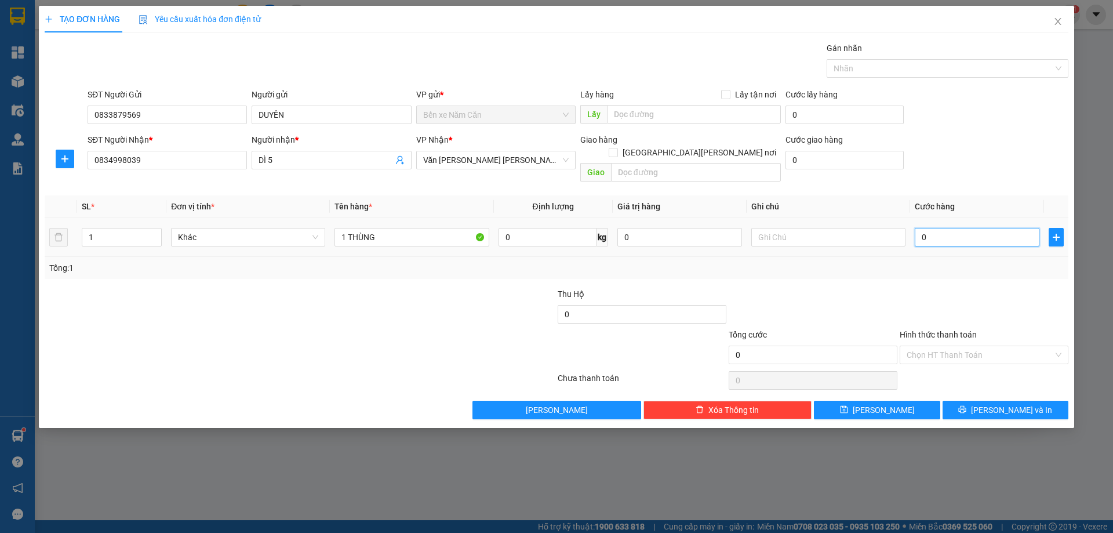
type input "4"
type input "40"
type input "40.000"
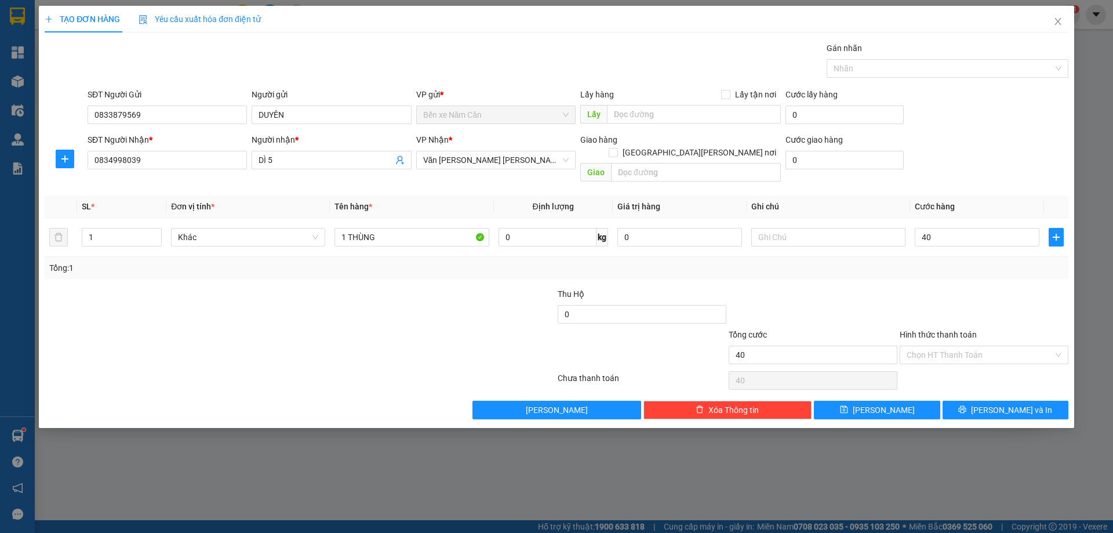
type input "40.000"
click at [929, 261] on div "Tổng: 1" at bounding box center [556, 267] width 1014 height 13
click at [962, 401] on button "[PERSON_NAME] và In" at bounding box center [1005, 410] width 126 height 19
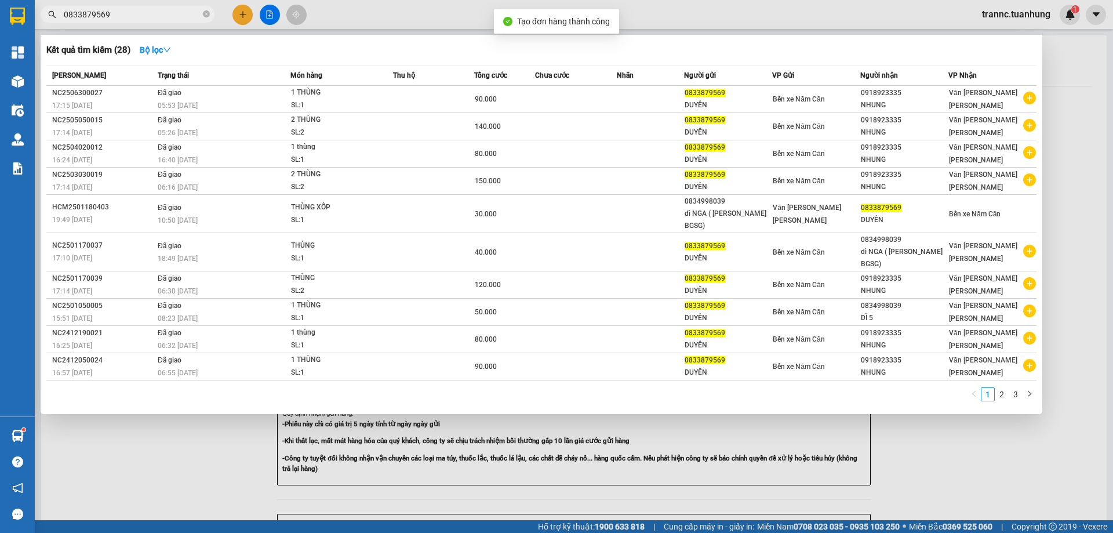
click at [919, 453] on div at bounding box center [556, 266] width 1113 height 533
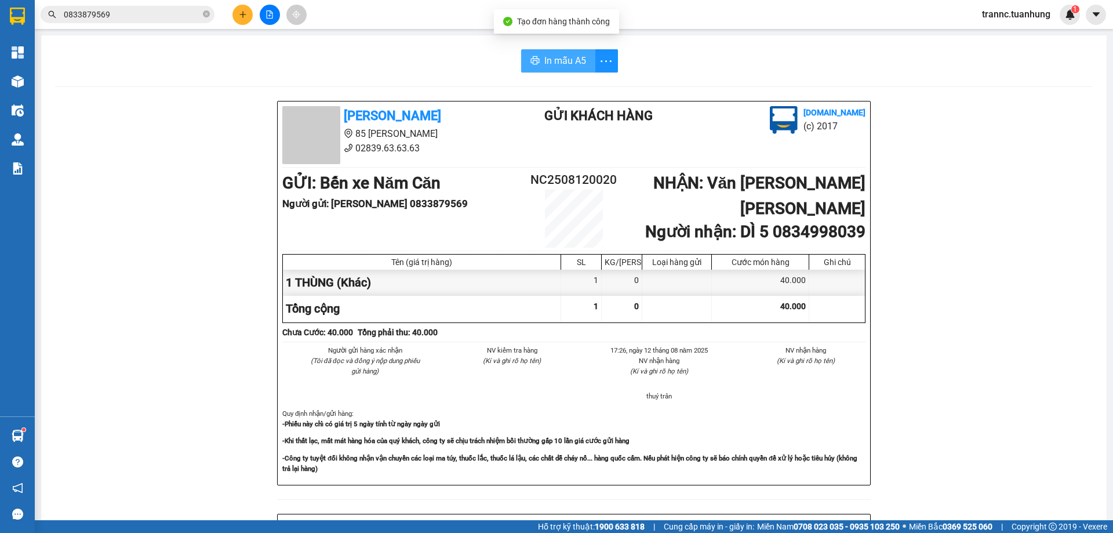
click at [555, 56] on span "In mẫu A5" at bounding box center [565, 60] width 42 height 14
click at [958, 416] on div "[PERSON_NAME] 85 [PERSON_NAME] 02839.63.63.63 Gửi khách hàng [DOMAIN_NAME] (c) …" at bounding box center [573, 512] width 1037 height 823
click at [204, 12] on icon "close-circle" at bounding box center [206, 13] width 7 height 7
click at [162, 20] on input "text" at bounding box center [132, 14] width 137 height 13
click at [134, 16] on input "text" at bounding box center [132, 14] width 137 height 13
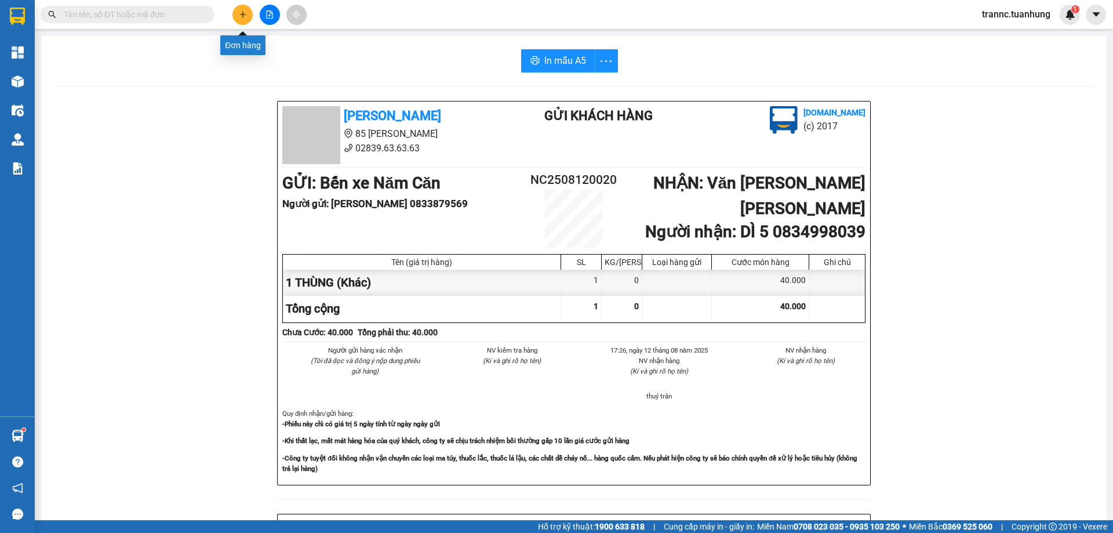
click at [237, 14] on button at bounding box center [242, 15] width 20 height 20
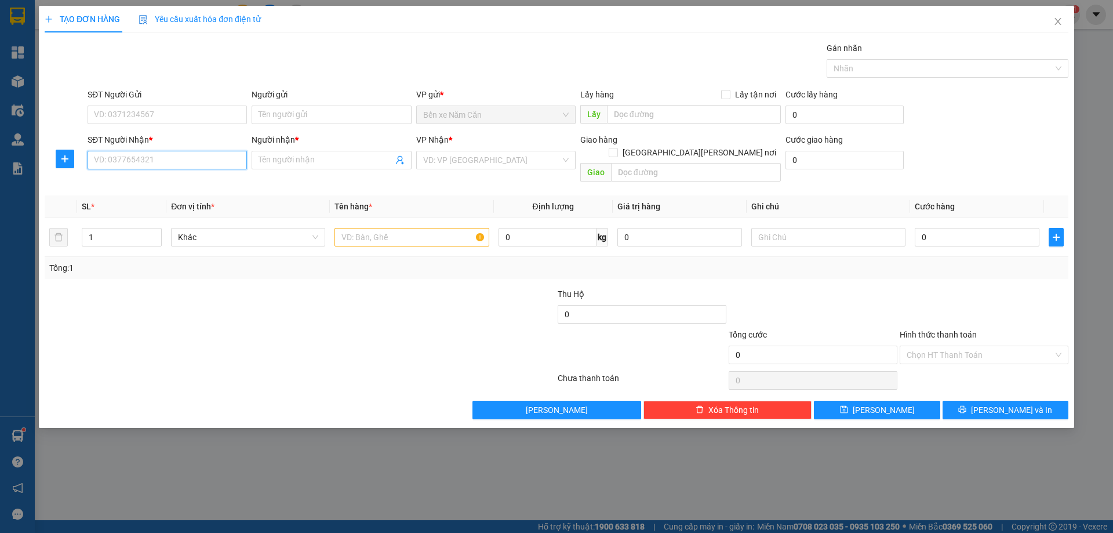
click at [176, 165] on input "SĐT Người Nhận *" at bounding box center [167, 160] width 159 height 19
click at [117, 230] on input "1" at bounding box center [121, 236] width 79 height 17
type input "26"
click at [371, 228] on input "text" at bounding box center [411, 237] width 154 height 19
click at [174, 165] on input "SĐT Người Nhận *" at bounding box center [167, 160] width 159 height 19
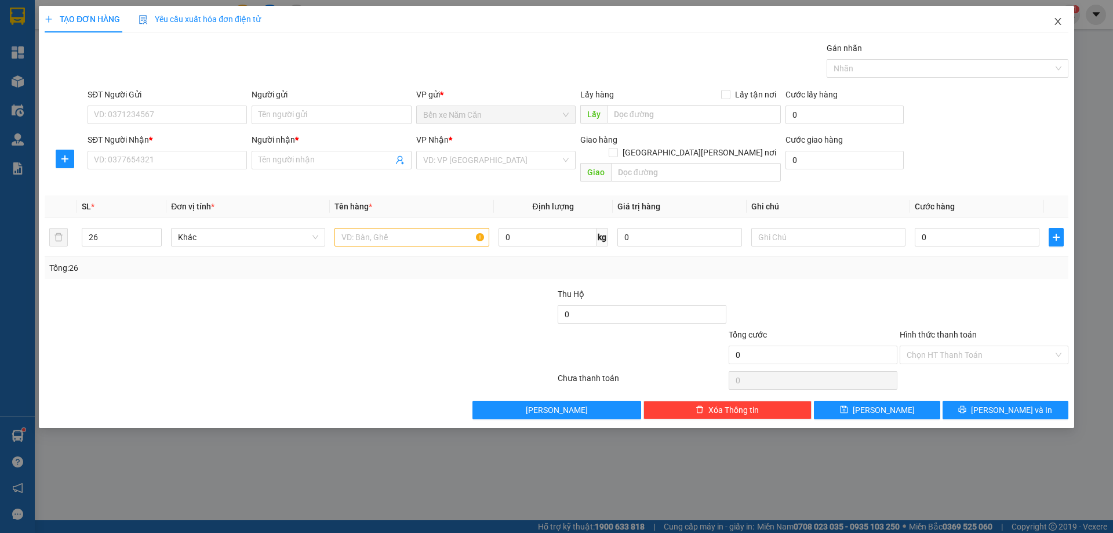
click at [1059, 27] on span "Close" at bounding box center [1058, 22] width 32 height 32
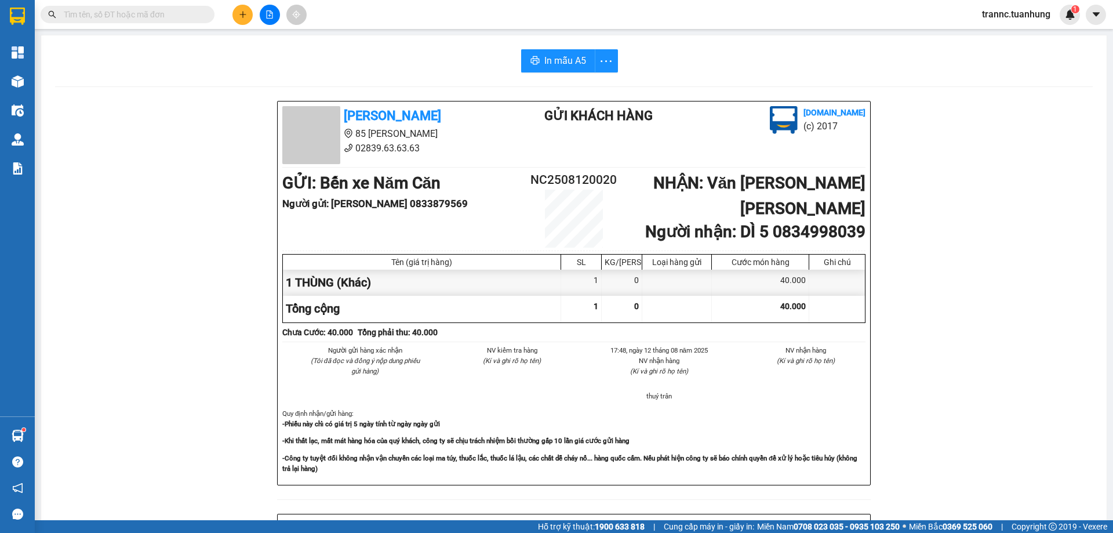
click at [165, 18] on input "text" at bounding box center [132, 14] width 137 height 13
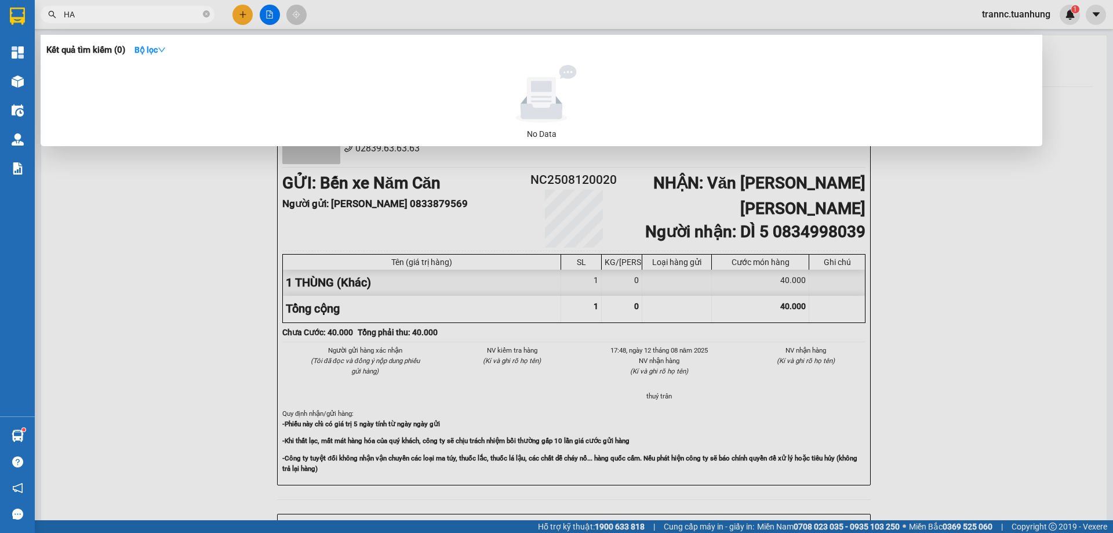
type input "H"
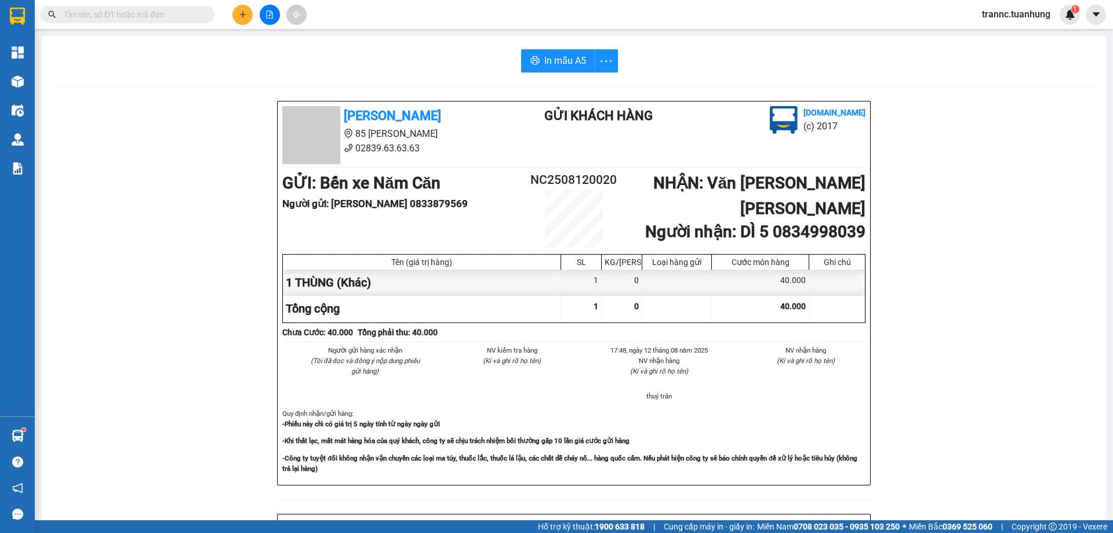
click at [277, 68] on div "In mẫu A5" at bounding box center [573, 60] width 1037 height 23
click at [147, 18] on input "text" at bounding box center [132, 14] width 137 height 13
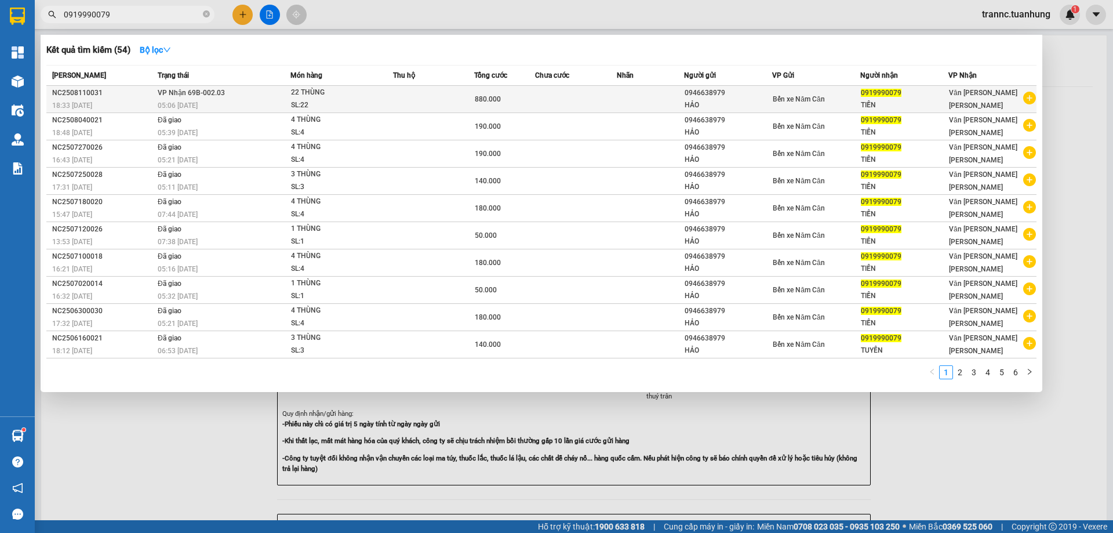
type input "0919990079"
click at [1029, 97] on icon "plus-circle" at bounding box center [1029, 98] width 13 height 13
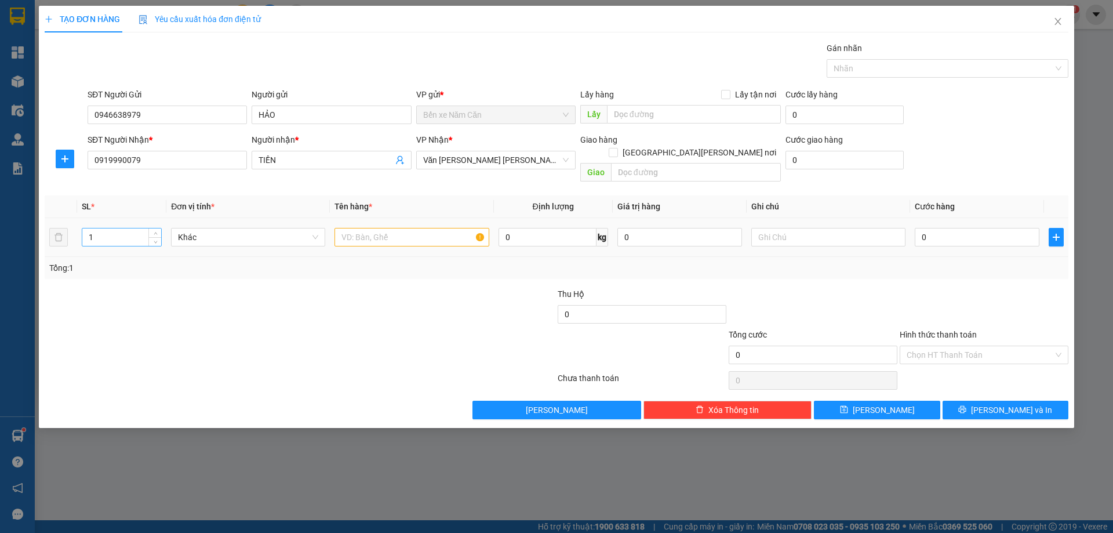
click at [96, 228] on input "1" at bounding box center [121, 236] width 79 height 17
type input "26"
click at [934, 228] on input "0" at bounding box center [977, 237] width 125 height 19
click at [421, 230] on input "text" at bounding box center [411, 237] width 154 height 19
type input "26 THÙNG"
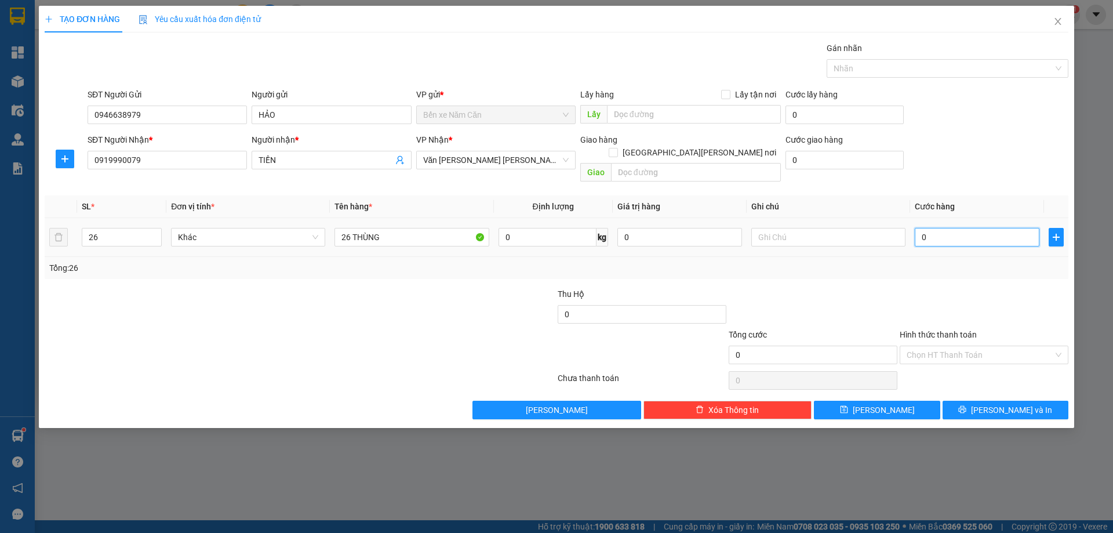
click at [962, 229] on input "0" at bounding box center [977, 237] width 125 height 19
type input "1"
type input "10"
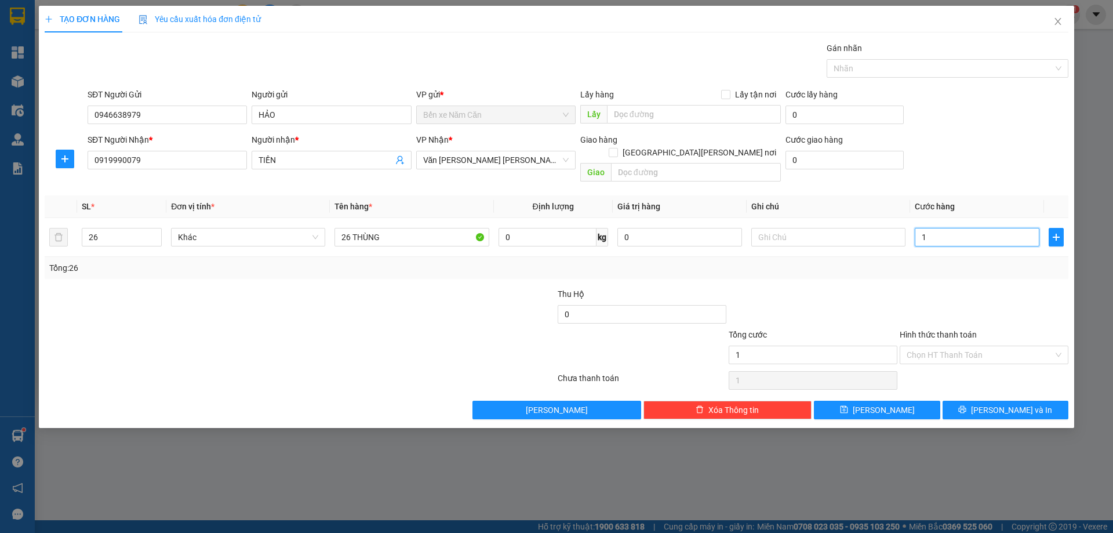
type input "10"
type input "104"
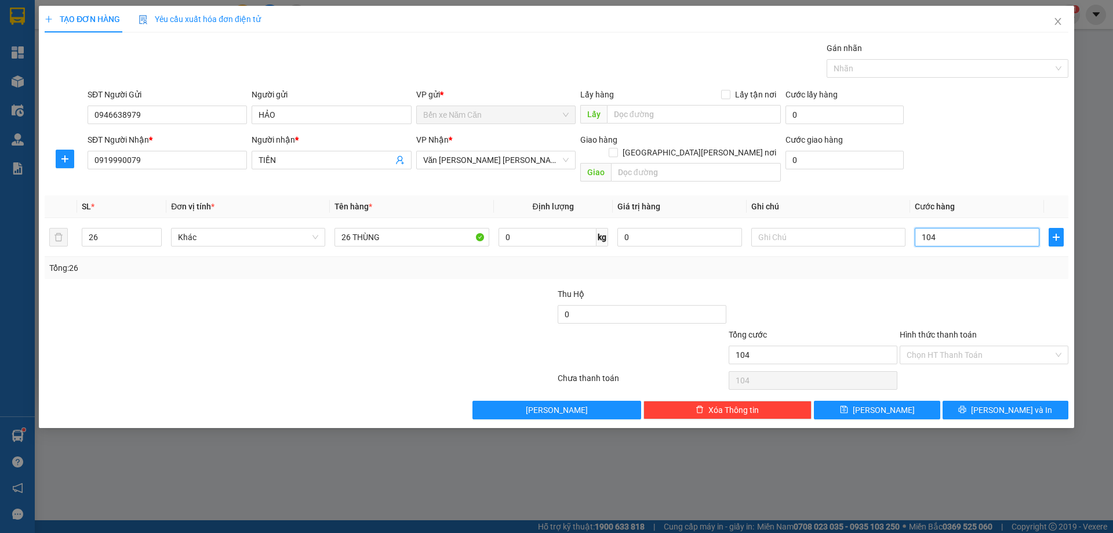
type input "1.040"
type input "1.040.000"
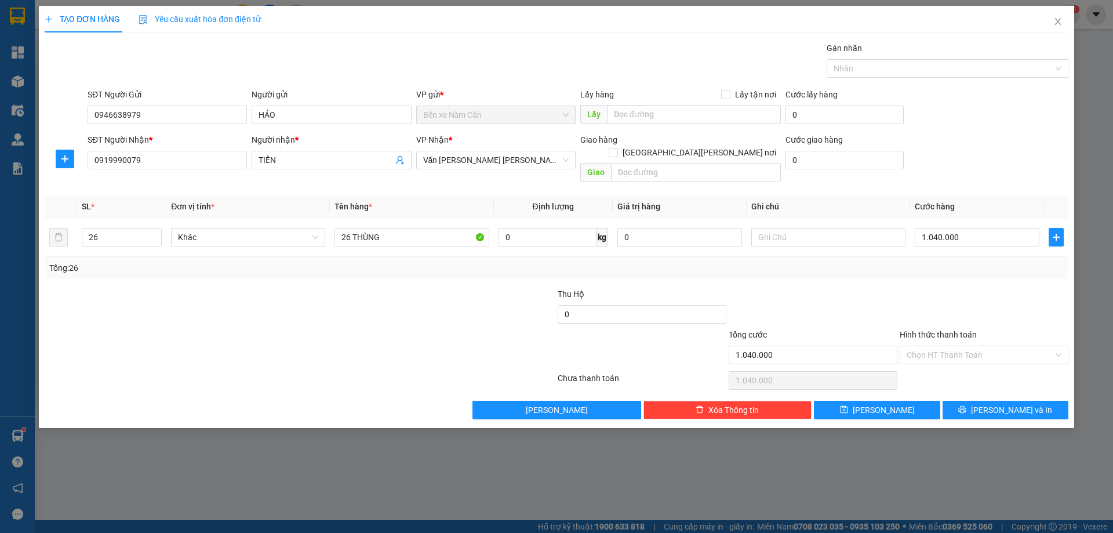
click at [922, 257] on div "Tổng: 26" at bounding box center [557, 268] width 1024 height 22
click at [924, 346] on input "Hình thức thanh toán" at bounding box center [980, 354] width 147 height 17
click at [928, 362] on div "Tại văn phòng" at bounding box center [984, 365] width 155 height 13
type input "0"
click at [982, 401] on button "[PERSON_NAME] và In" at bounding box center [1005, 410] width 126 height 19
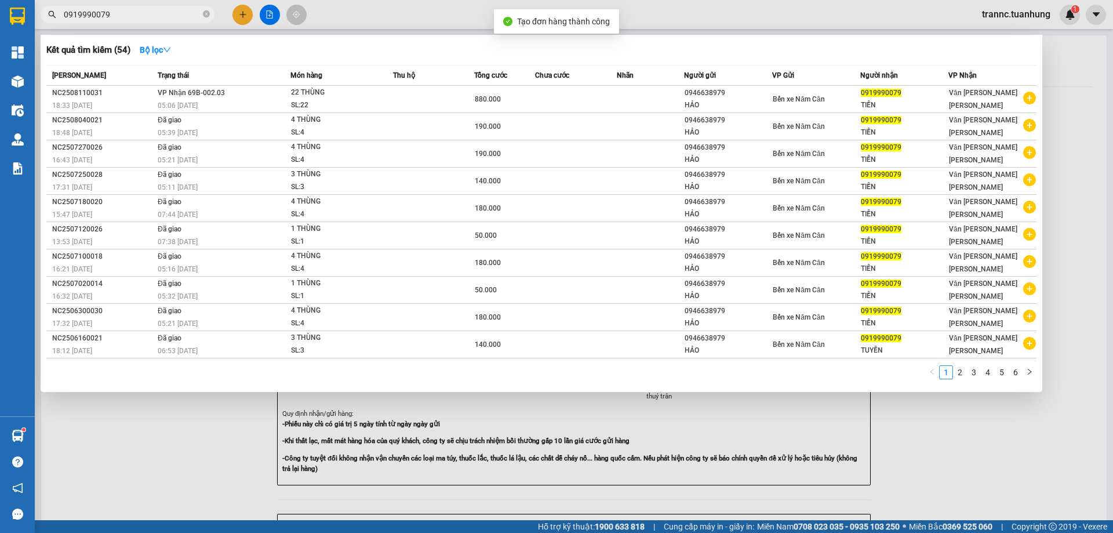
click at [1010, 442] on div at bounding box center [556, 266] width 1113 height 533
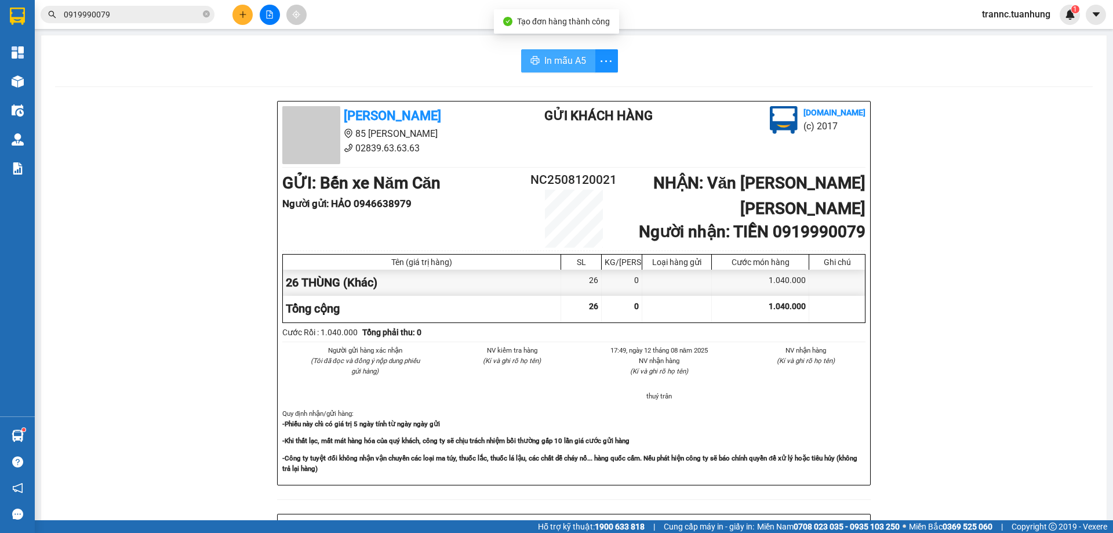
click at [561, 62] on span "In mẫu A5" at bounding box center [565, 60] width 42 height 14
click at [559, 57] on span "In mẫu A5" at bounding box center [565, 60] width 42 height 14
click at [413, 75] on div "In mẫu A5 [PERSON_NAME] 85 [PERSON_NAME] 02839.63.63.63 Gửi khách hàng [DOMAIN_…" at bounding box center [573, 486] width 1065 height 902
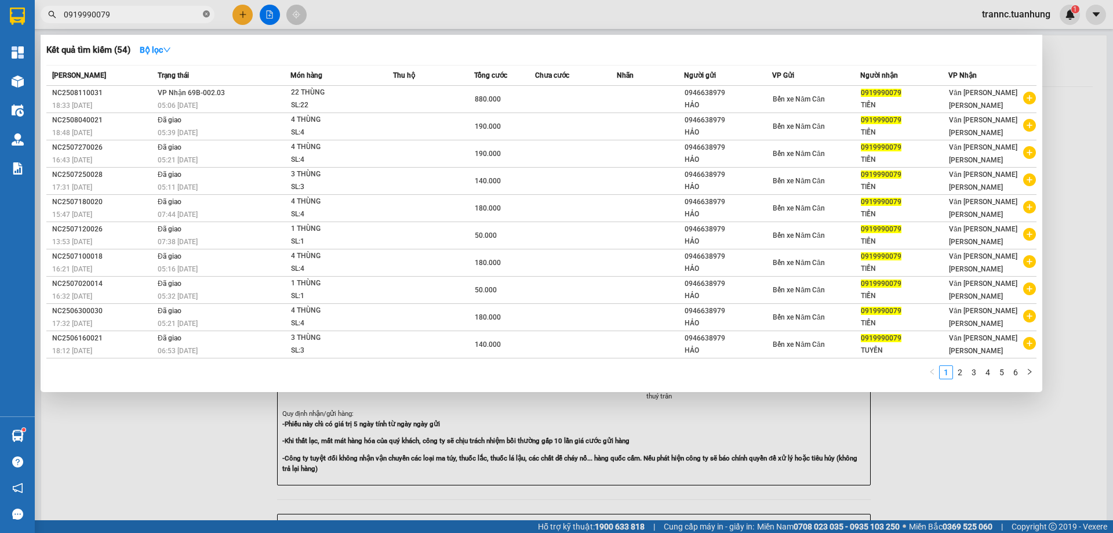
click at [203, 17] on icon "close-circle" at bounding box center [206, 13] width 7 height 7
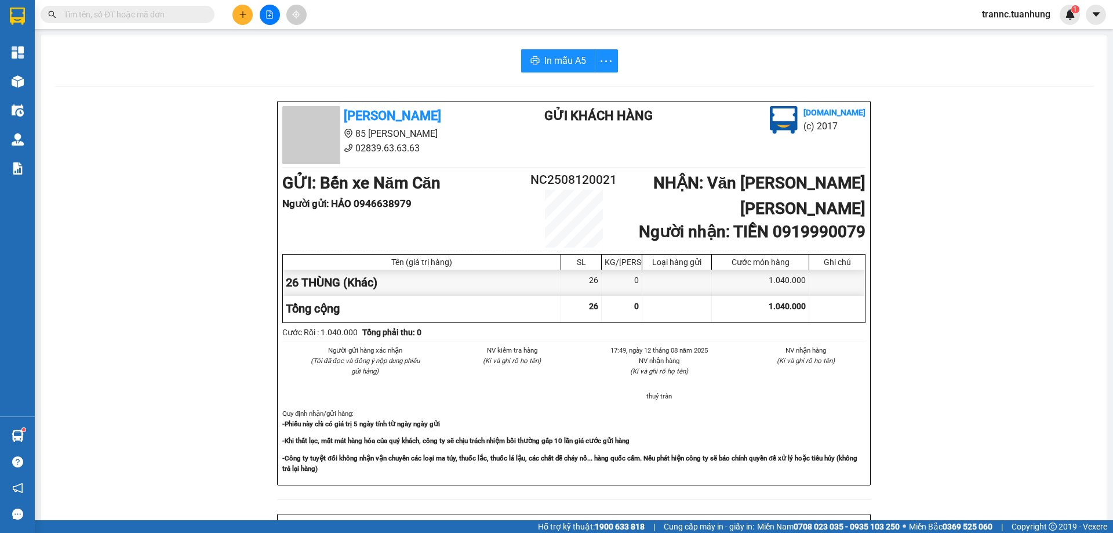
click at [167, 14] on input "text" at bounding box center [132, 14] width 137 height 13
click at [239, 14] on icon "plus" at bounding box center [243, 14] width 8 height 8
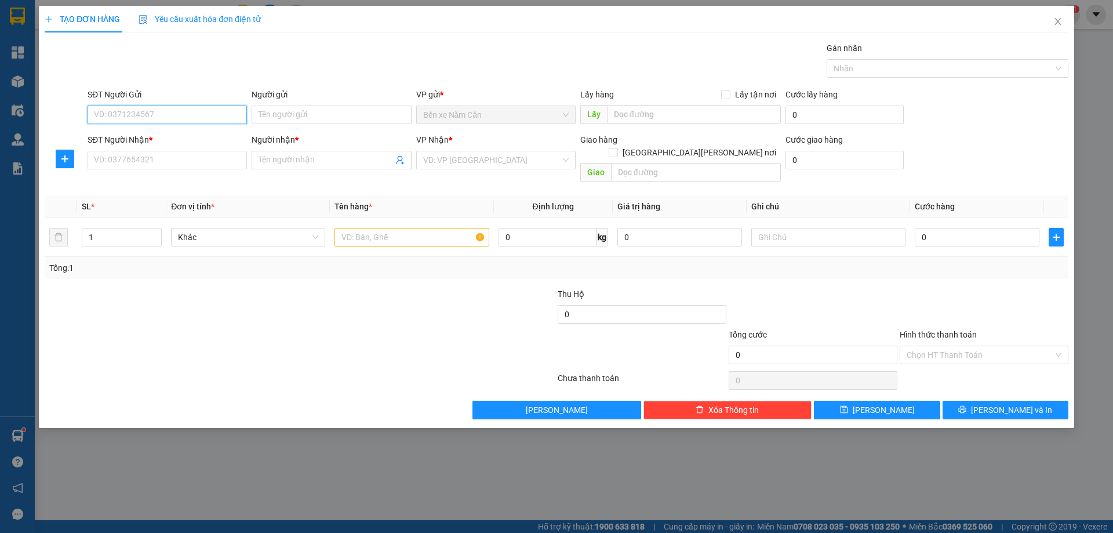
click at [166, 118] on input "SĐT Người Gửi" at bounding box center [167, 114] width 159 height 19
type input "0965464546"
click at [148, 135] on div "0965464546 - NHI" at bounding box center [166, 138] width 145 height 13
type input "NHI"
type input "0965464546"
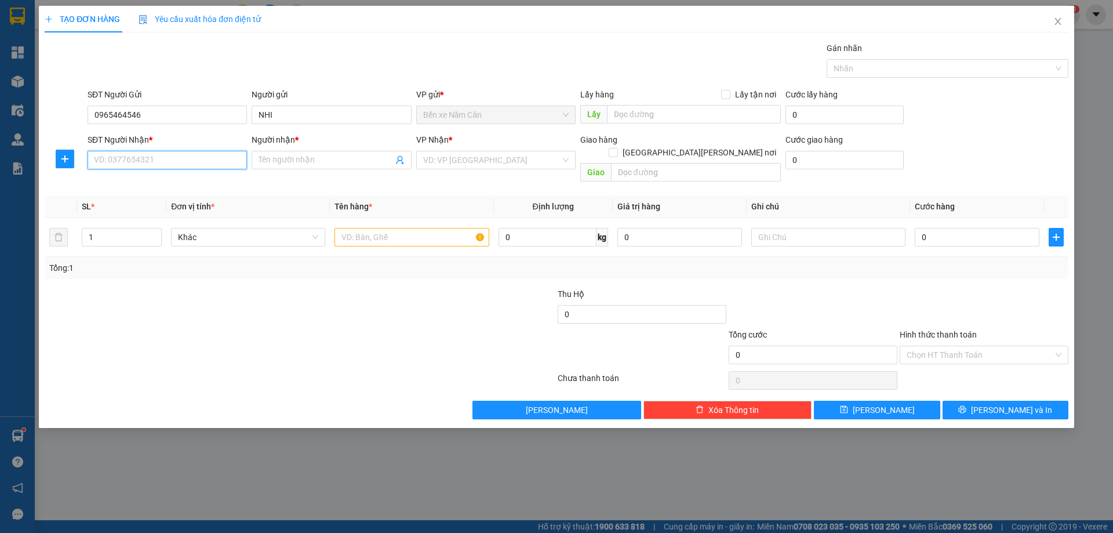
click at [147, 167] on input "SĐT Người Nhận *" at bounding box center [167, 160] width 159 height 19
click at [158, 203] on div "0902318656 - [PERSON_NAME]" at bounding box center [166, 201] width 145 height 13
type input "0902318656"
type input "THỊNH"
click at [383, 229] on input "text" at bounding box center [411, 237] width 154 height 19
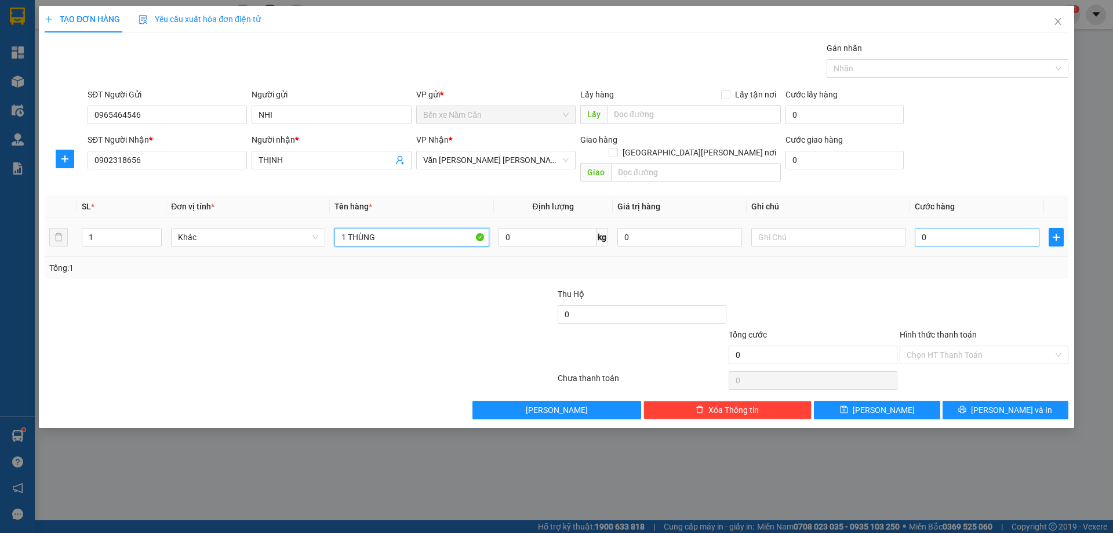
type input "1 THÙNG"
click at [957, 228] on input "0" at bounding box center [977, 237] width 125 height 19
type input "4"
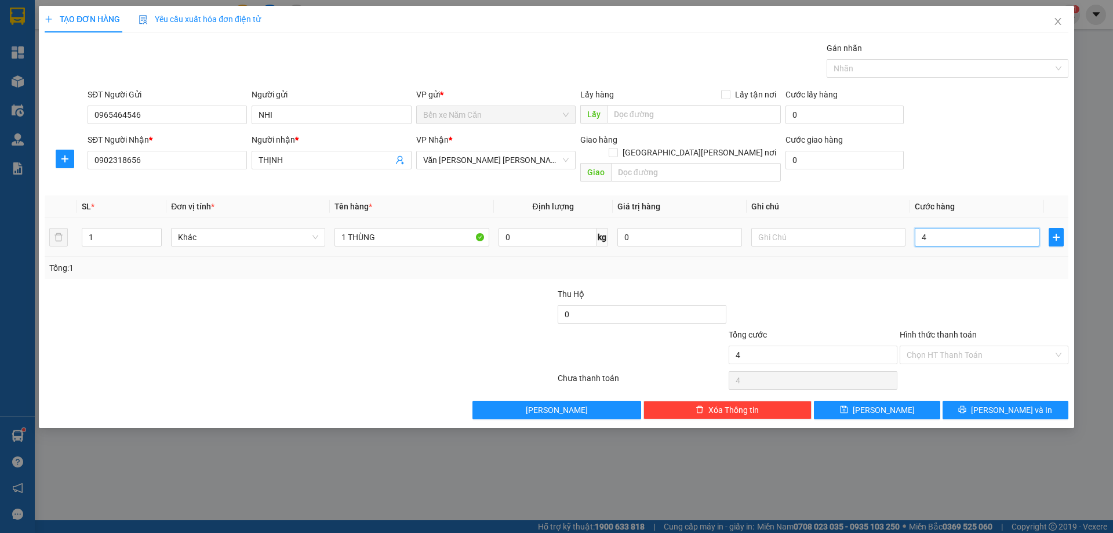
type input "40"
type input "40.000"
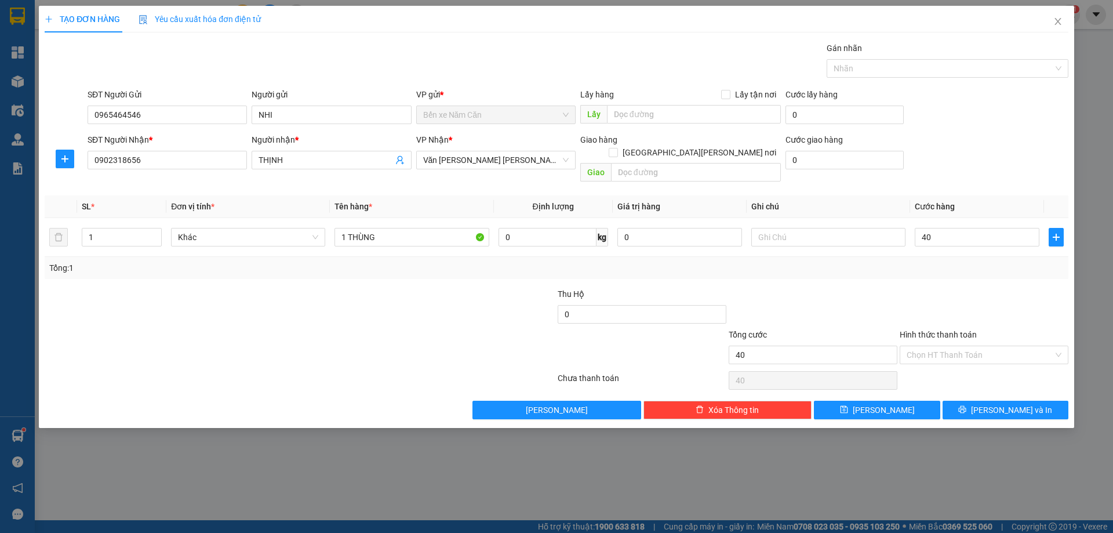
type input "40.000"
click at [936, 265] on div "Tổng: 1" at bounding box center [557, 268] width 1024 height 22
click at [999, 403] on span "[PERSON_NAME] và In" at bounding box center [1011, 409] width 81 height 13
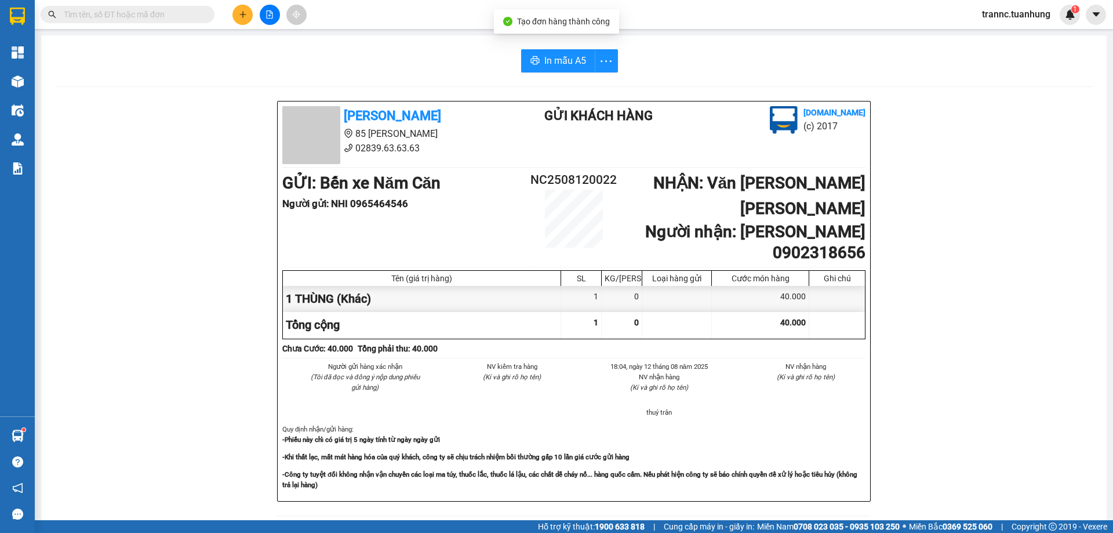
click at [979, 482] on div "[PERSON_NAME] 85 [PERSON_NAME] 02839.63.63.63 Gửi khách hàng [DOMAIN_NAME] (c) …" at bounding box center [573, 520] width 1037 height 839
click at [571, 63] on span "In mẫu A5" at bounding box center [565, 60] width 42 height 14
click at [206, 10] on span at bounding box center [206, 14] width 7 height 13
click at [198, 13] on input "text" at bounding box center [132, 14] width 137 height 13
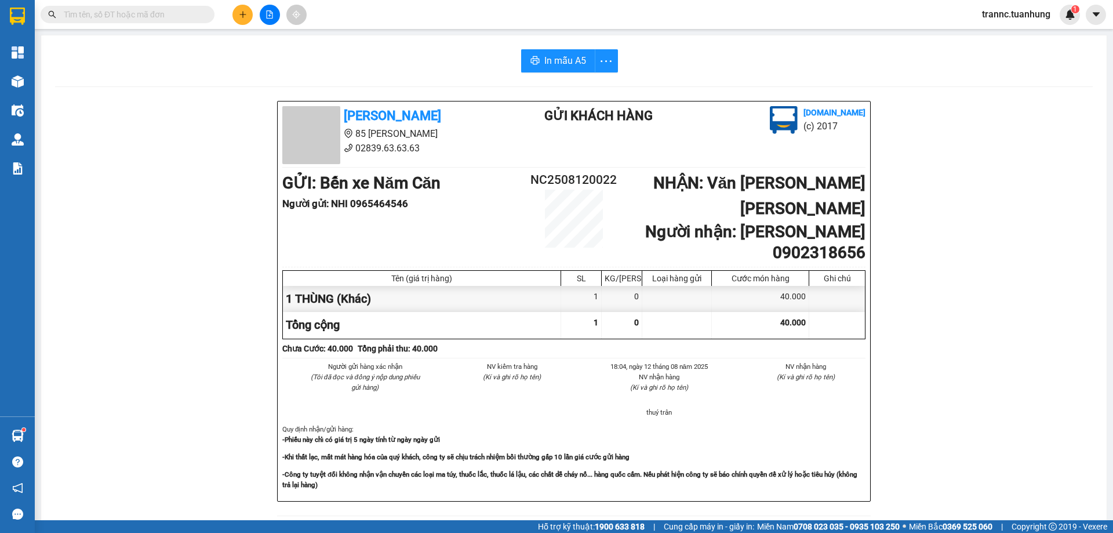
click at [197, 14] on input "text" at bounding box center [132, 14] width 137 height 13
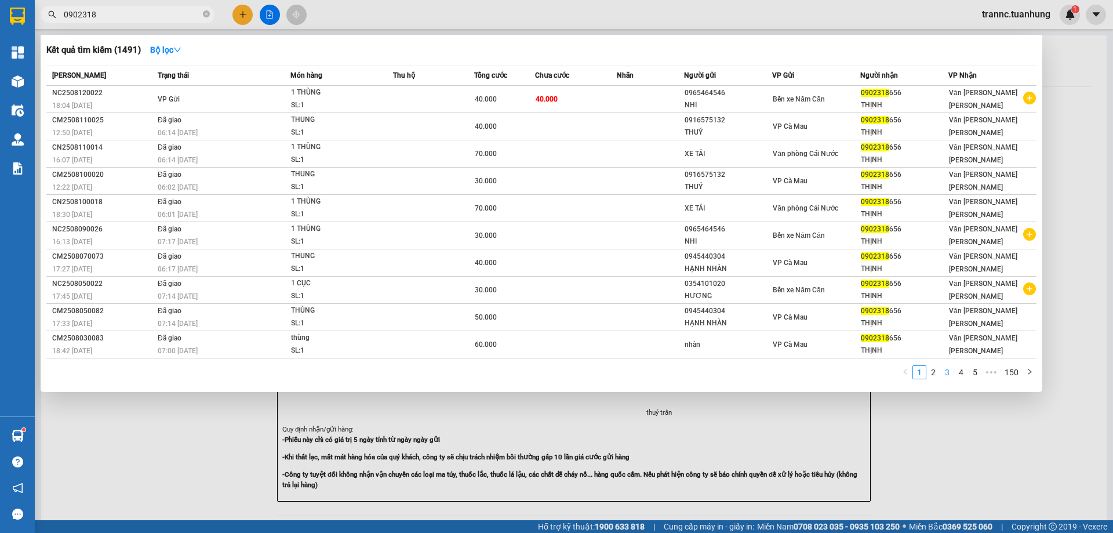
type input "0902318"
click at [946, 370] on link "3" at bounding box center [947, 372] width 13 height 13
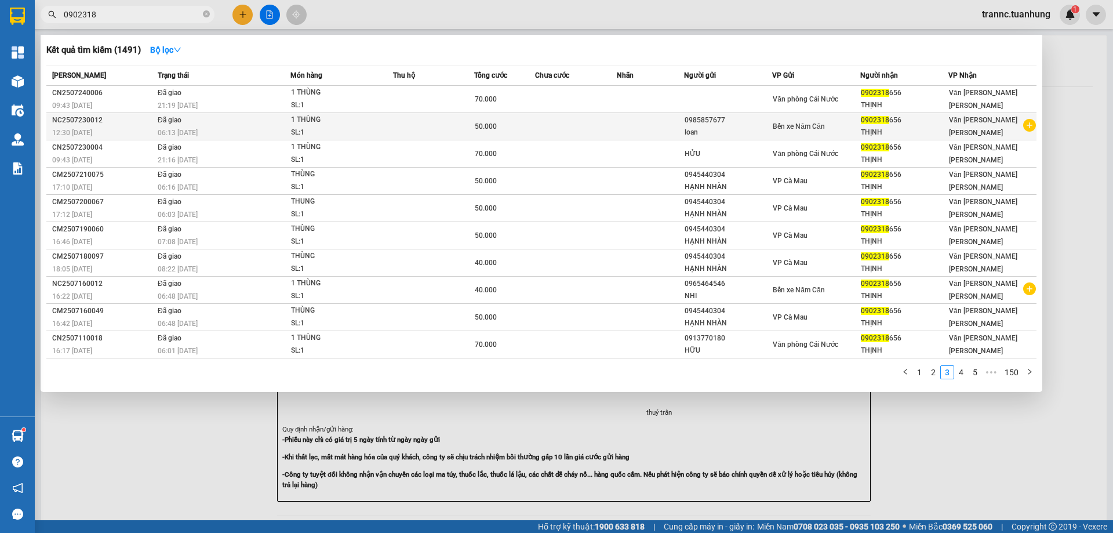
click at [1027, 126] on icon "plus-circle" at bounding box center [1029, 125] width 13 height 13
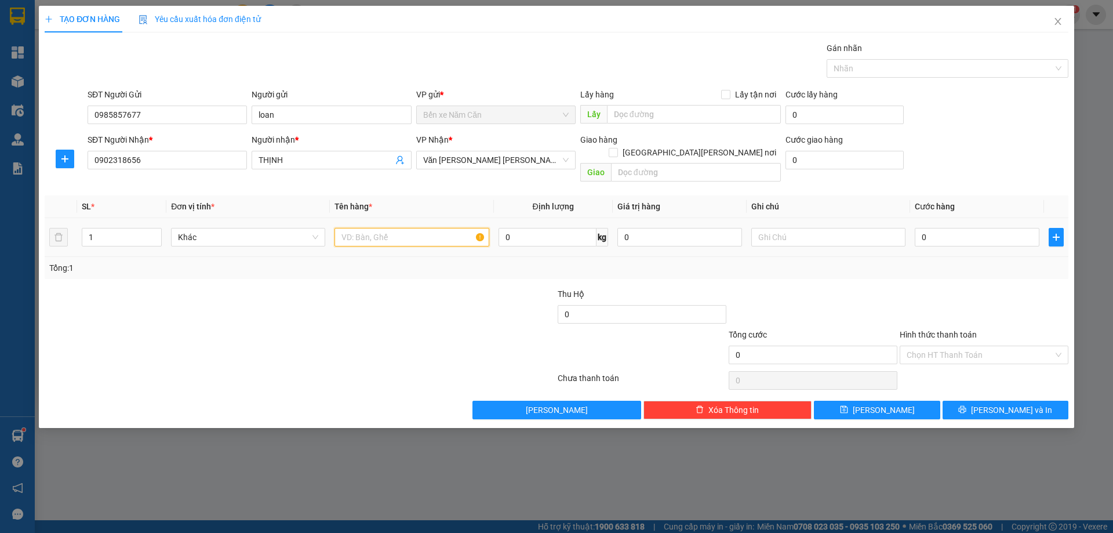
click at [458, 228] on input "text" at bounding box center [411, 237] width 154 height 19
type input "1 THÙNG"
click at [980, 228] on input "0" at bounding box center [977, 237] width 125 height 19
type input "6"
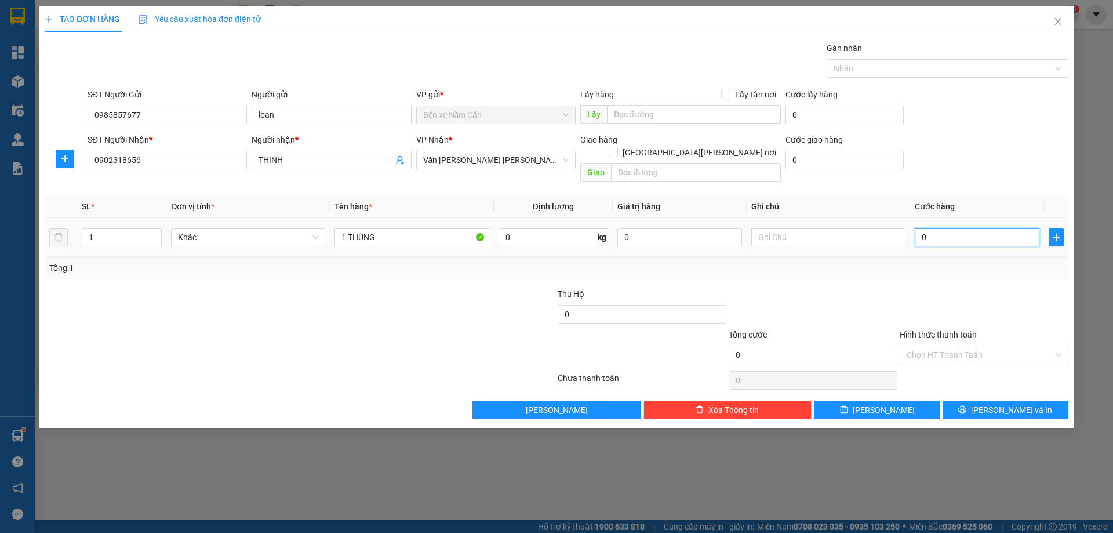
type input "6"
type input "60"
type input "60.000"
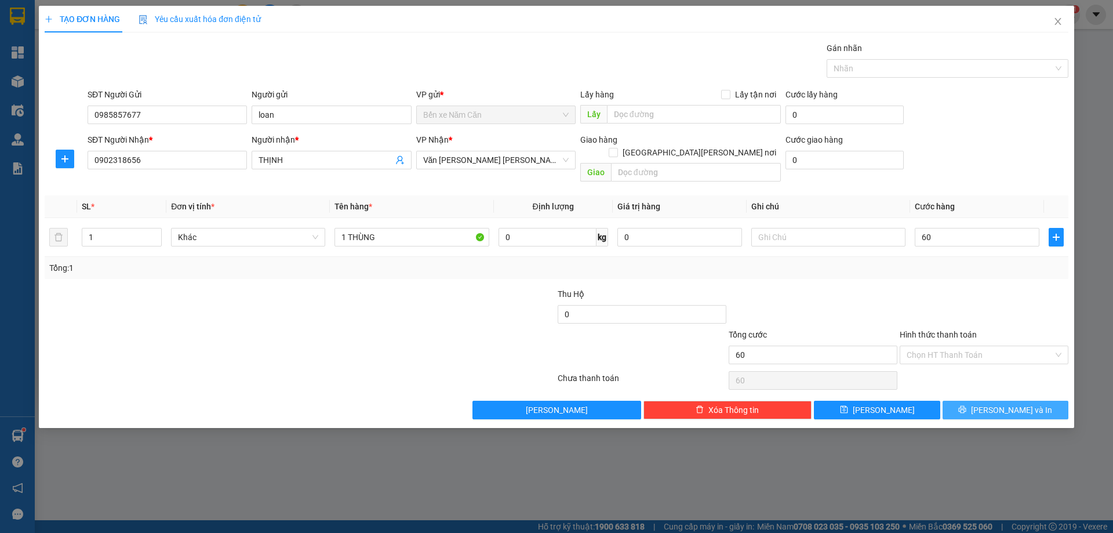
type input "60.000"
click at [971, 401] on button "[PERSON_NAME] và In" at bounding box center [1005, 410] width 126 height 19
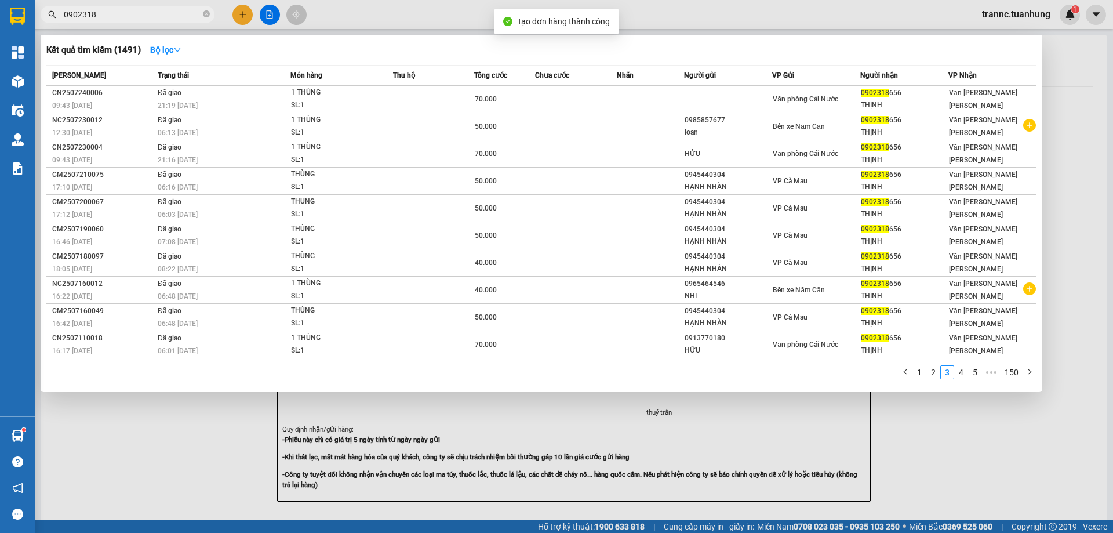
click at [967, 433] on div at bounding box center [556, 266] width 1113 height 533
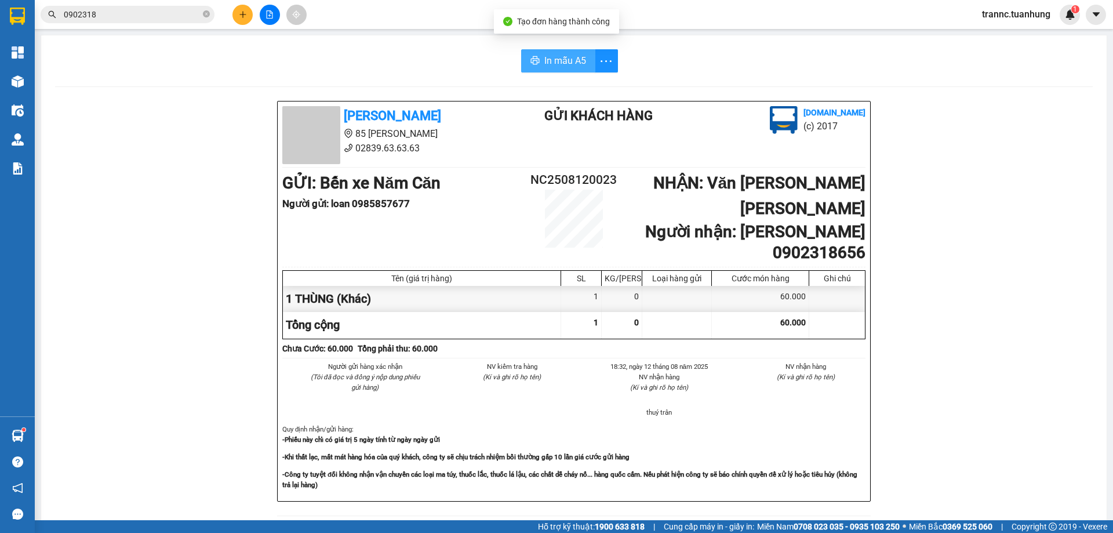
click at [550, 51] on button "In mẫu A5" at bounding box center [558, 60] width 74 height 23
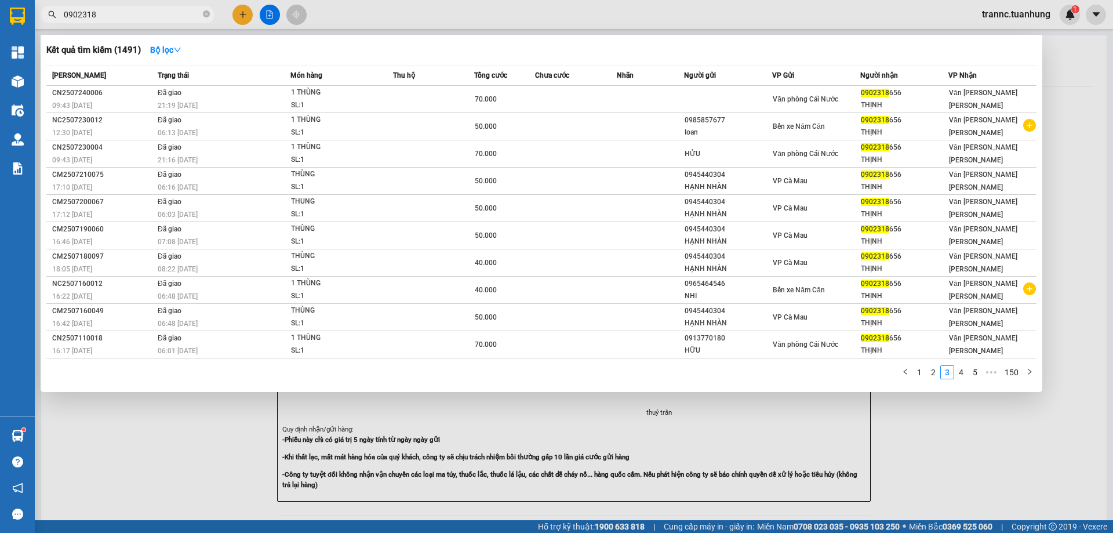
drag, startPoint x: 206, startPoint y: 12, endPoint x: 200, endPoint y: 12, distance: 6.4
click at [206, 12] on icon "close-circle" at bounding box center [206, 13] width 7 height 7
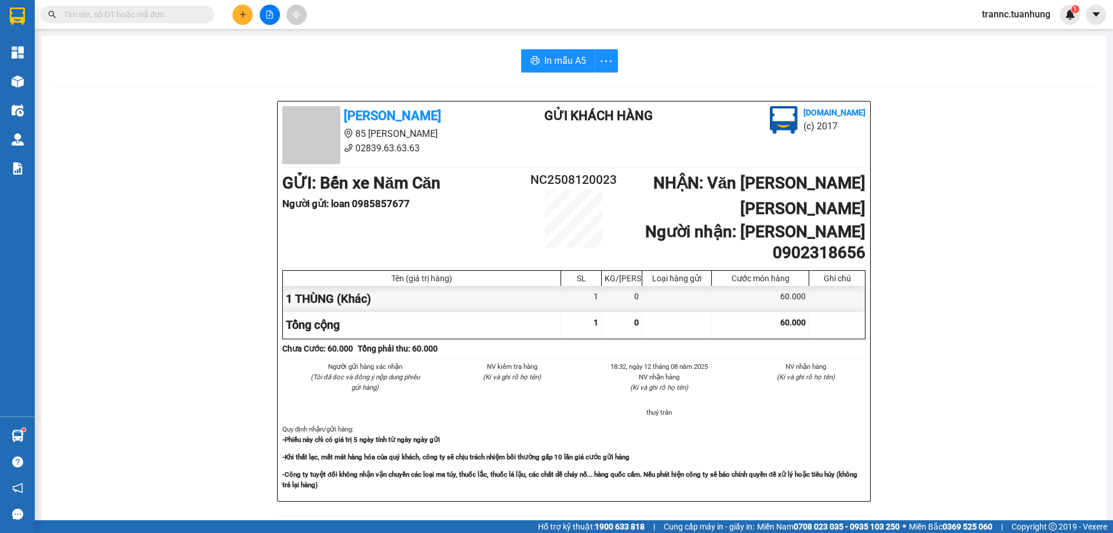
click at [197, 12] on input "text" at bounding box center [132, 14] width 137 height 13
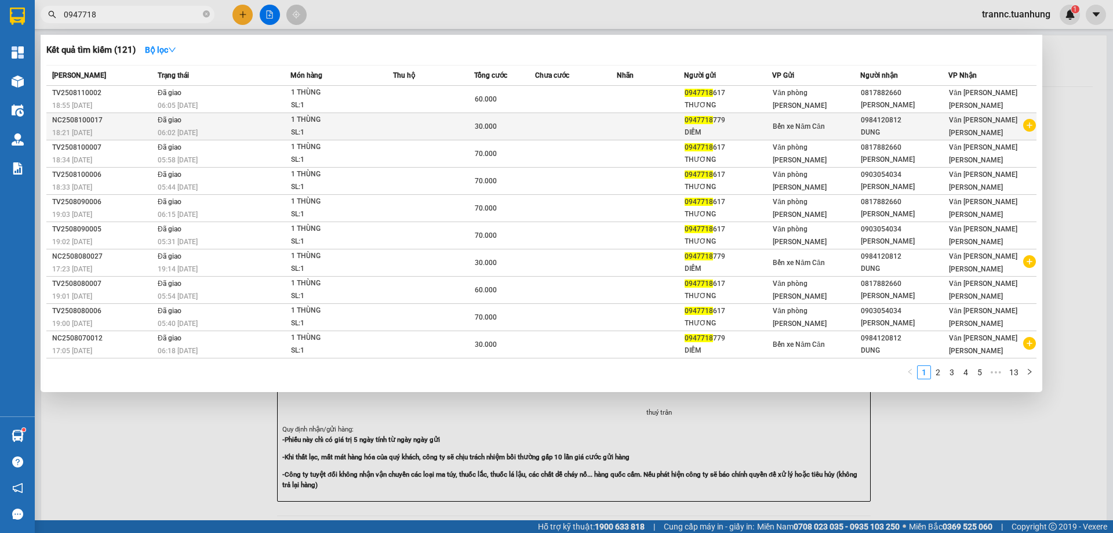
type input "0947718"
click at [1026, 125] on icon "plus-circle" at bounding box center [1029, 125] width 13 height 13
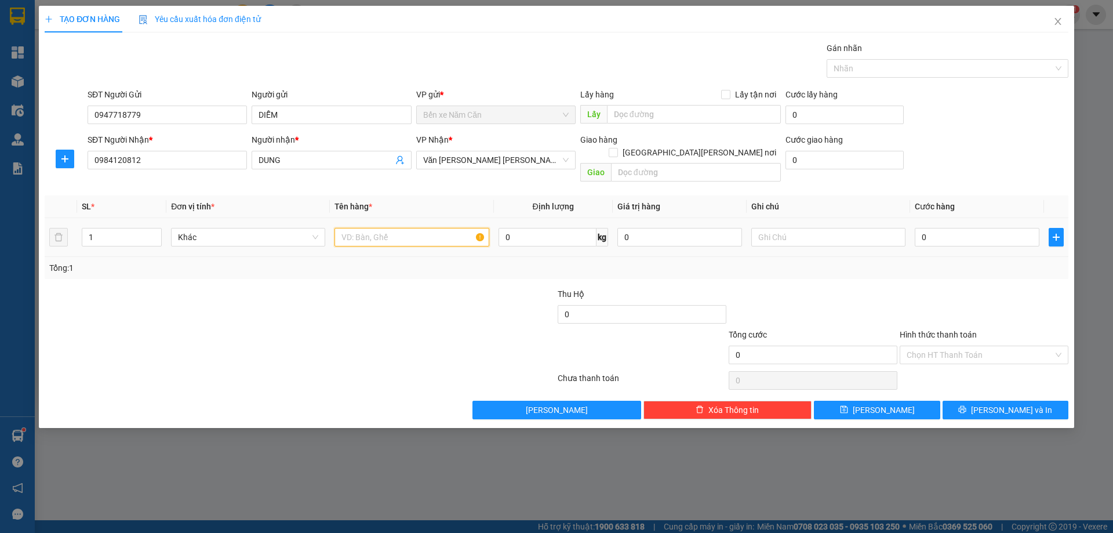
click at [370, 228] on input "text" at bounding box center [411, 237] width 154 height 19
type input "1 THÙNG"
click at [959, 228] on input "0" at bounding box center [977, 237] width 125 height 19
type input "3"
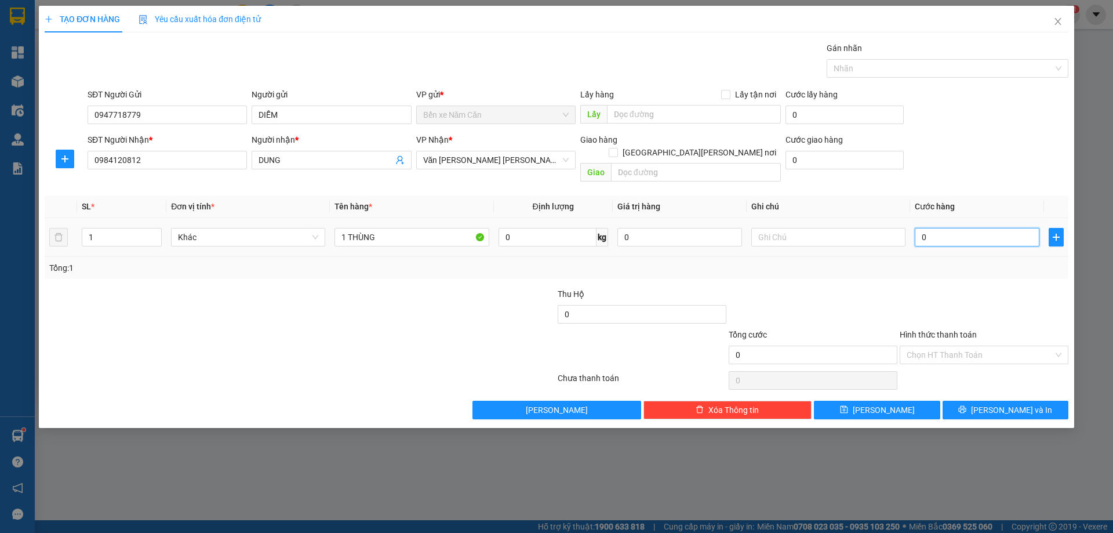
type input "3"
type input "30"
type input "30.000"
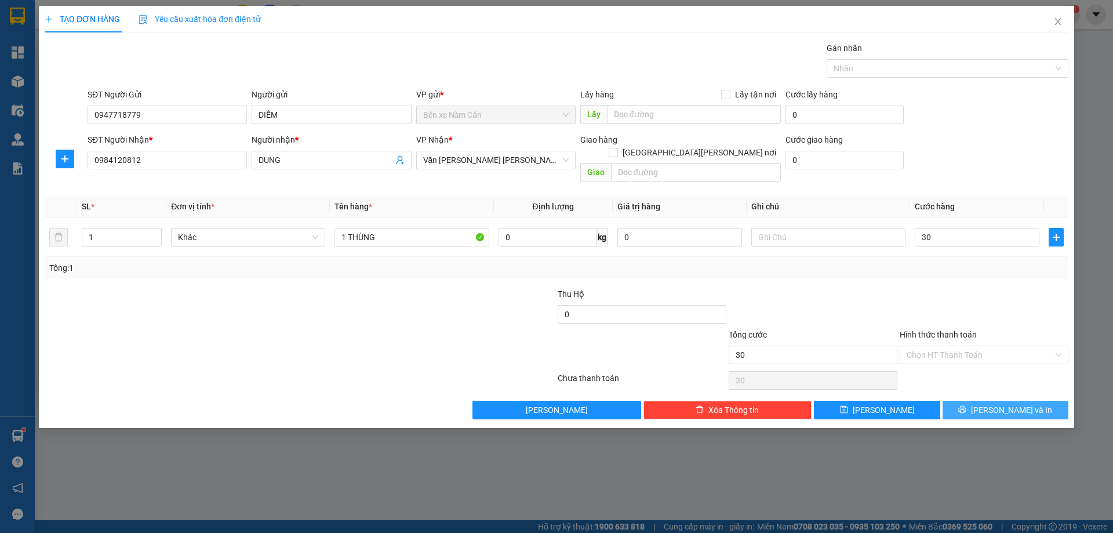
type input "30.000"
click at [977, 401] on button "[PERSON_NAME] và In" at bounding box center [1005, 410] width 126 height 19
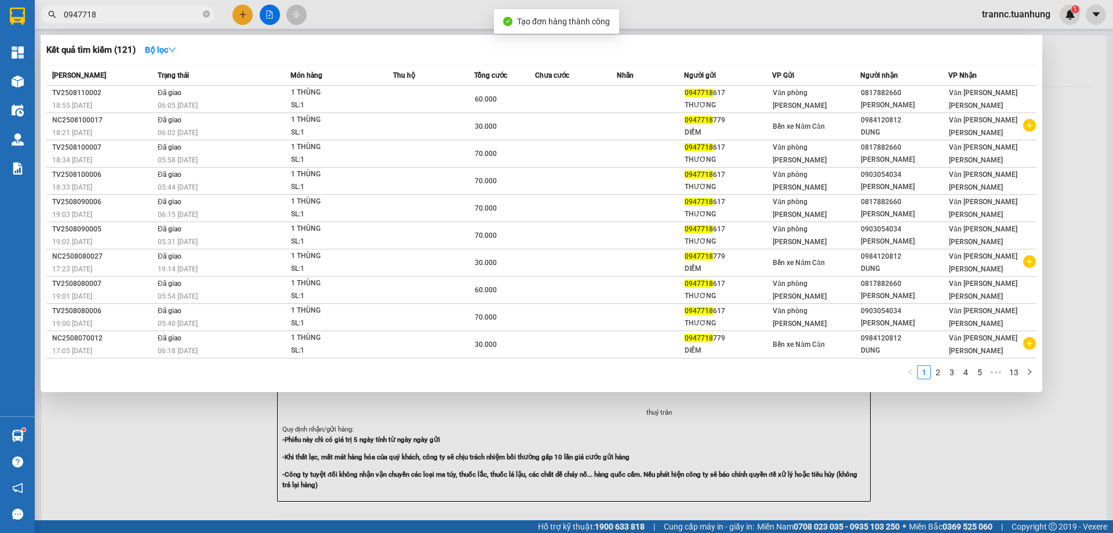
drag, startPoint x: 981, startPoint y: 478, endPoint x: 942, endPoint y: 428, distance: 64.0
click at [982, 478] on div at bounding box center [556, 266] width 1113 height 533
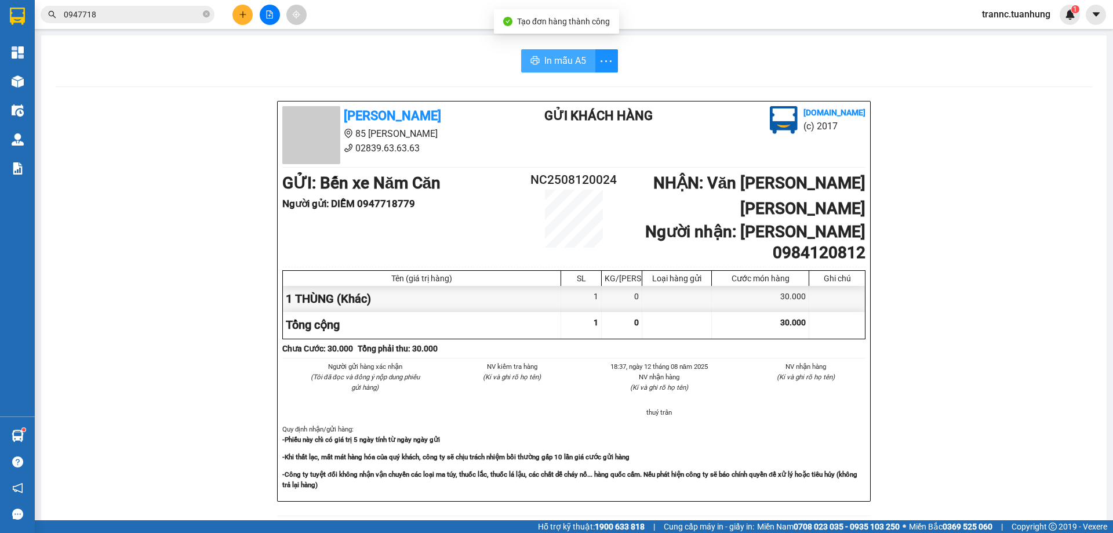
click at [562, 70] on button "In mẫu A5" at bounding box center [558, 60] width 74 height 23
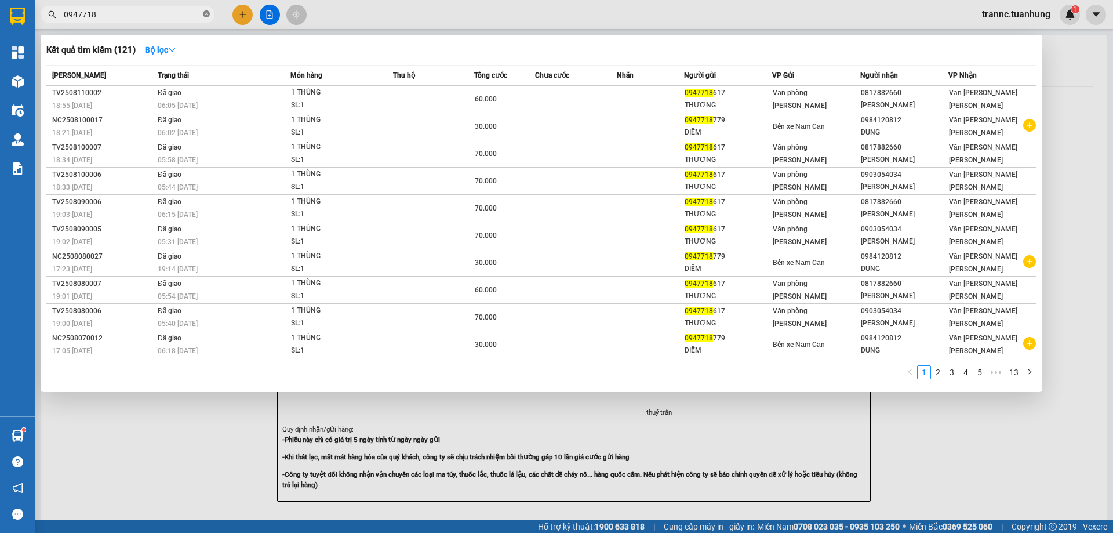
click at [204, 16] on icon "close-circle" at bounding box center [206, 13] width 7 height 7
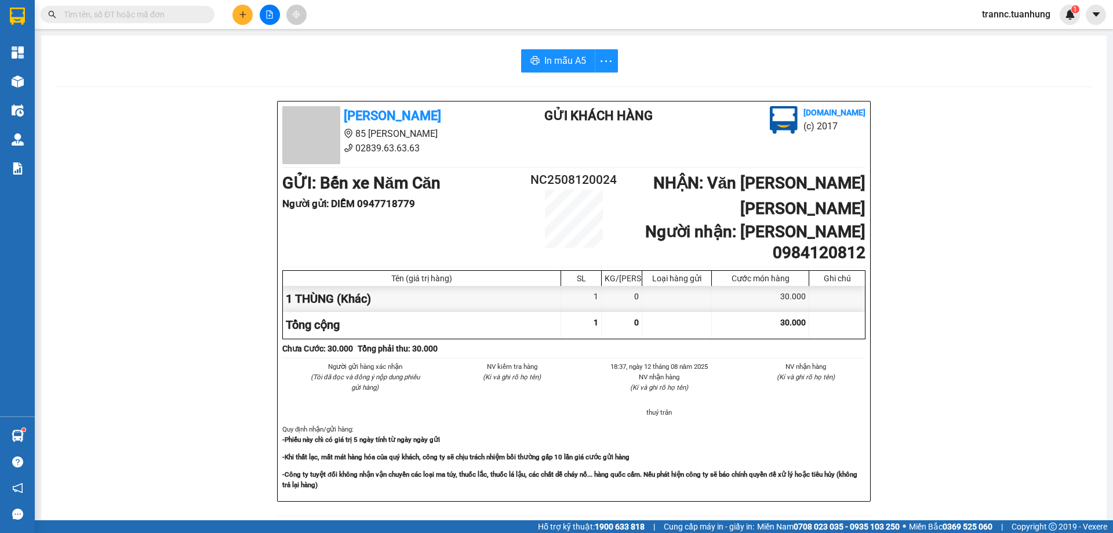
click at [176, 16] on input "text" at bounding box center [132, 14] width 137 height 13
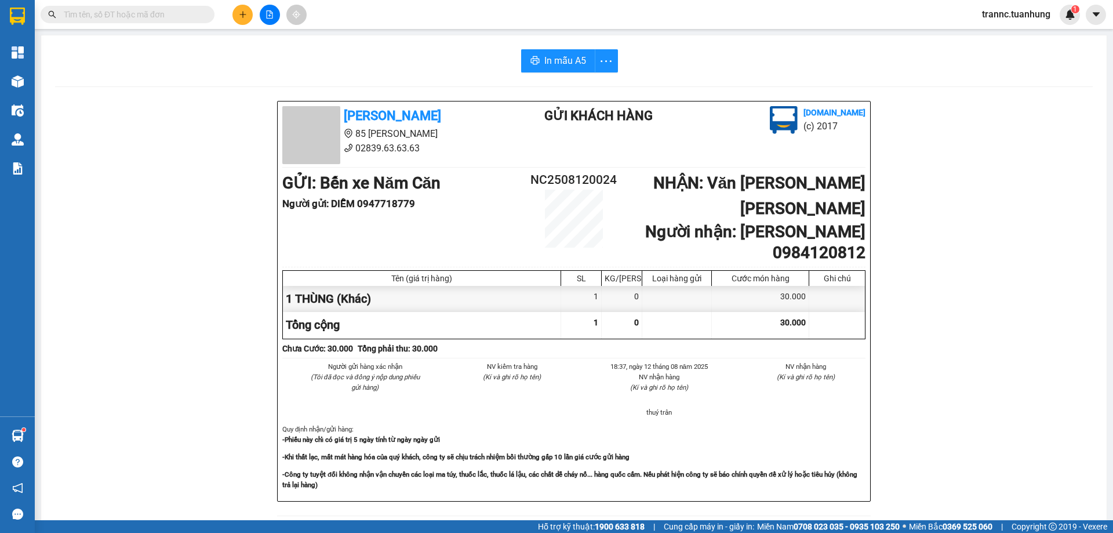
click at [176, 16] on input "text" at bounding box center [132, 14] width 137 height 13
click at [175, 17] on input "text" at bounding box center [132, 14] width 137 height 13
click at [184, 14] on input "text" at bounding box center [132, 14] width 137 height 13
click at [134, 10] on input "text" at bounding box center [132, 14] width 137 height 13
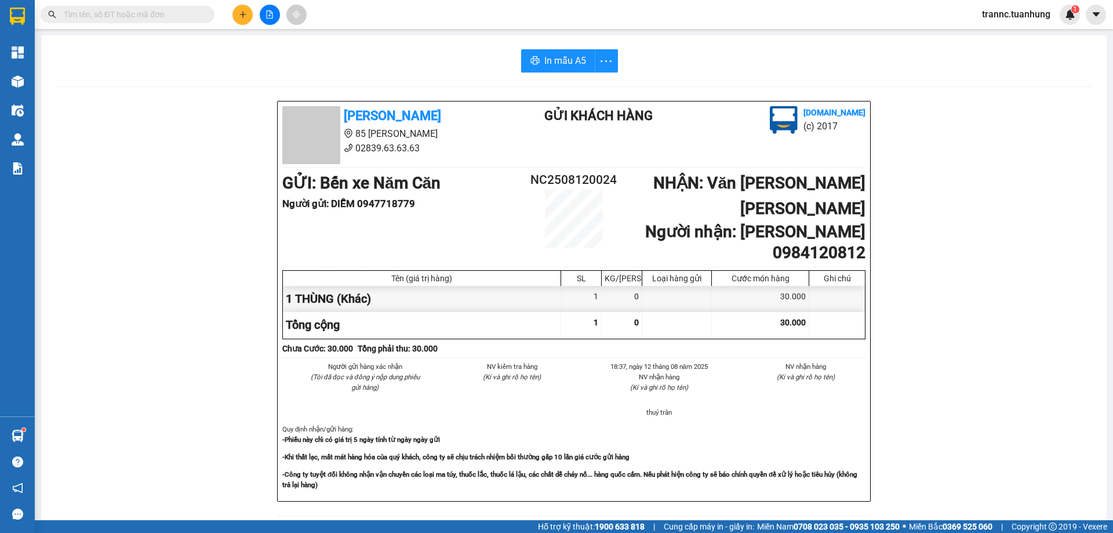
click at [134, 10] on input "text" at bounding box center [132, 14] width 137 height 13
click at [140, 12] on input "text" at bounding box center [132, 14] width 137 height 13
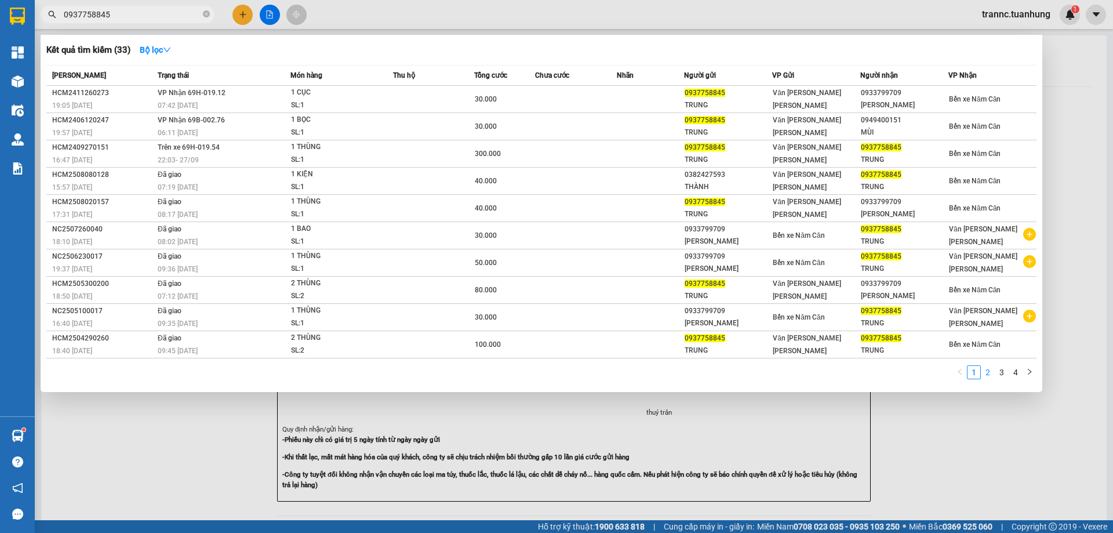
type input "0937758845"
click at [984, 373] on link "2" at bounding box center [987, 372] width 13 height 13
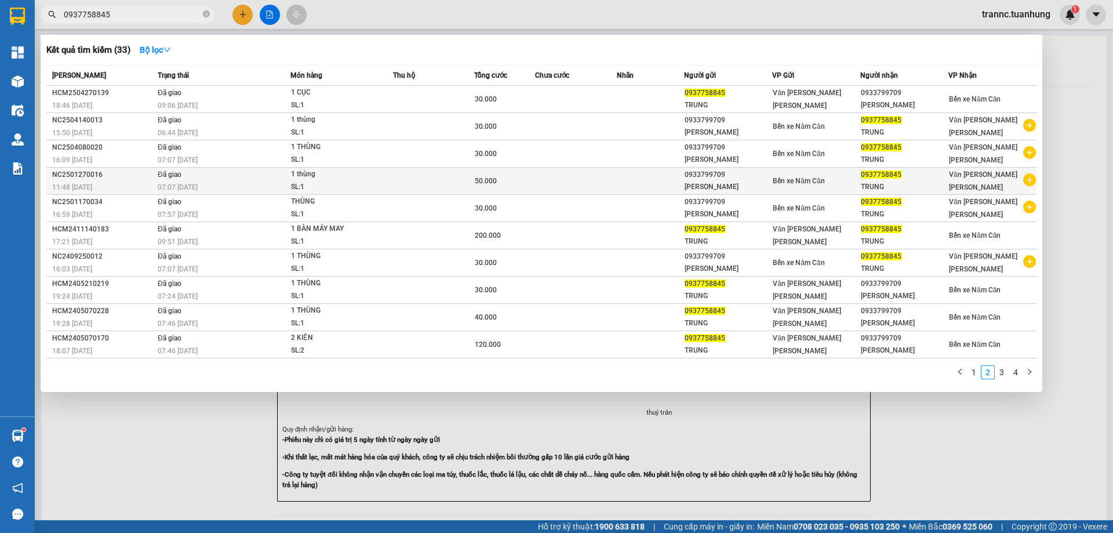
click at [1031, 176] on icon "plus-circle" at bounding box center [1029, 179] width 13 height 13
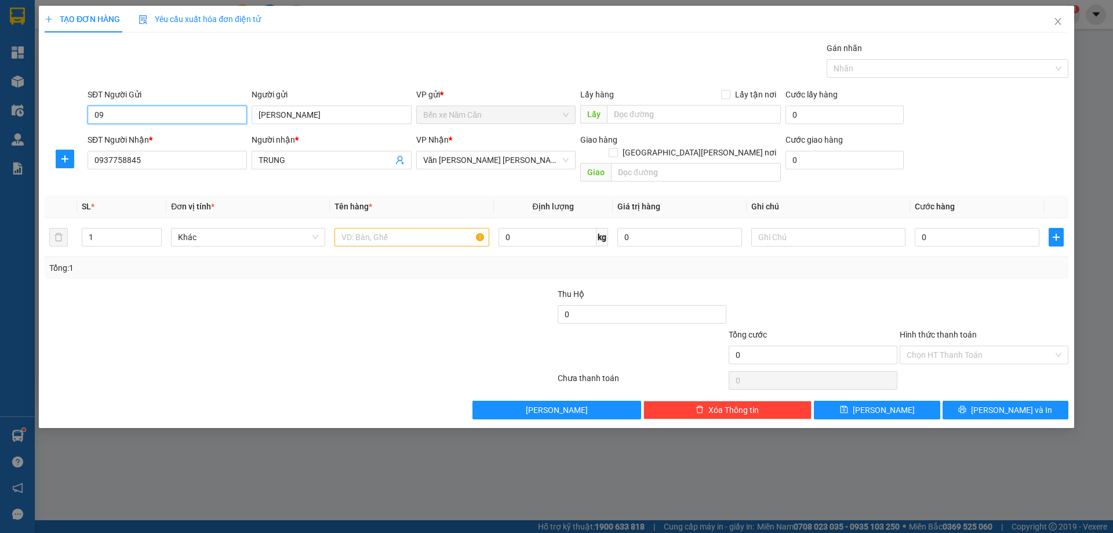
type input "0"
type input "0942300811"
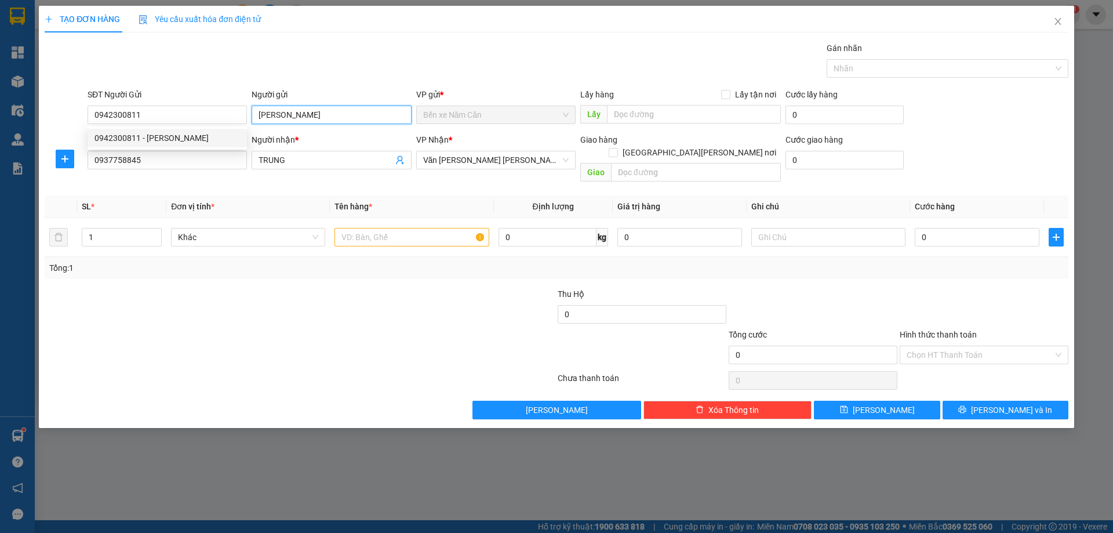
click at [293, 113] on input "[PERSON_NAME]" at bounding box center [331, 114] width 159 height 19
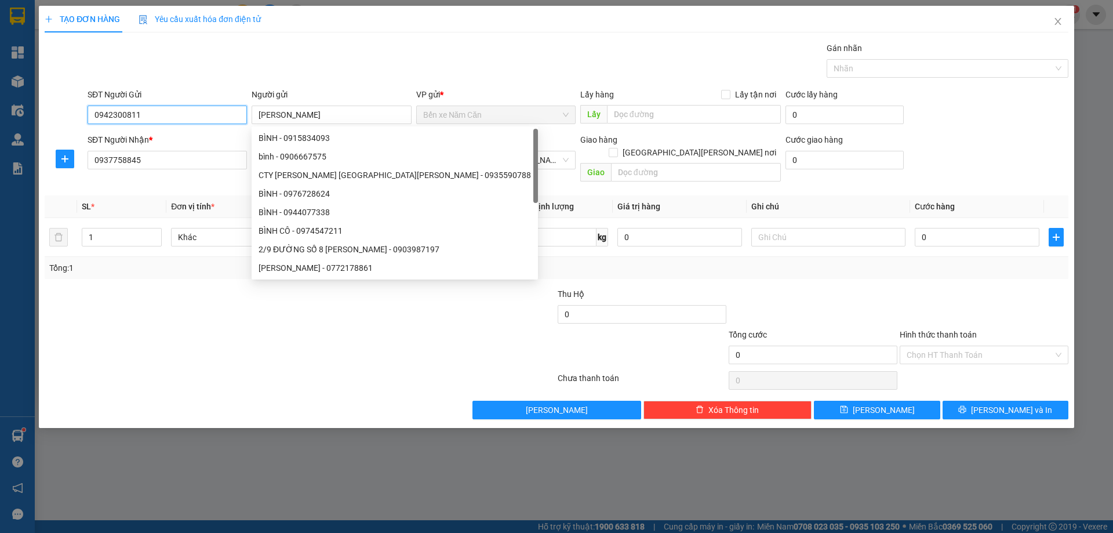
click at [216, 108] on input "0942300811" at bounding box center [167, 114] width 159 height 19
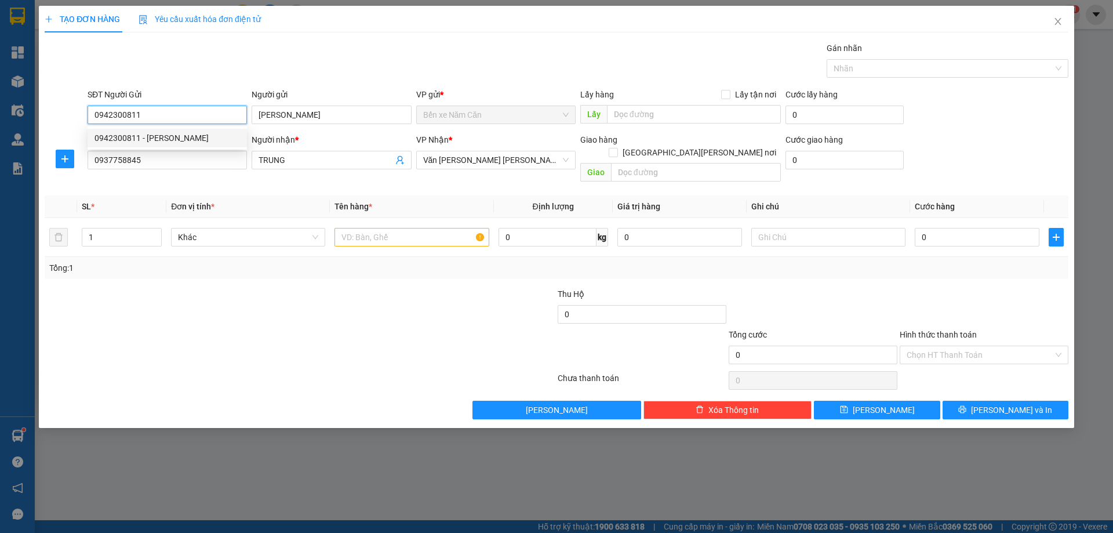
drag, startPoint x: 201, startPoint y: 140, endPoint x: 410, endPoint y: 178, distance: 212.0
click at [202, 140] on div "0942300811 - [PERSON_NAME]" at bounding box center [166, 138] width 145 height 13
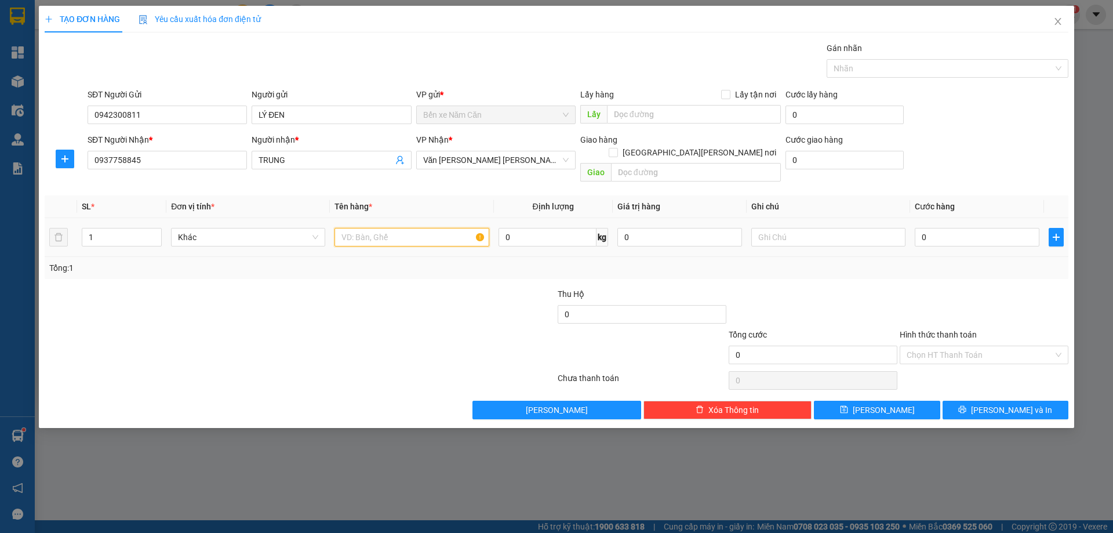
click at [389, 228] on input "text" at bounding box center [411, 237] width 154 height 19
click at [928, 228] on input "0" at bounding box center [977, 237] width 125 height 19
drag, startPoint x: 937, startPoint y: 338, endPoint x: 936, endPoint y: 356, distance: 18.0
click at [937, 346] on input "Hình thức thanh toán" at bounding box center [980, 354] width 147 height 17
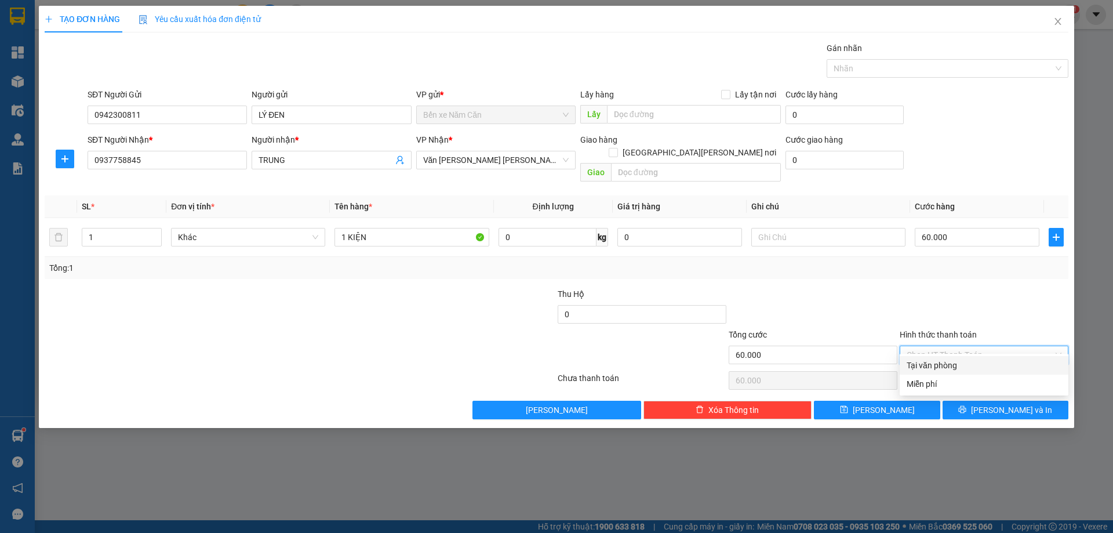
drag, startPoint x: 936, startPoint y: 365, endPoint x: 952, endPoint y: 380, distance: 21.7
click at [936, 365] on div "Tại văn phòng" at bounding box center [984, 365] width 155 height 13
click at [958, 401] on button "[PERSON_NAME] và In" at bounding box center [1005, 410] width 126 height 19
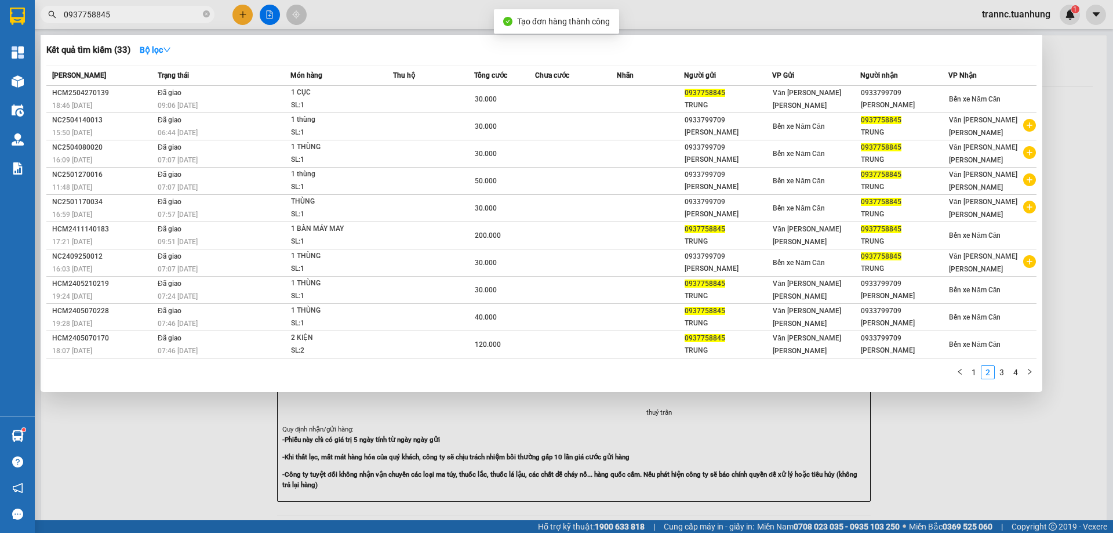
click at [1003, 420] on div at bounding box center [556, 266] width 1113 height 533
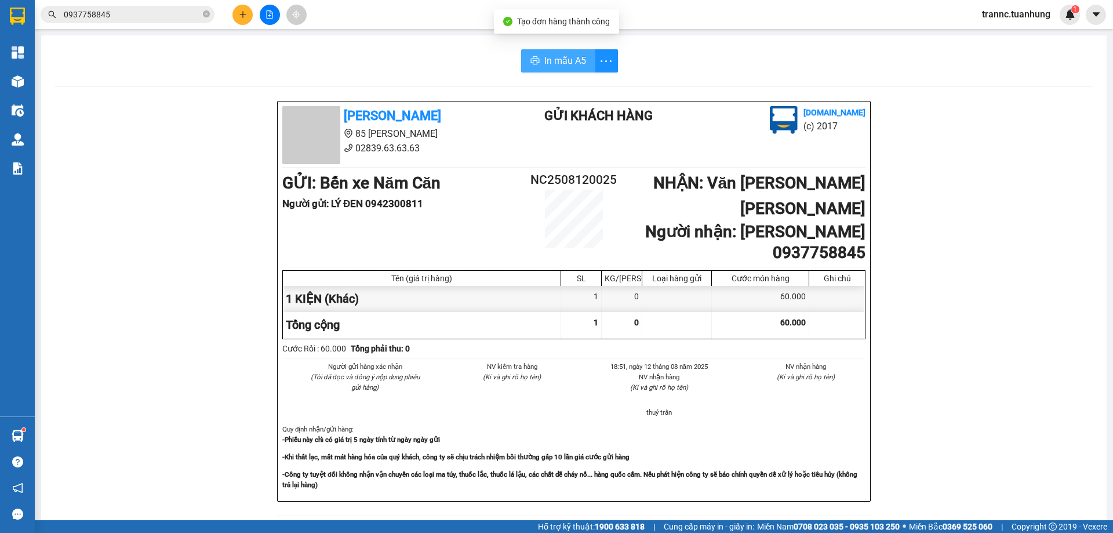
click at [570, 66] on span "In mẫu A5" at bounding box center [565, 60] width 42 height 14
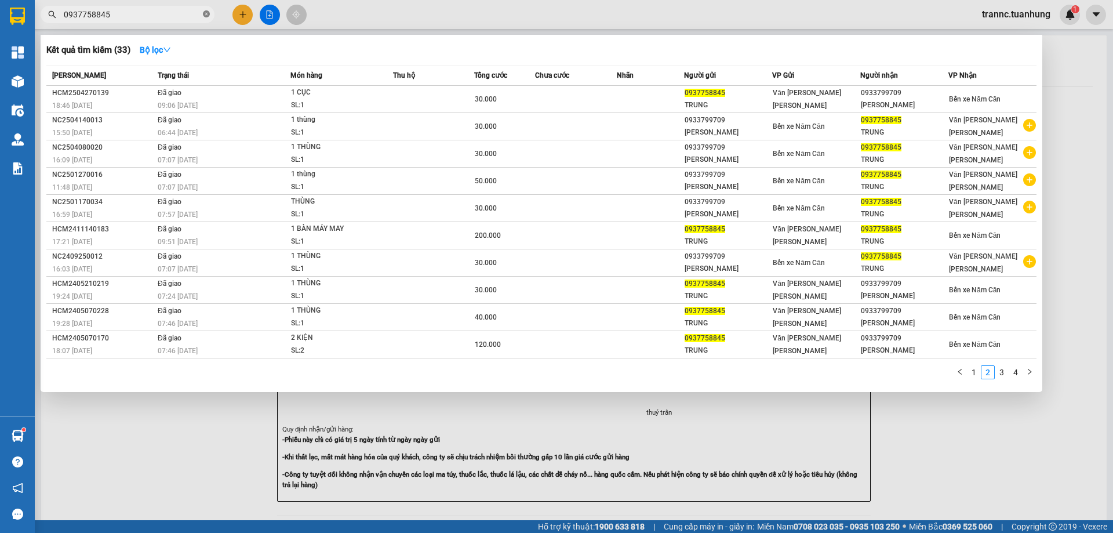
click at [208, 12] on icon "close-circle" at bounding box center [206, 13] width 7 height 7
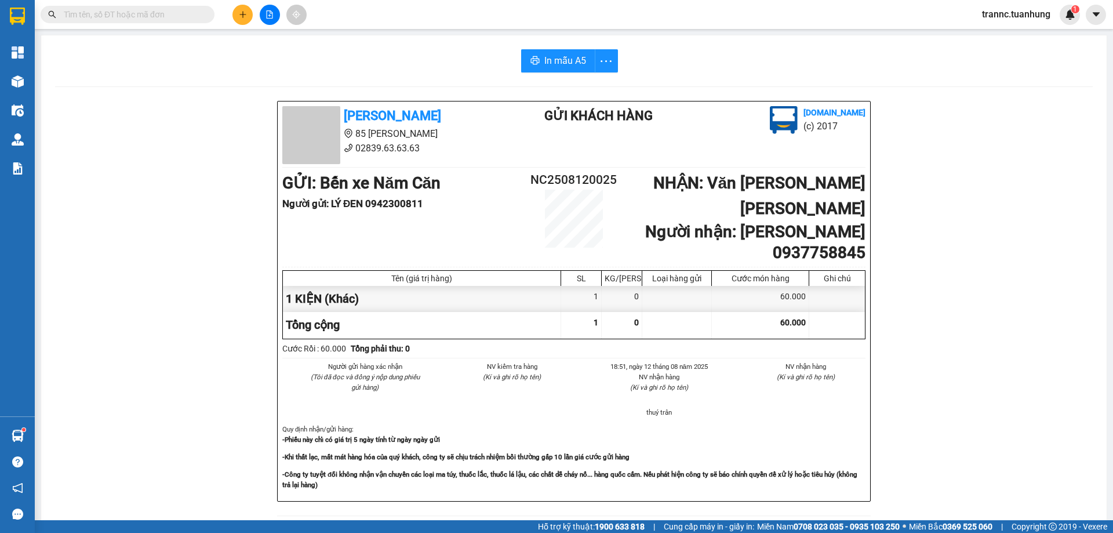
click at [190, 13] on input "text" at bounding box center [132, 14] width 137 height 13
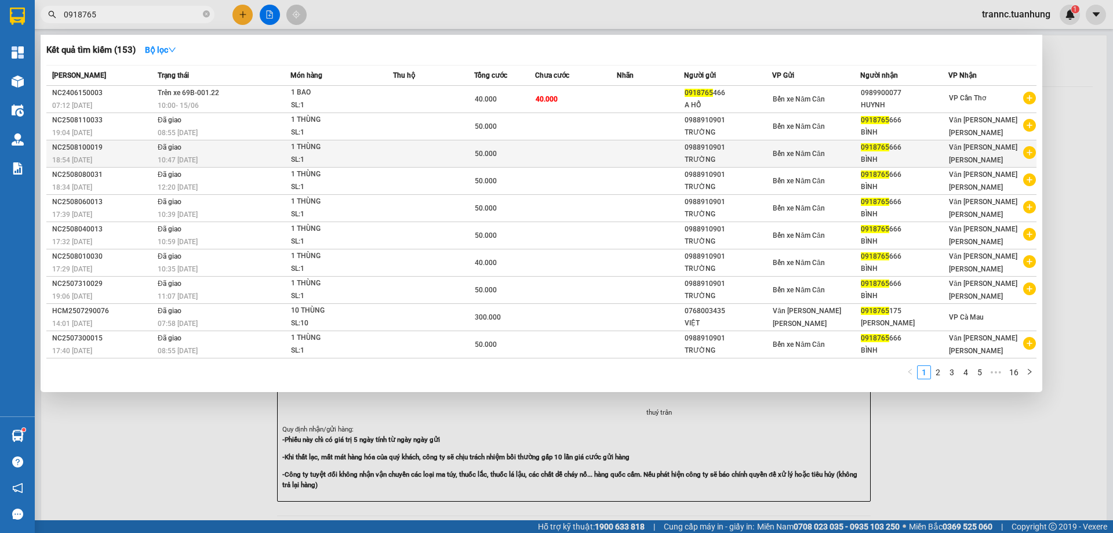
click at [1026, 154] on icon "plus-circle" at bounding box center [1029, 152] width 13 height 13
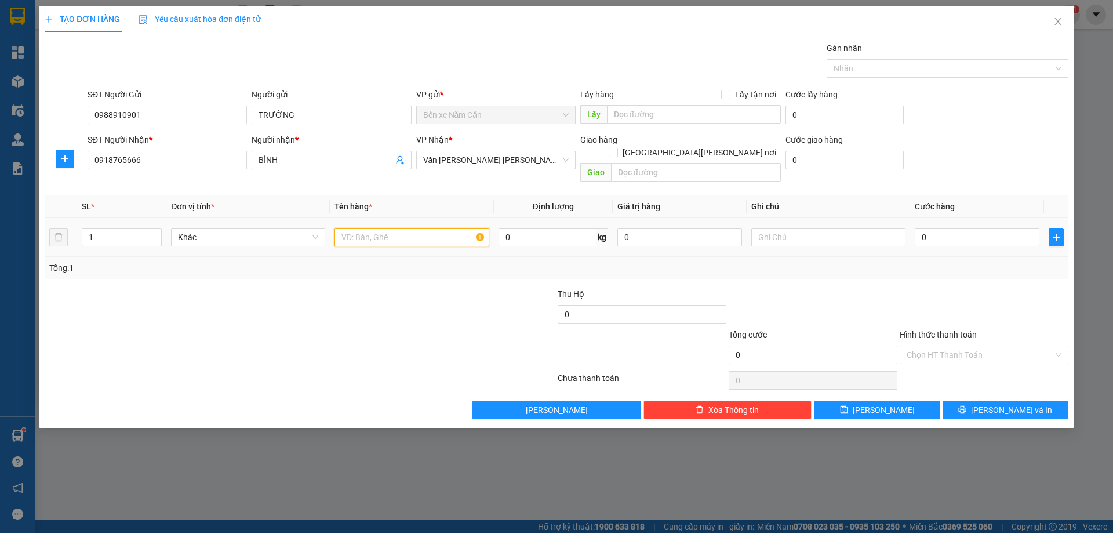
click at [429, 228] on input "text" at bounding box center [411, 237] width 154 height 19
click at [973, 233] on input "0" at bounding box center [977, 237] width 125 height 19
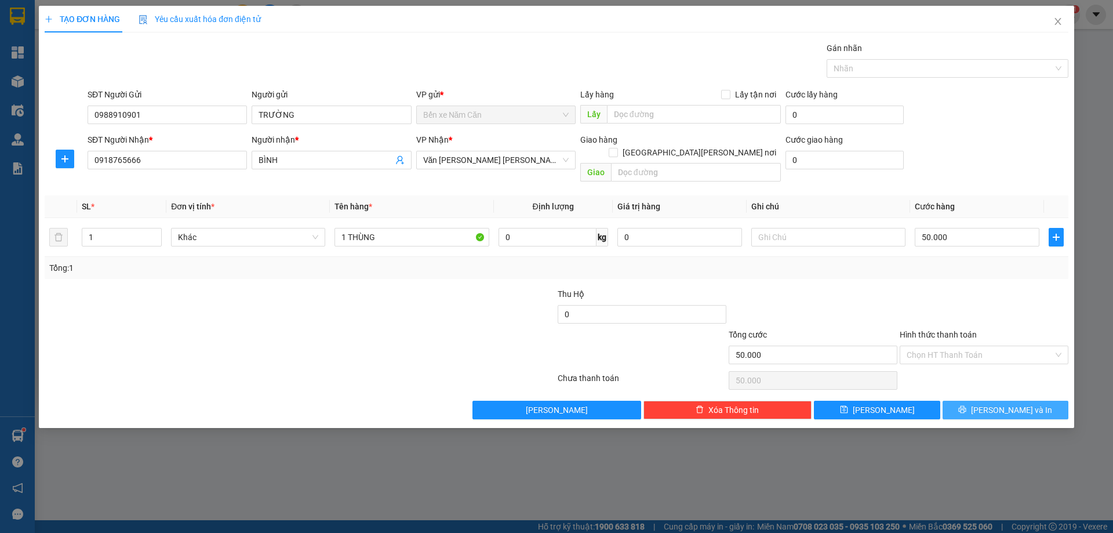
click at [946, 401] on button "[PERSON_NAME] và In" at bounding box center [1005, 410] width 126 height 19
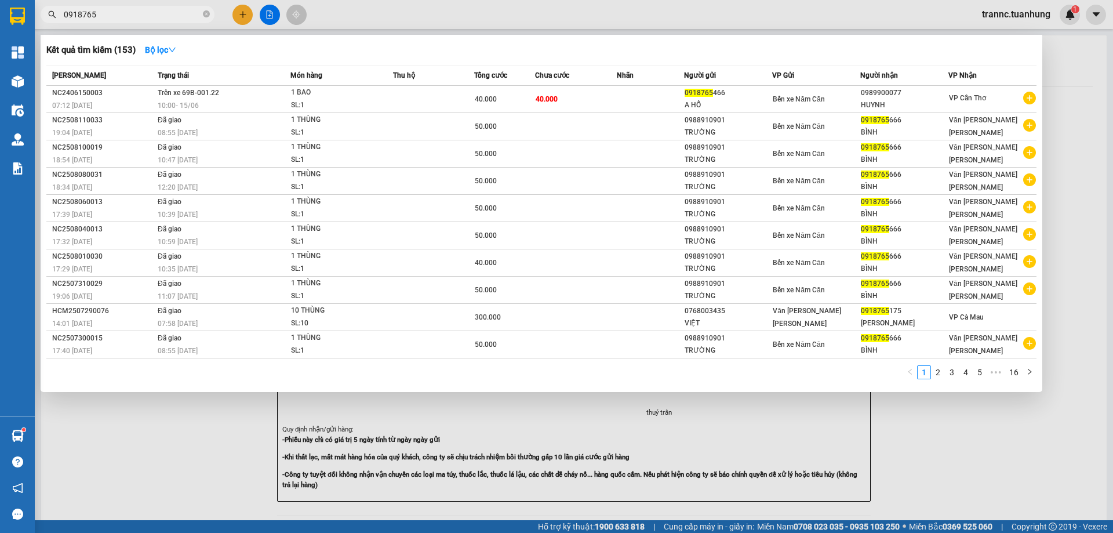
drag, startPoint x: 986, startPoint y: 503, endPoint x: 973, endPoint y: 486, distance: 21.8
click at [980, 495] on div at bounding box center [556, 266] width 1113 height 533
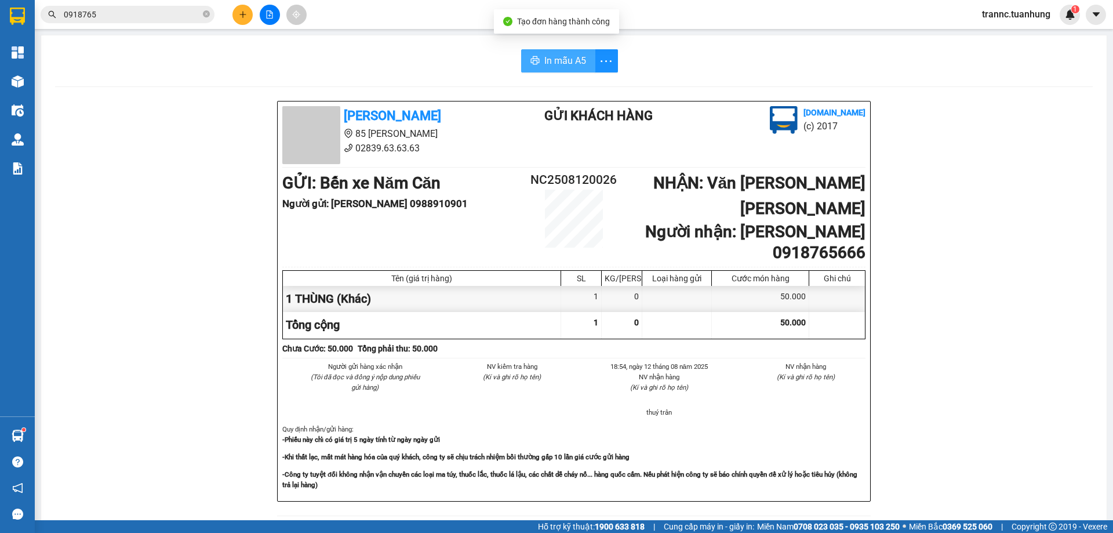
click at [548, 59] on span "In mẫu A5" at bounding box center [565, 60] width 42 height 14
click at [422, 61] on div "In mẫu A5" at bounding box center [573, 60] width 1037 height 23
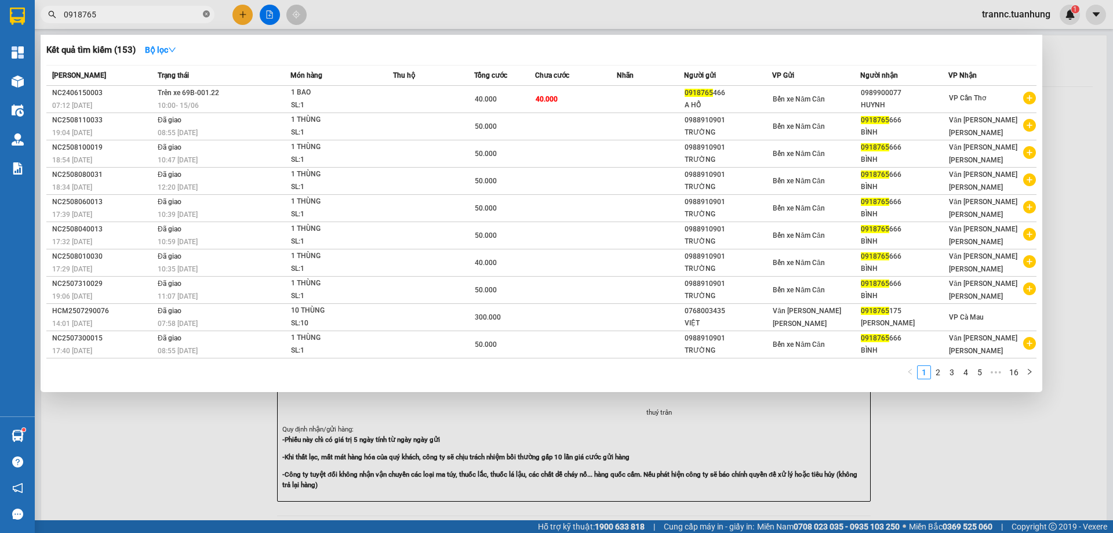
click at [205, 12] on icon "close-circle" at bounding box center [206, 13] width 7 height 7
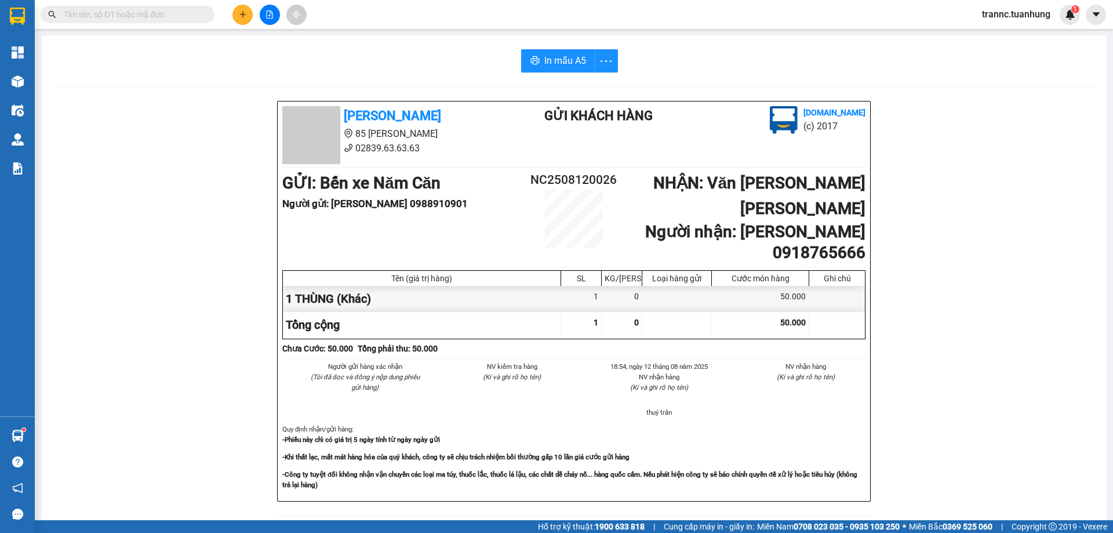
click at [194, 11] on input "text" at bounding box center [132, 14] width 137 height 13
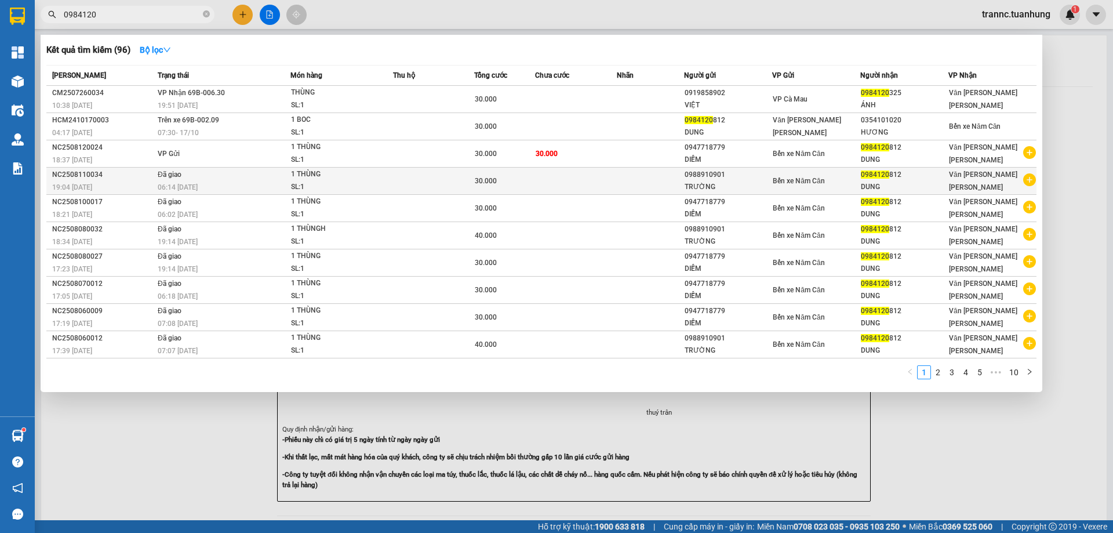
click at [1028, 180] on icon "plus-circle" at bounding box center [1029, 179] width 13 height 13
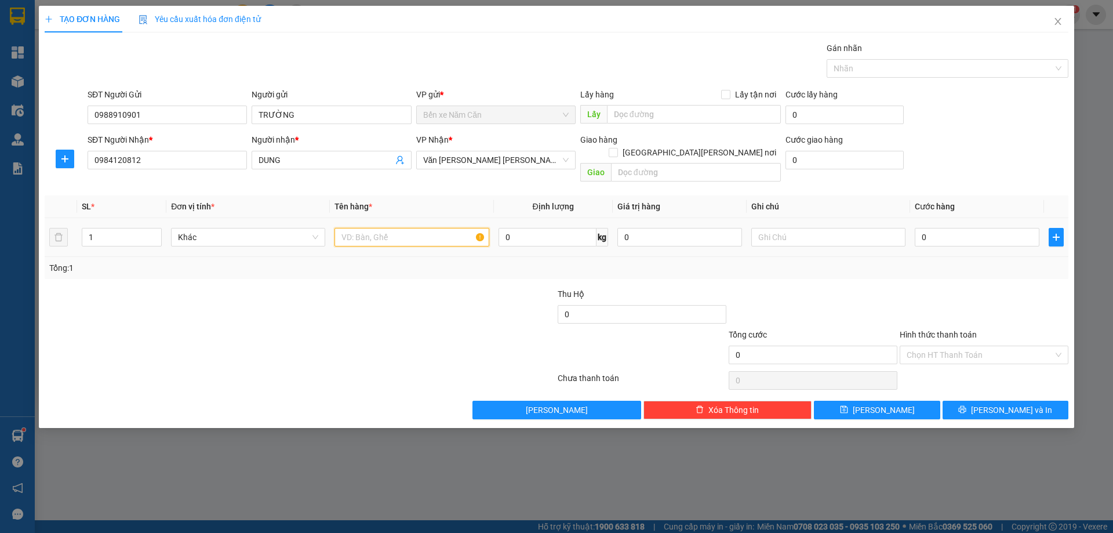
click at [365, 228] on input "text" at bounding box center [411, 237] width 154 height 19
click at [956, 228] on input "0" at bounding box center [977, 237] width 125 height 19
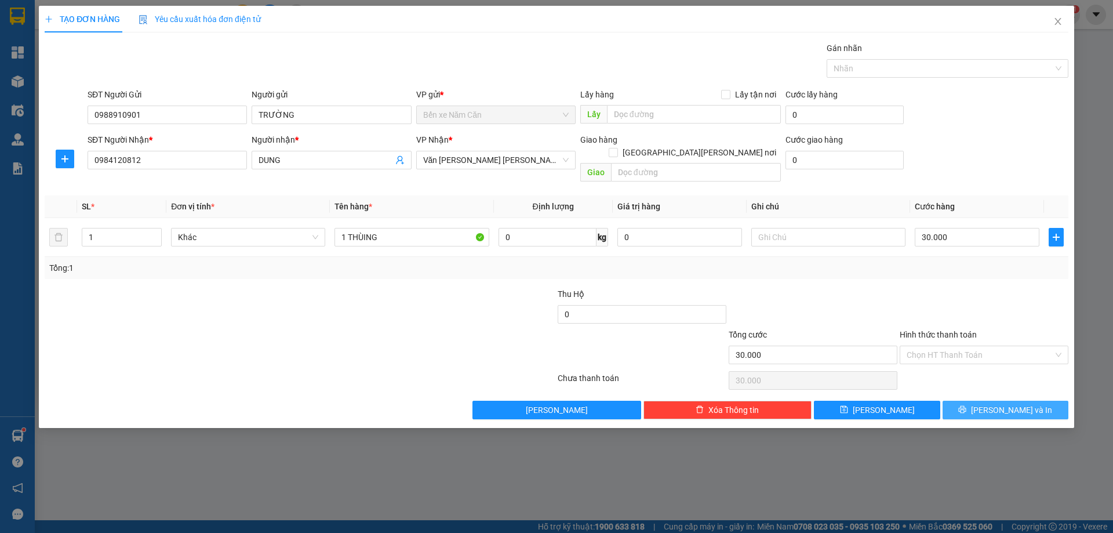
click at [956, 401] on button "[PERSON_NAME] và In" at bounding box center [1005, 410] width 126 height 19
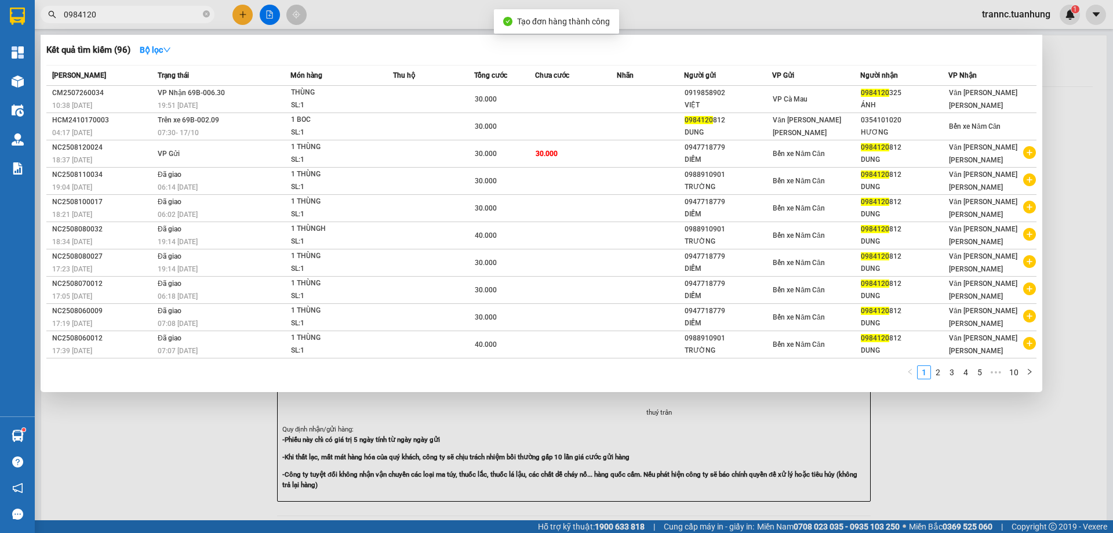
drag, startPoint x: 969, startPoint y: 453, endPoint x: 718, endPoint y: 256, distance: 319.5
click at [969, 454] on div at bounding box center [556, 266] width 1113 height 533
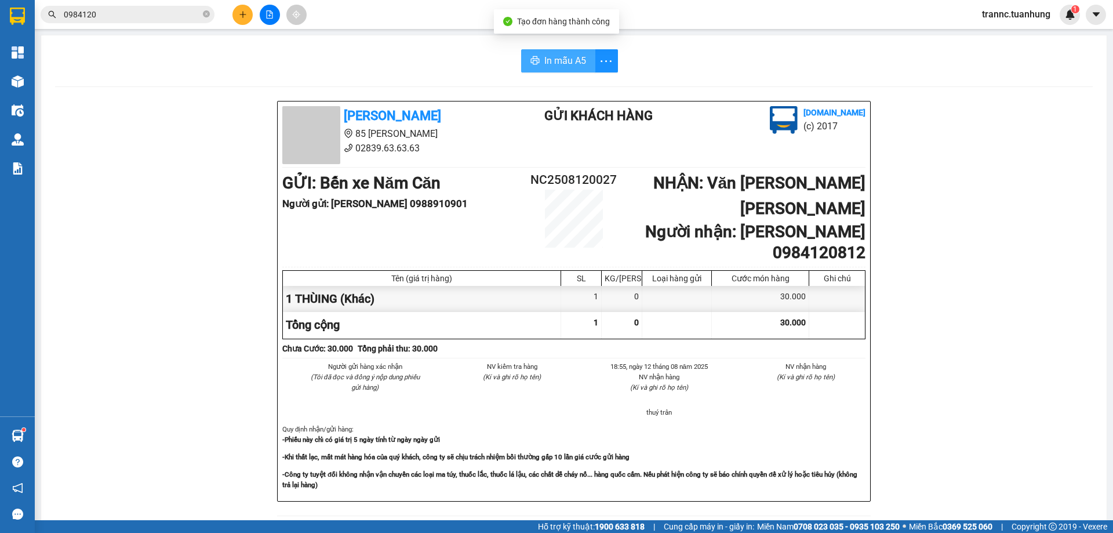
click at [541, 69] on button "In mẫu A5" at bounding box center [558, 60] width 74 height 23
click at [206, 14] on icon "close-circle" at bounding box center [206, 13] width 7 height 7
click at [154, 13] on input "text" at bounding box center [132, 14] width 137 height 13
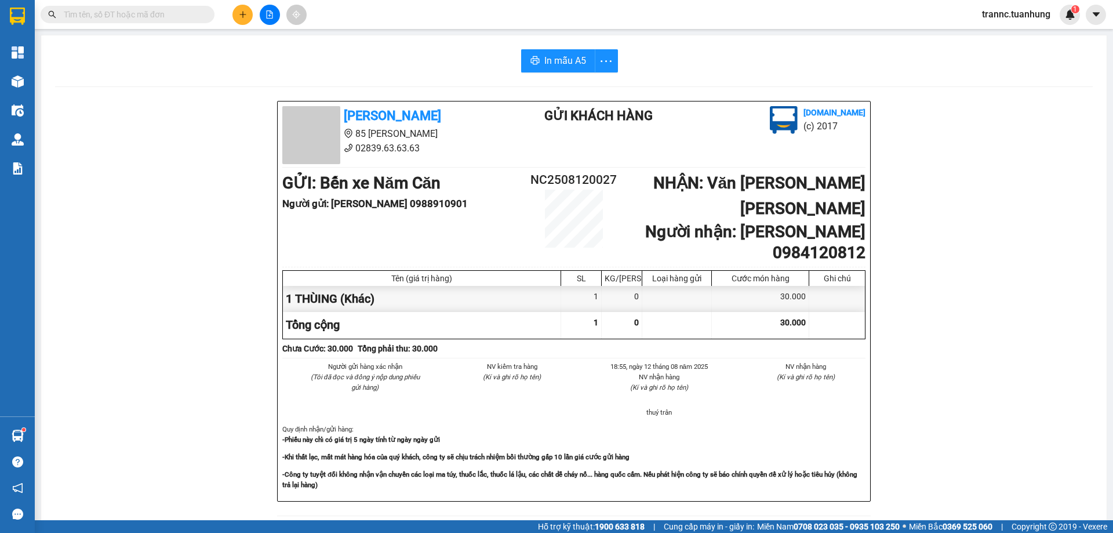
click at [154, 13] on input "text" at bounding box center [132, 14] width 137 height 13
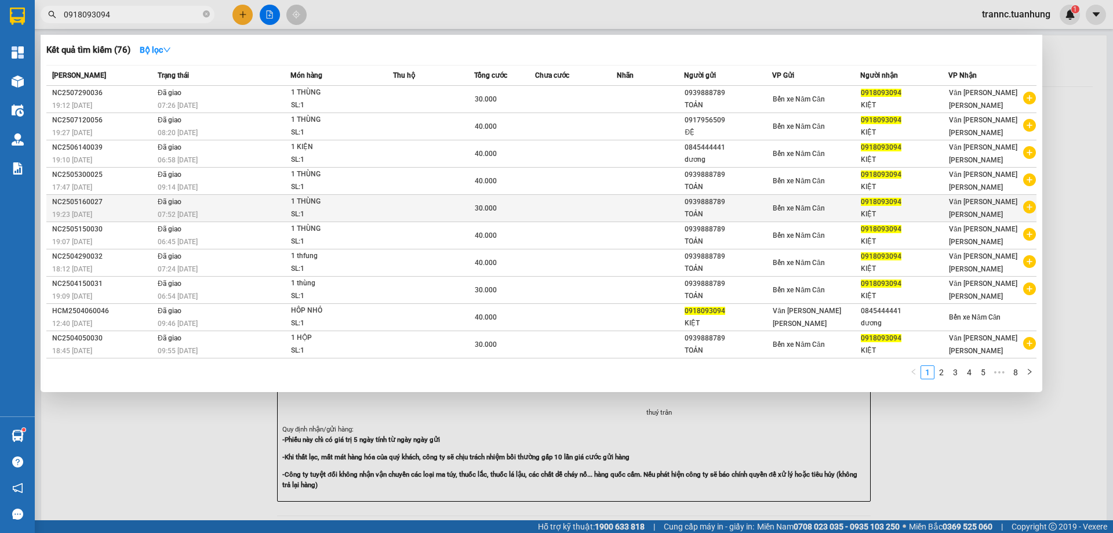
click at [1032, 206] on icon "plus-circle" at bounding box center [1029, 207] width 13 height 13
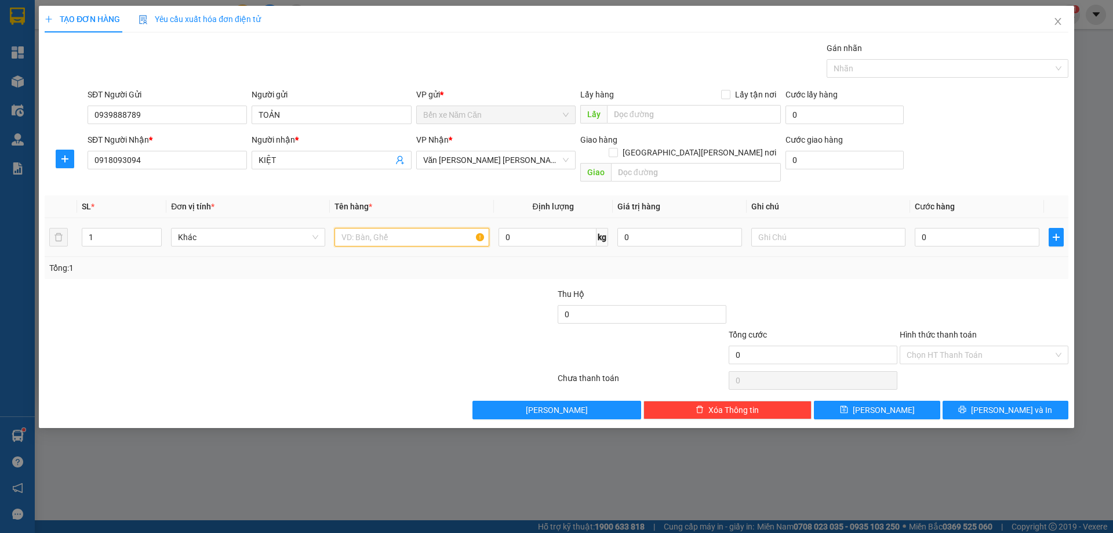
click at [399, 228] on input "text" at bounding box center [411, 237] width 154 height 19
click at [966, 232] on input "0" at bounding box center [977, 237] width 125 height 19
click at [973, 346] on input "Hình thức thanh toán" at bounding box center [980, 354] width 147 height 17
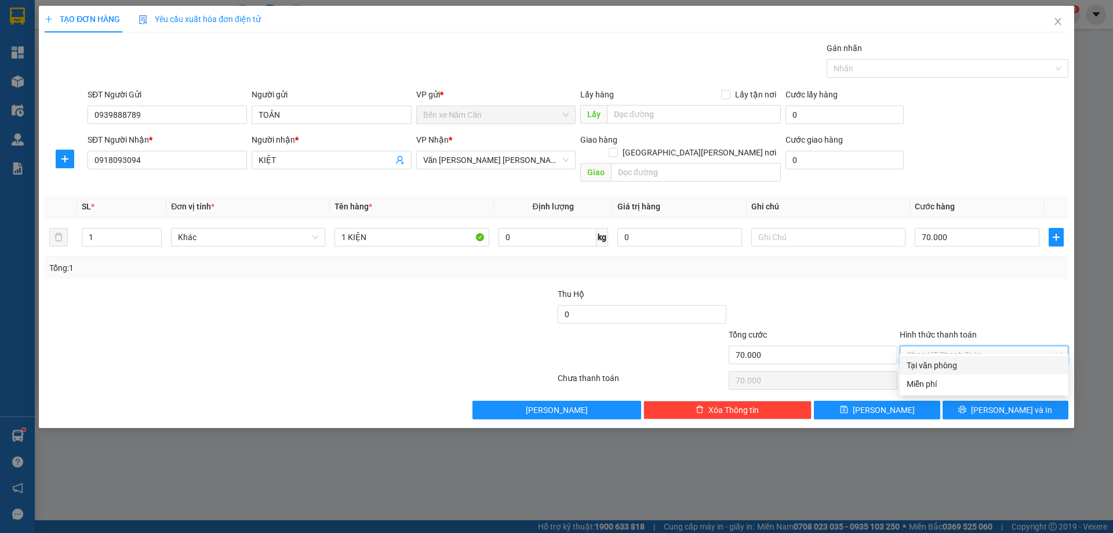
click at [943, 361] on div "Tại văn phòng" at bounding box center [984, 365] width 155 height 13
click at [963, 401] on button "[PERSON_NAME] và In" at bounding box center [1005, 410] width 126 height 19
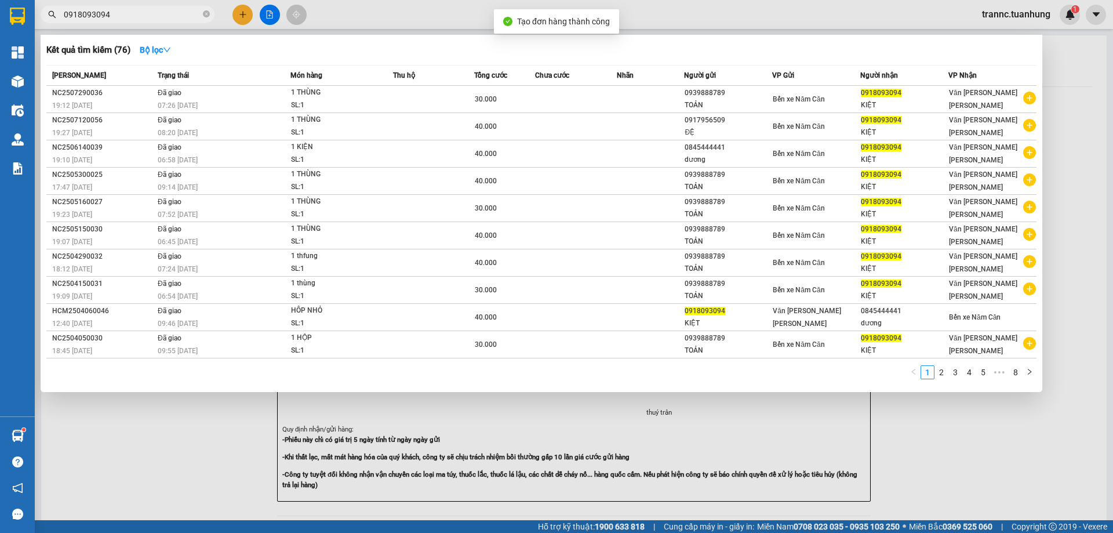
click at [951, 467] on div at bounding box center [556, 266] width 1113 height 533
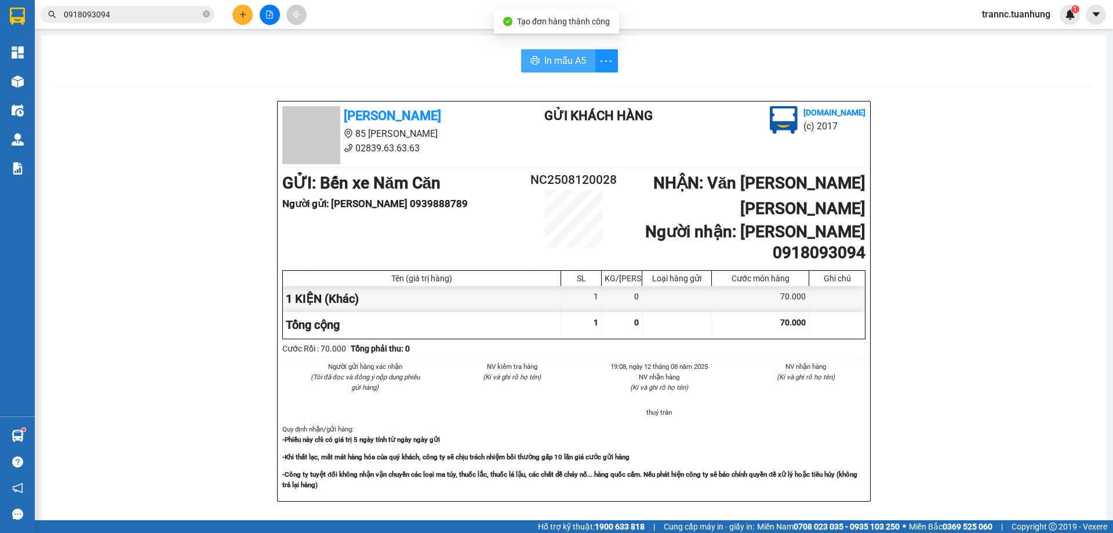
click at [544, 61] on span "In mẫu A5" at bounding box center [565, 60] width 42 height 14
click at [206, 12] on icon "close-circle" at bounding box center [206, 13] width 7 height 7
click at [192, 10] on input "text" at bounding box center [132, 14] width 137 height 13
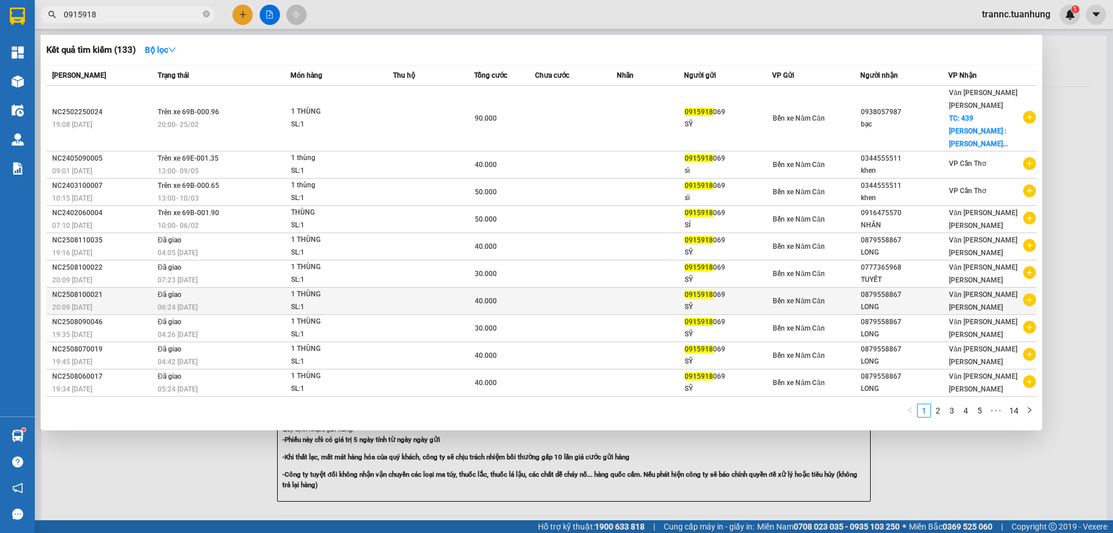
click at [1028, 293] on icon "plus-circle" at bounding box center [1029, 299] width 13 height 13
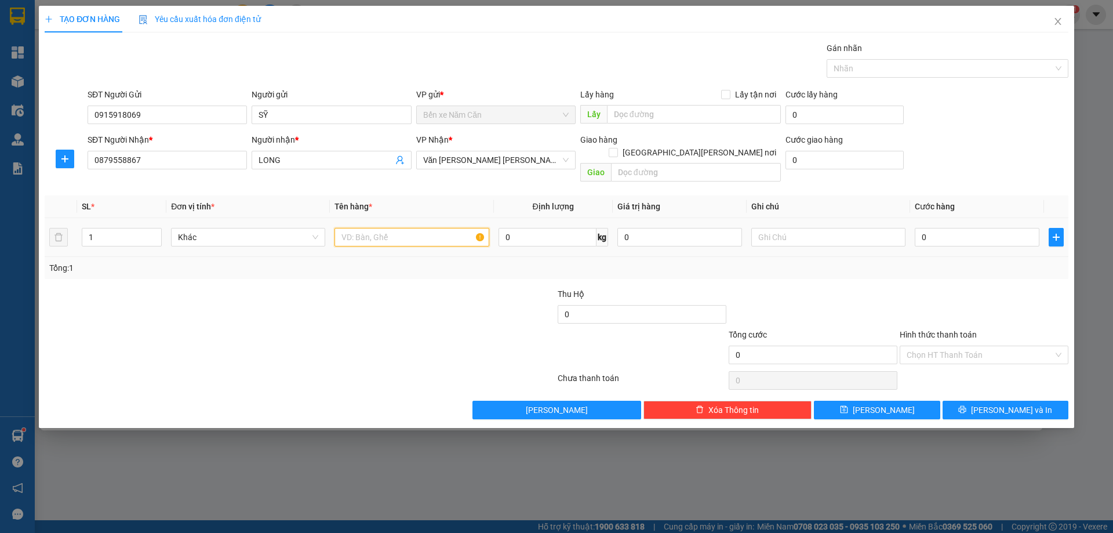
click at [430, 229] on input "text" at bounding box center [411, 237] width 154 height 19
click at [945, 233] on input "0" at bounding box center [977, 237] width 125 height 19
click at [935, 346] on input "Hình thức thanh toán" at bounding box center [980, 354] width 147 height 17
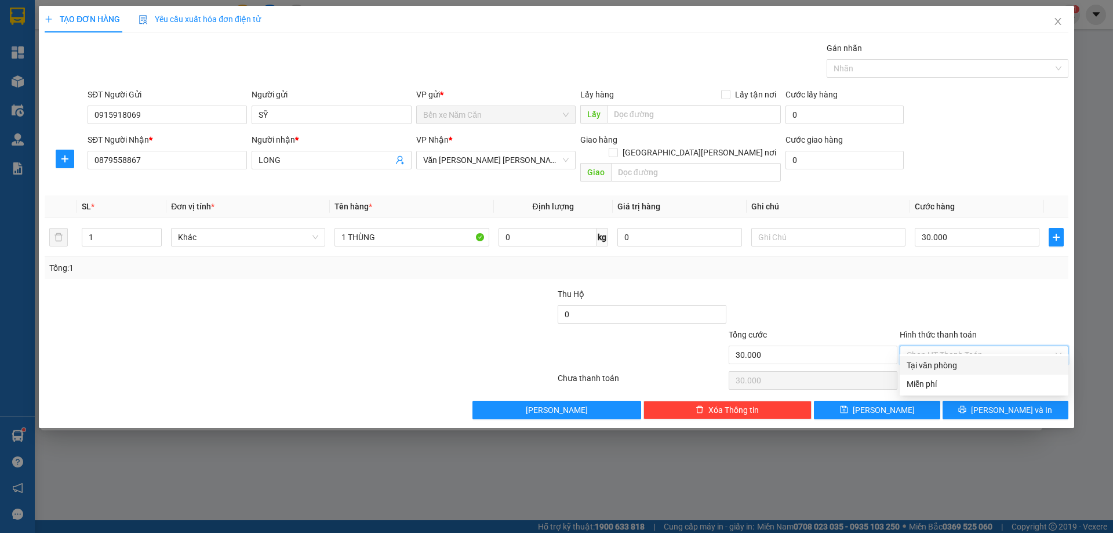
click at [943, 365] on div "Tại văn phòng" at bounding box center [984, 365] width 155 height 13
click at [971, 401] on button "[PERSON_NAME] và In" at bounding box center [1005, 410] width 126 height 19
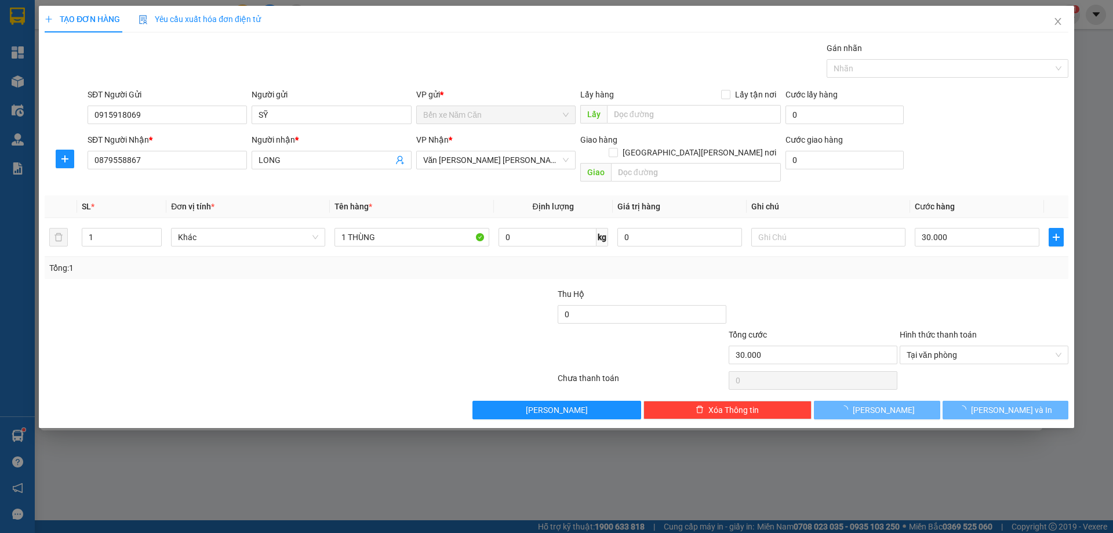
click at [985, 446] on div at bounding box center [556, 266] width 1113 height 533
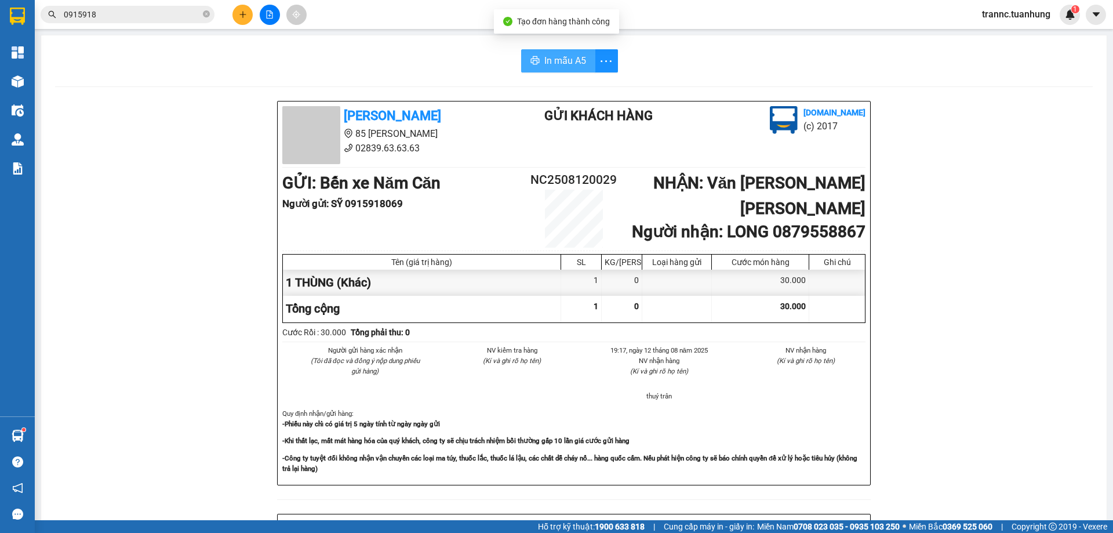
click at [565, 57] on span "In mẫu A5" at bounding box center [565, 60] width 42 height 14
click at [204, 12] on icon "close-circle" at bounding box center [206, 13] width 7 height 7
click at [177, 8] on input "text" at bounding box center [132, 14] width 137 height 13
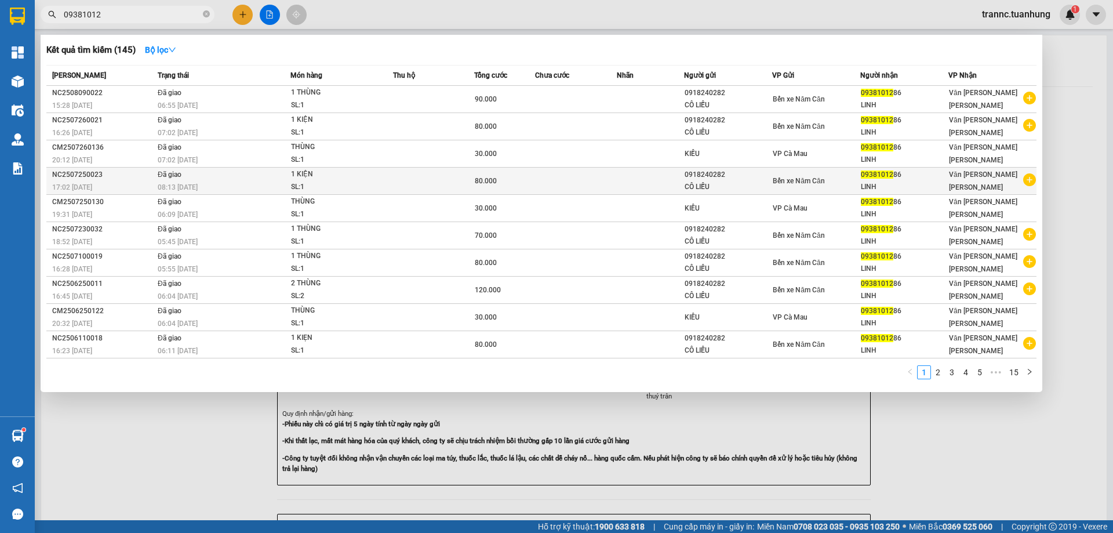
click at [1029, 183] on icon "plus-circle" at bounding box center [1029, 179] width 13 height 13
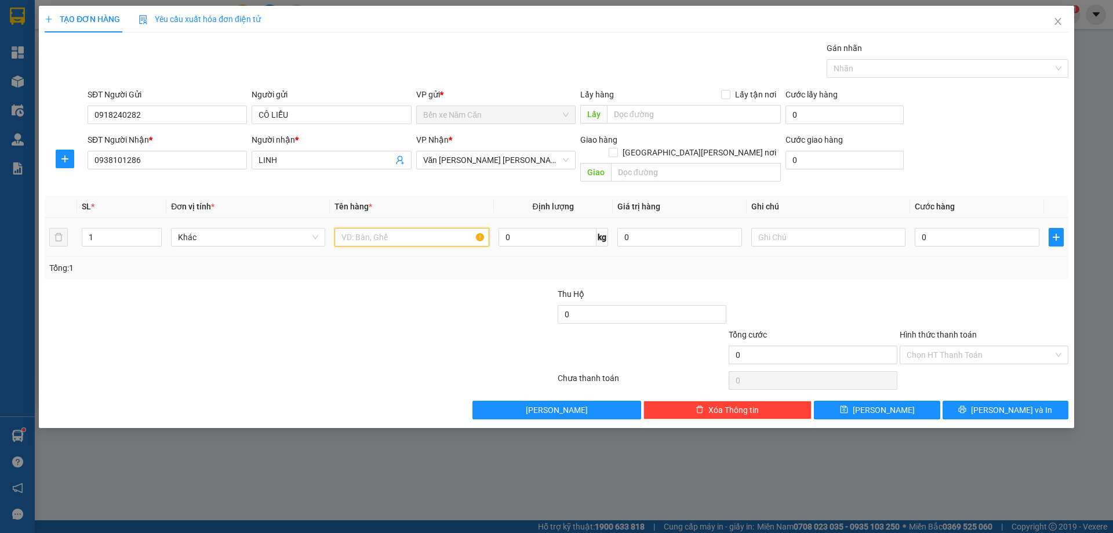
click at [366, 228] on input "text" at bounding box center [411, 237] width 154 height 19
click at [948, 228] on input "0" at bounding box center [977, 237] width 125 height 19
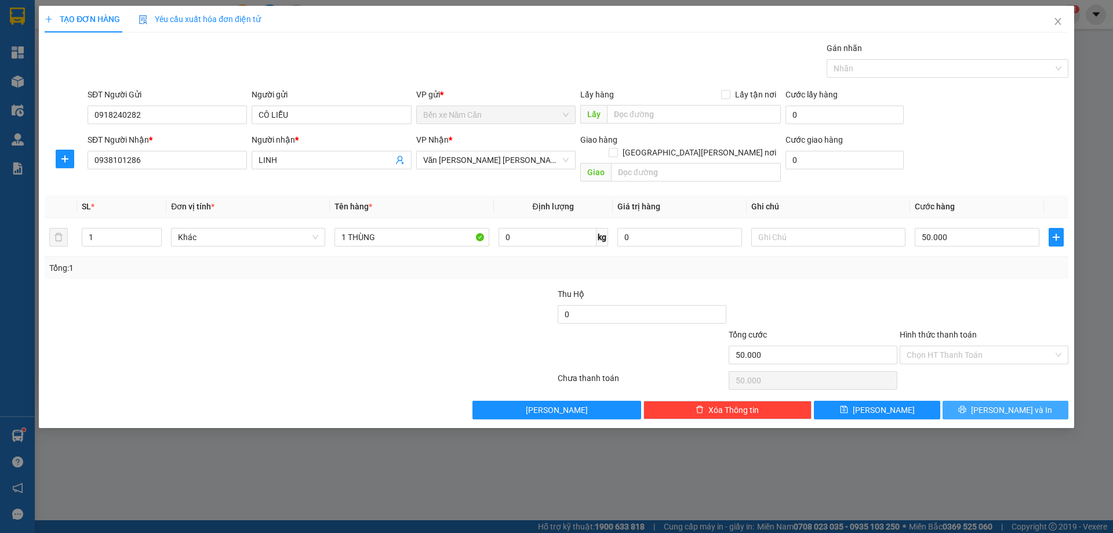
click at [949, 401] on button "[PERSON_NAME] và In" at bounding box center [1005, 410] width 126 height 19
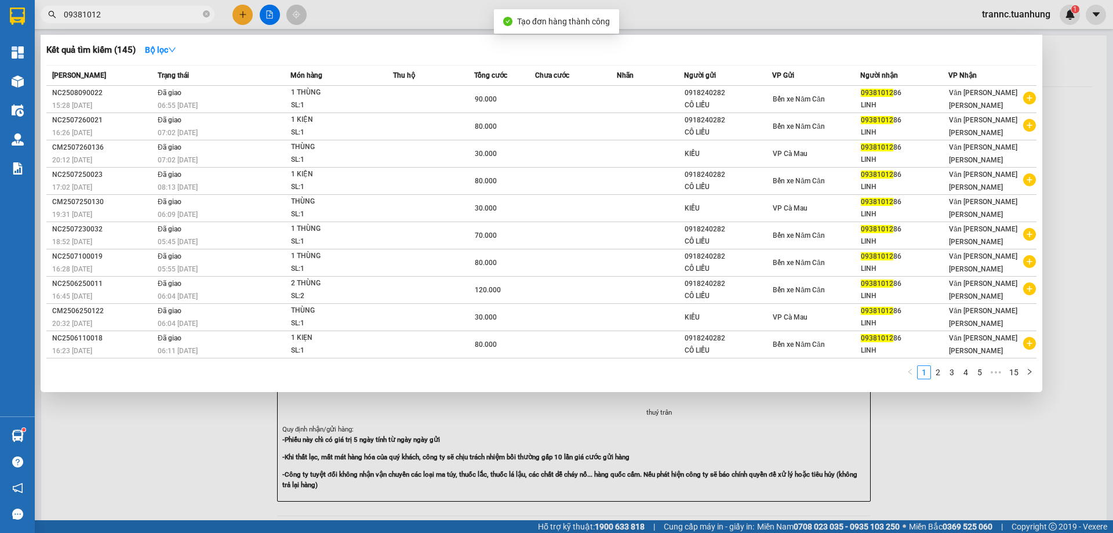
drag, startPoint x: 973, startPoint y: 471, endPoint x: 792, endPoint y: 259, distance: 278.8
click at [964, 456] on div at bounding box center [556, 266] width 1113 height 533
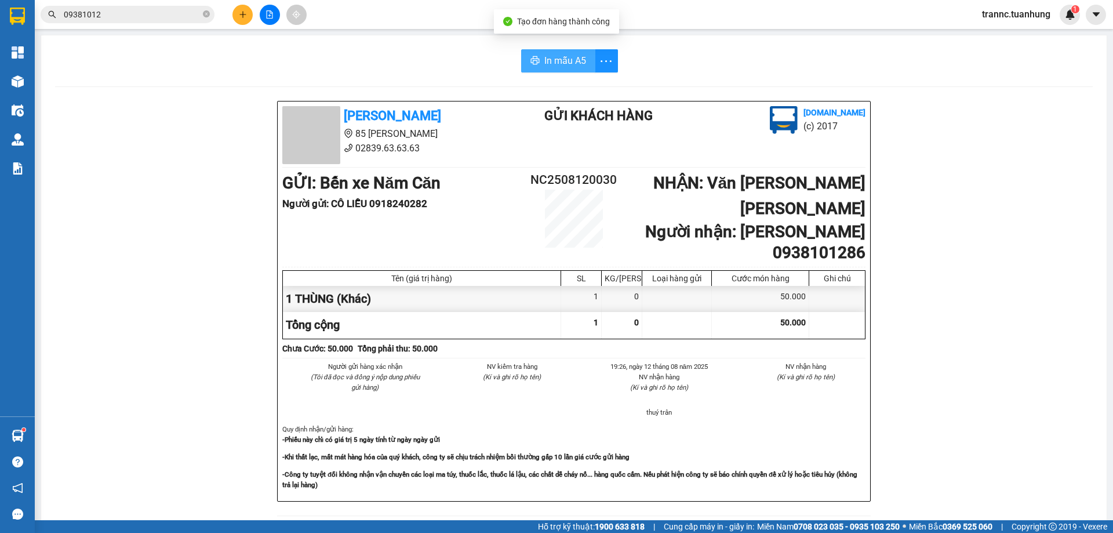
click at [544, 65] on span "In mẫu A5" at bounding box center [565, 60] width 42 height 14
click at [207, 17] on icon "close-circle" at bounding box center [206, 13] width 7 height 7
click at [187, 13] on input "text" at bounding box center [132, 14] width 137 height 13
click at [186, 13] on input "text" at bounding box center [132, 14] width 137 height 13
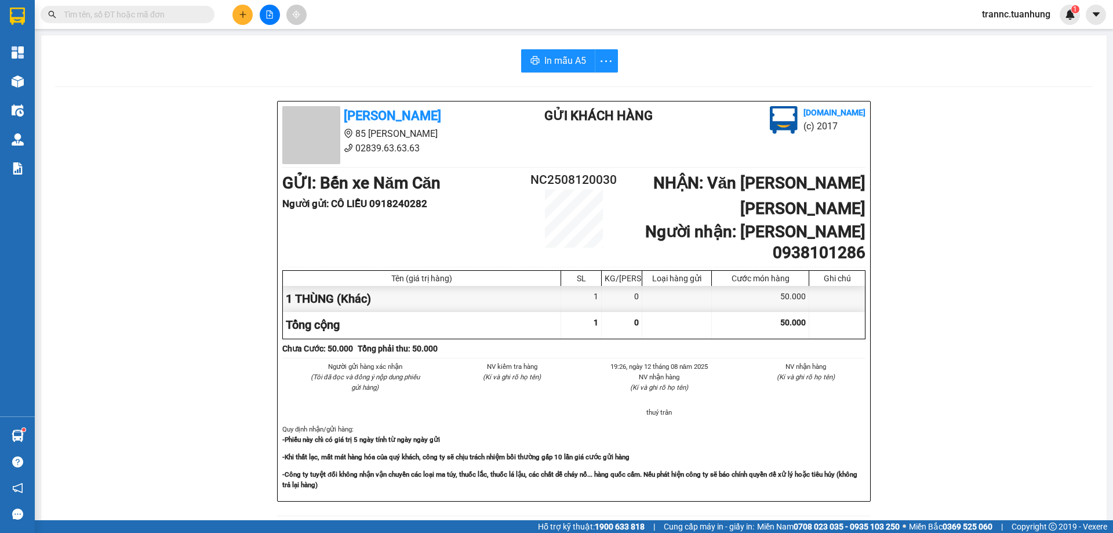
click at [186, 13] on input "text" at bounding box center [132, 14] width 137 height 13
click at [161, 17] on input "text" at bounding box center [132, 14] width 137 height 13
click at [160, 17] on input "text" at bounding box center [132, 14] width 137 height 13
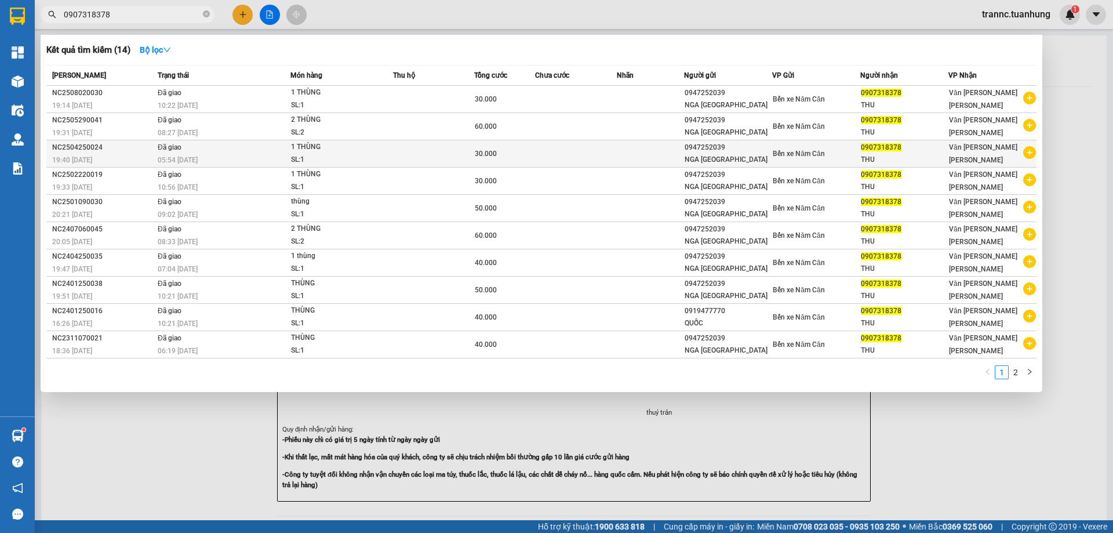
click at [1029, 154] on icon "plus-circle" at bounding box center [1029, 152] width 13 height 13
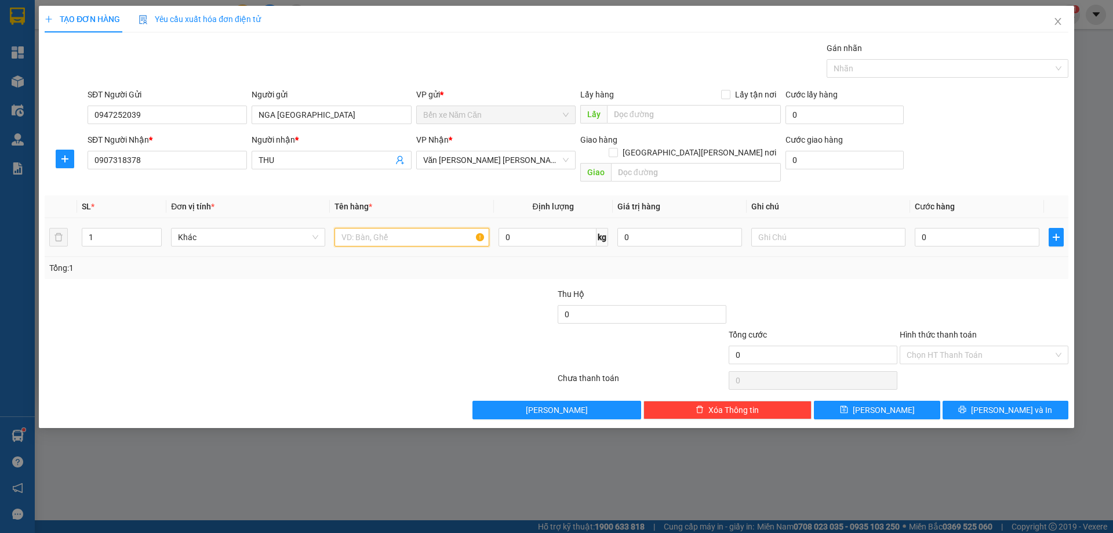
click at [361, 228] on input "text" at bounding box center [411, 237] width 154 height 19
click at [955, 228] on input "0" at bounding box center [977, 237] width 125 height 19
click at [944, 346] on input "Hình thức thanh toán" at bounding box center [980, 354] width 147 height 17
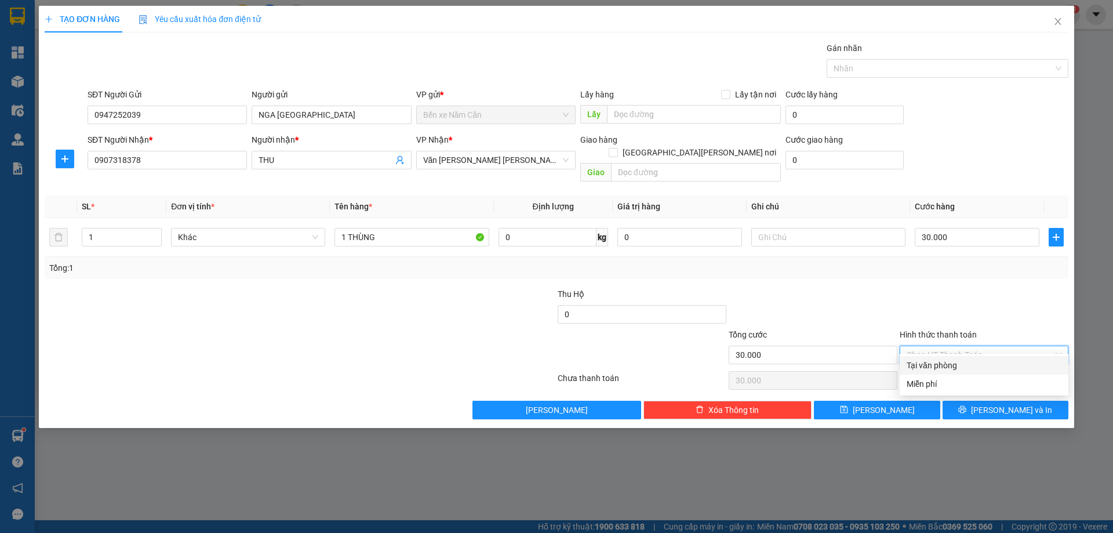
click at [938, 365] on div "Tại văn phòng" at bounding box center [984, 365] width 155 height 13
click at [958, 402] on button "[PERSON_NAME] và In" at bounding box center [1005, 410] width 126 height 19
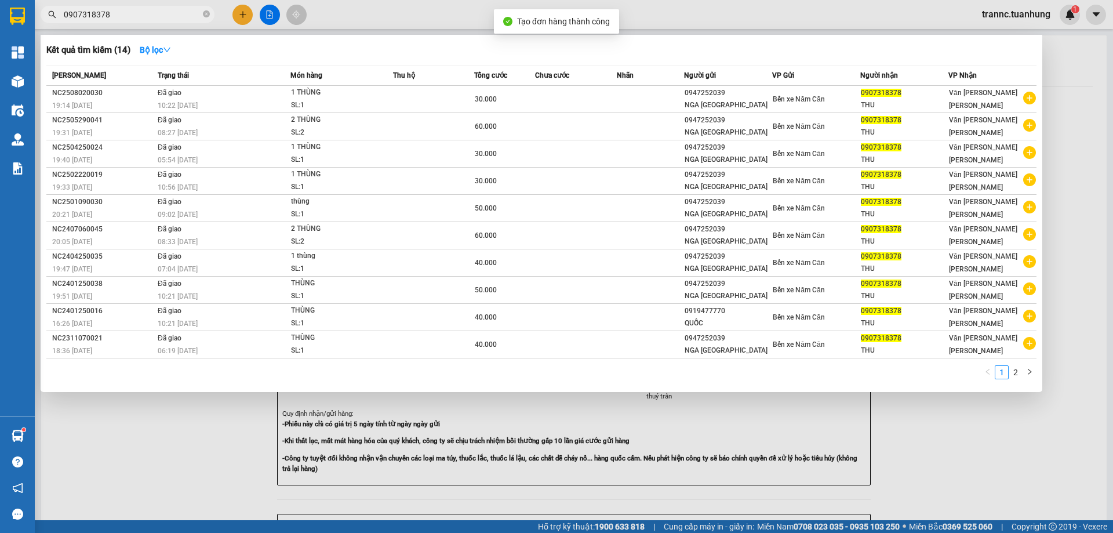
click at [960, 487] on div at bounding box center [556, 266] width 1113 height 533
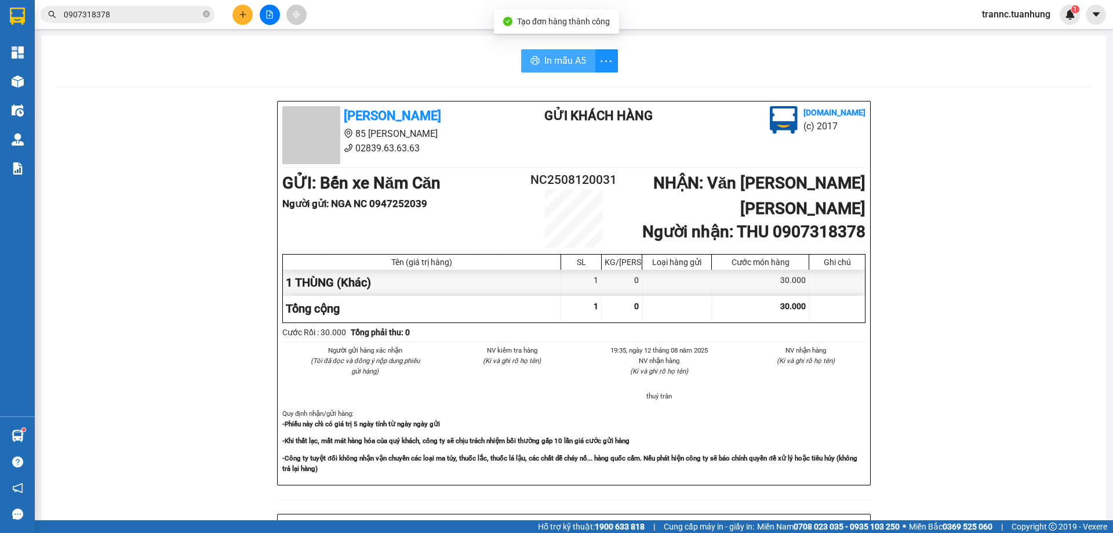
click at [559, 55] on span "In mẫu A5" at bounding box center [565, 60] width 42 height 14
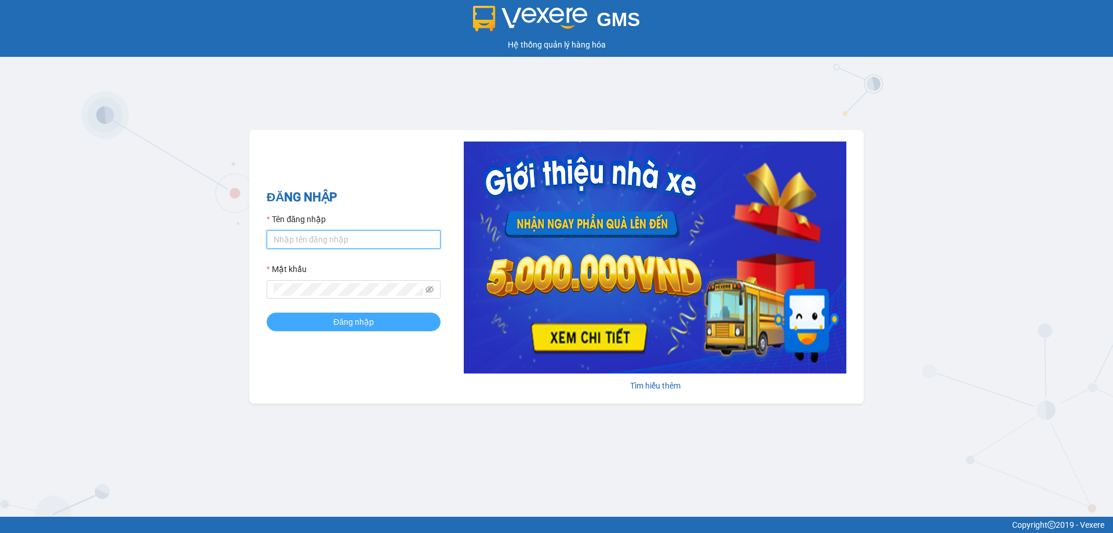
type input "trannc.tuanhung"
click at [363, 324] on span "Đăng nhập" at bounding box center [353, 321] width 41 height 13
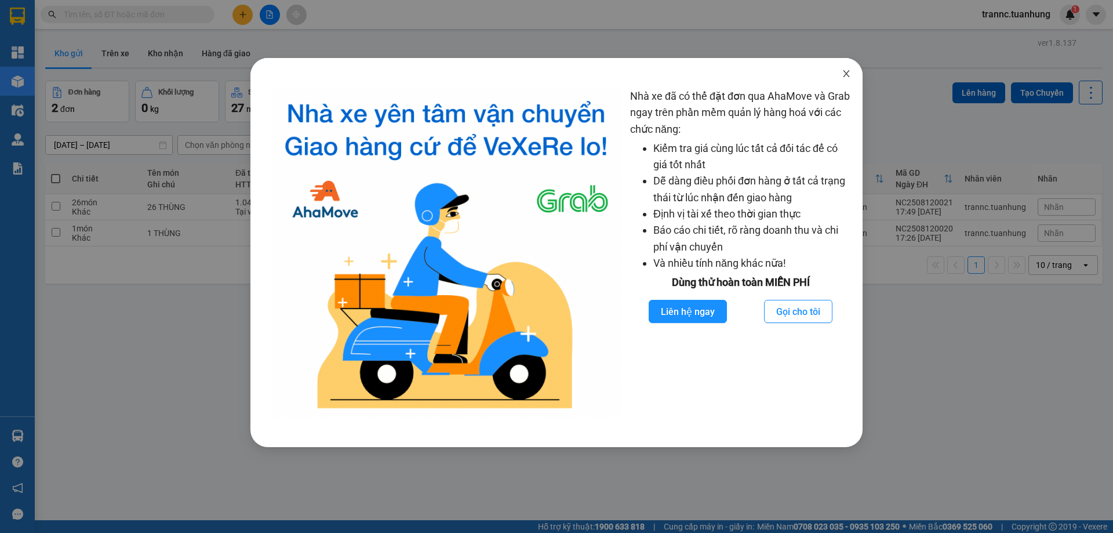
click at [846, 70] on icon "close" at bounding box center [846, 73] width 9 height 9
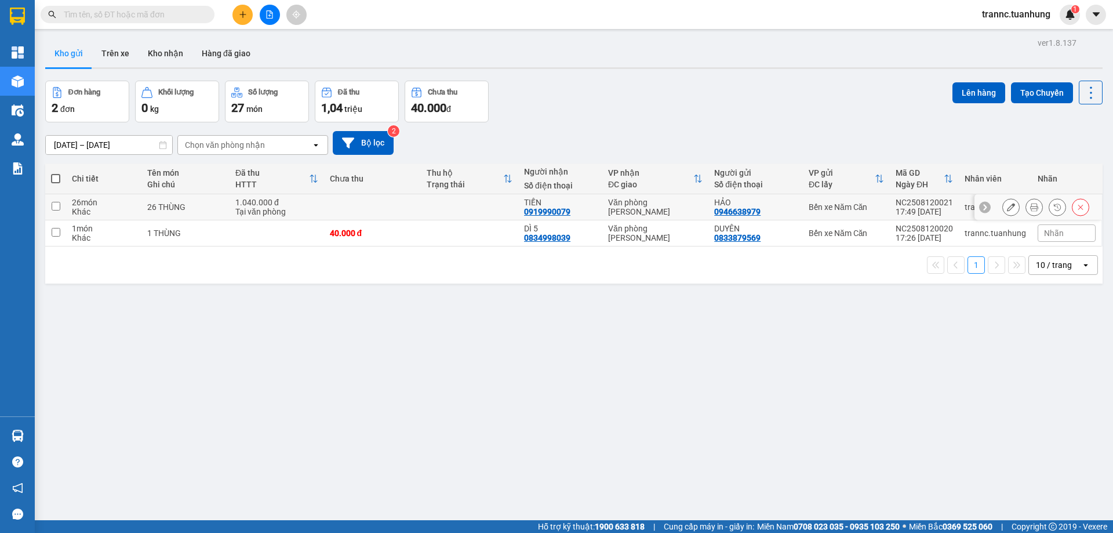
click at [473, 204] on td at bounding box center [469, 207] width 97 height 26
checkbox input "true"
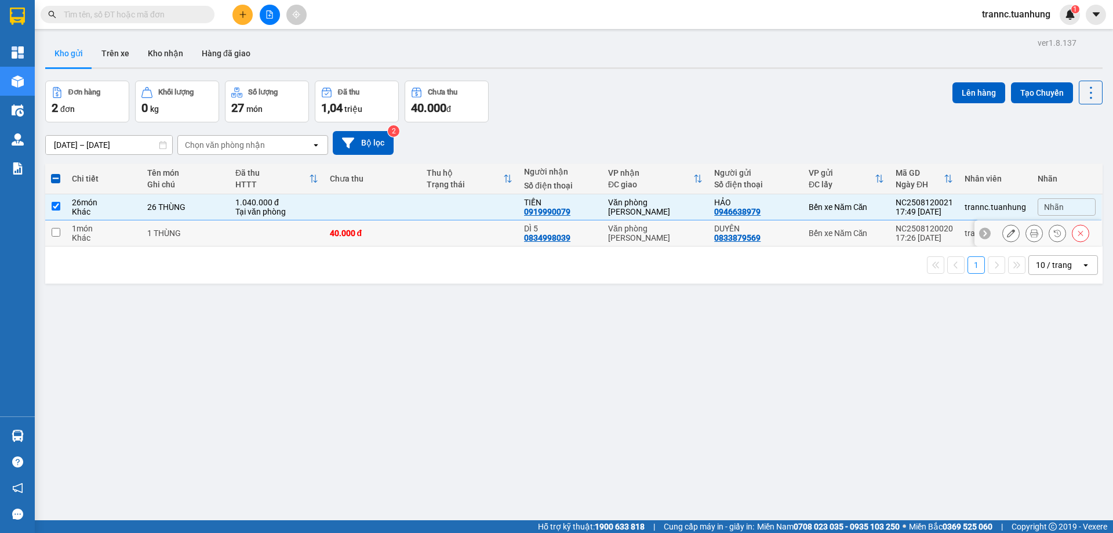
click at [461, 228] on td at bounding box center [469, 233] width 97 height 26
checkbox input "true"
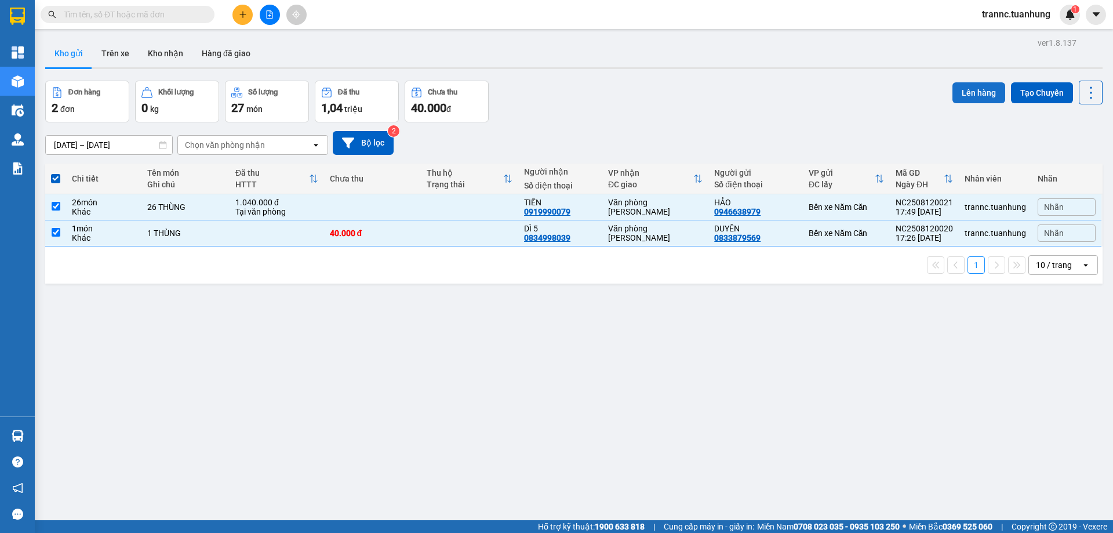
click at [954, 91] on button "Lên hàng" at bounding box center [978, 92] width 53 height 21
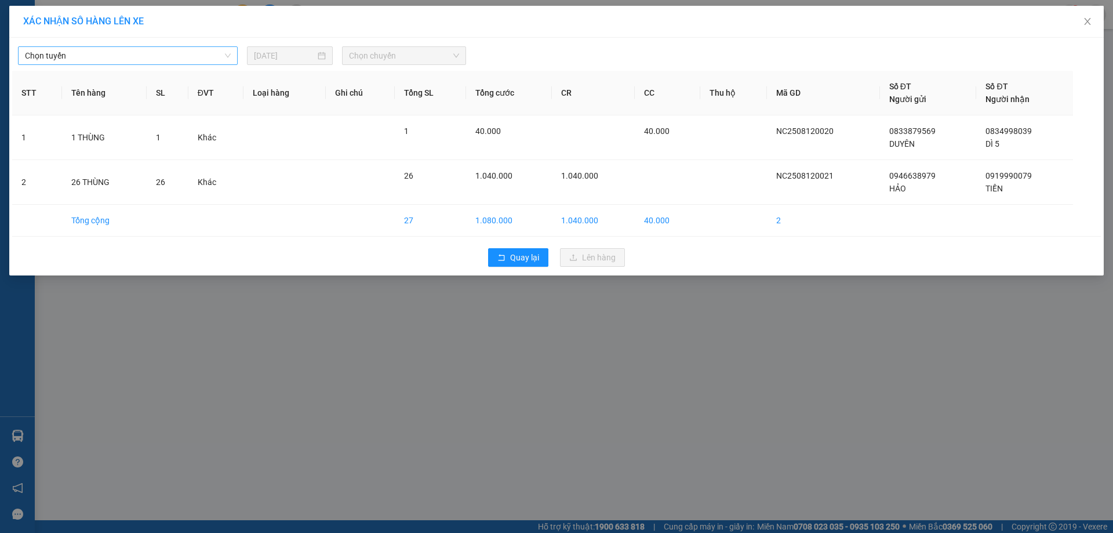
click at [182, 53] on span "Chọn tuyến" at bounding box center [128, 55] width 206 height 17
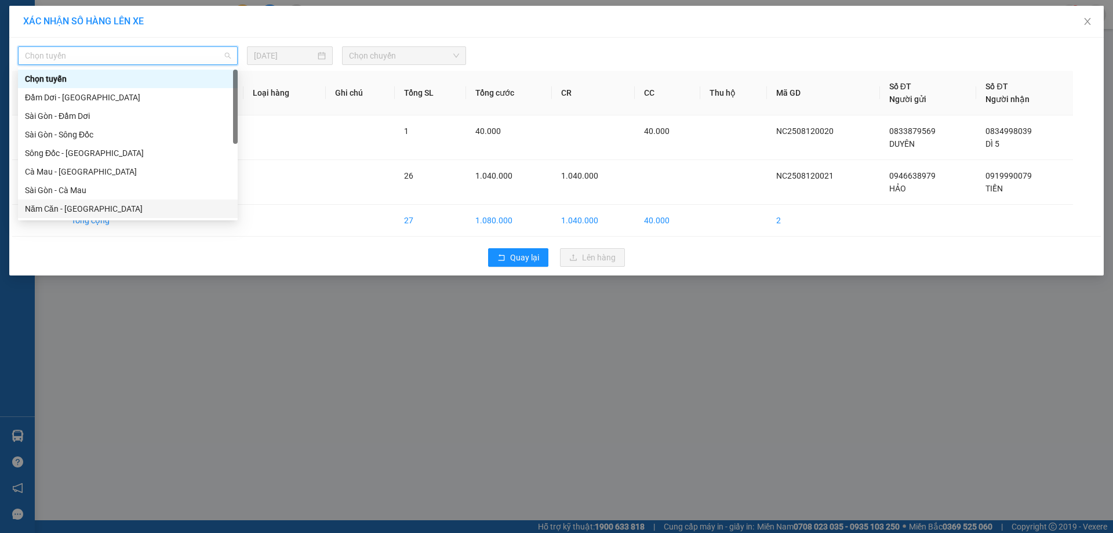
click at [125, 204] on div "Năm Căn - [GEOGRAPHIC_DATA]" at bounding box center [128, 208] width 206 height 13
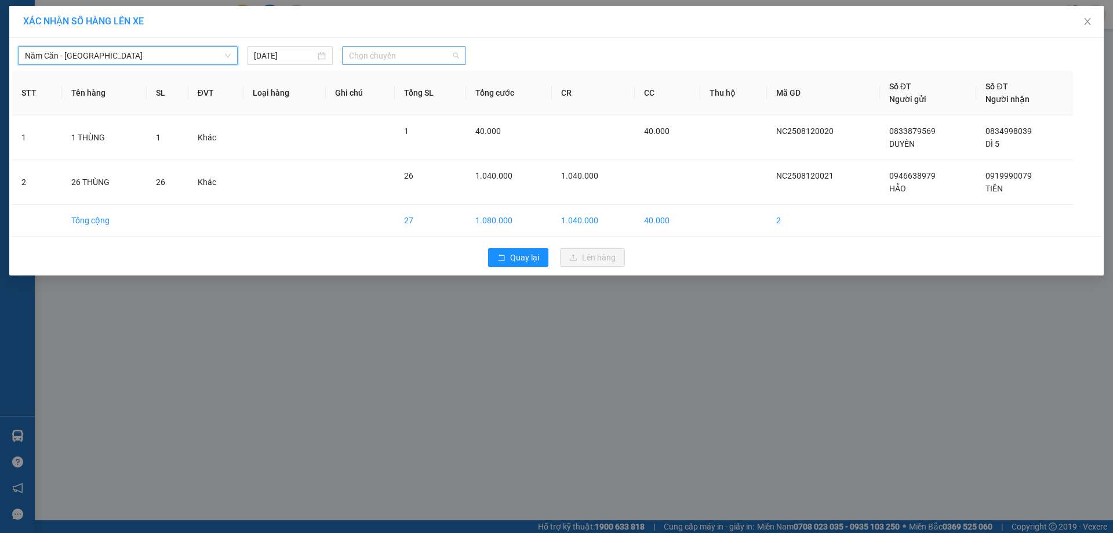
click at [438, 52] on span "Chọn chuyến" at bounding box center [404, 55] width 110 height 17
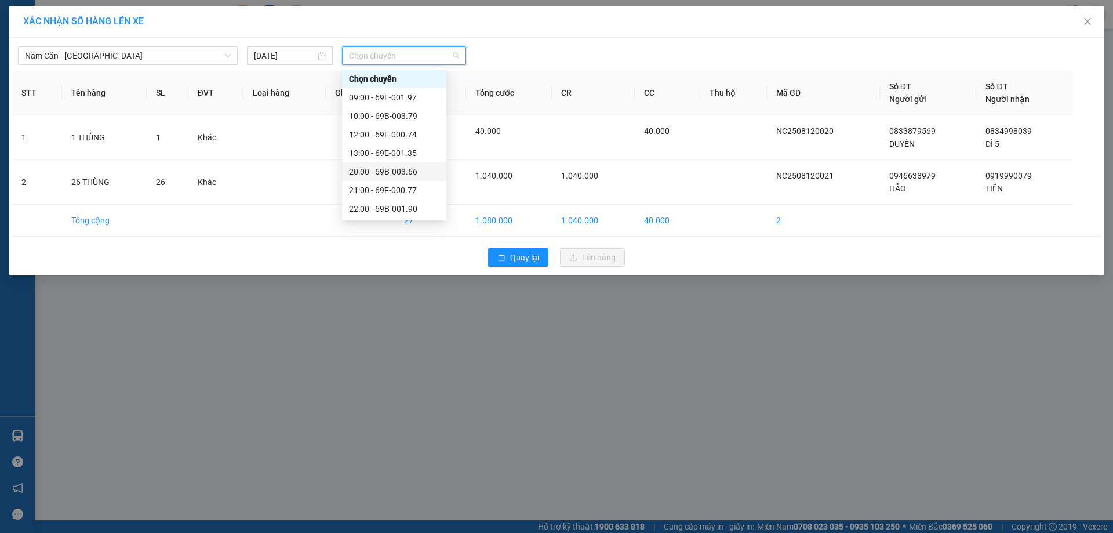
click at [409, 173] on div "20:00 - 69B-003.66" at bounding box center [394, 171] width 90 height 13
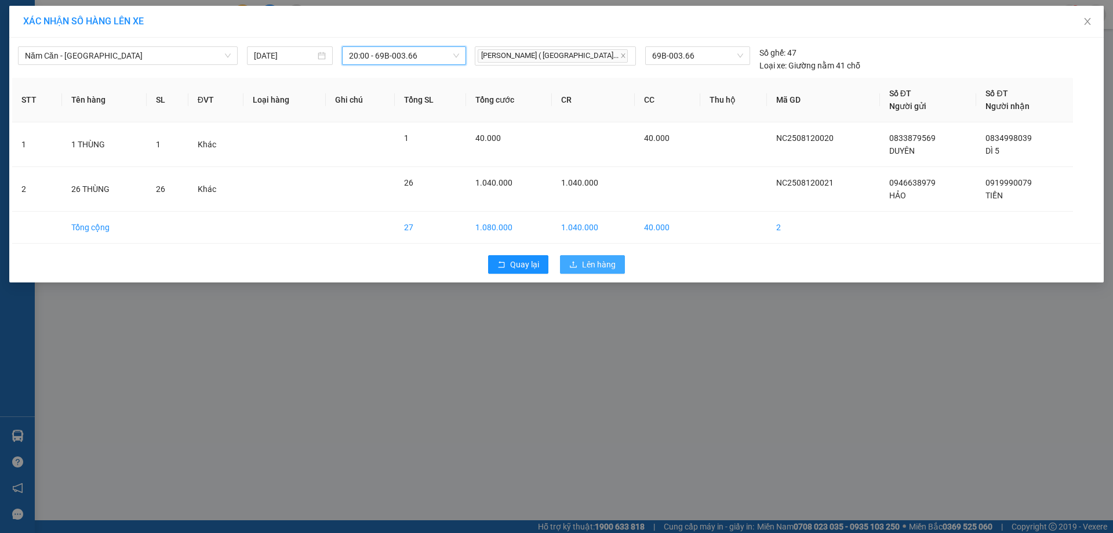
click at [571, 270] on button "Lên hàng" at bounding box center [592, 264] width 65 height 19
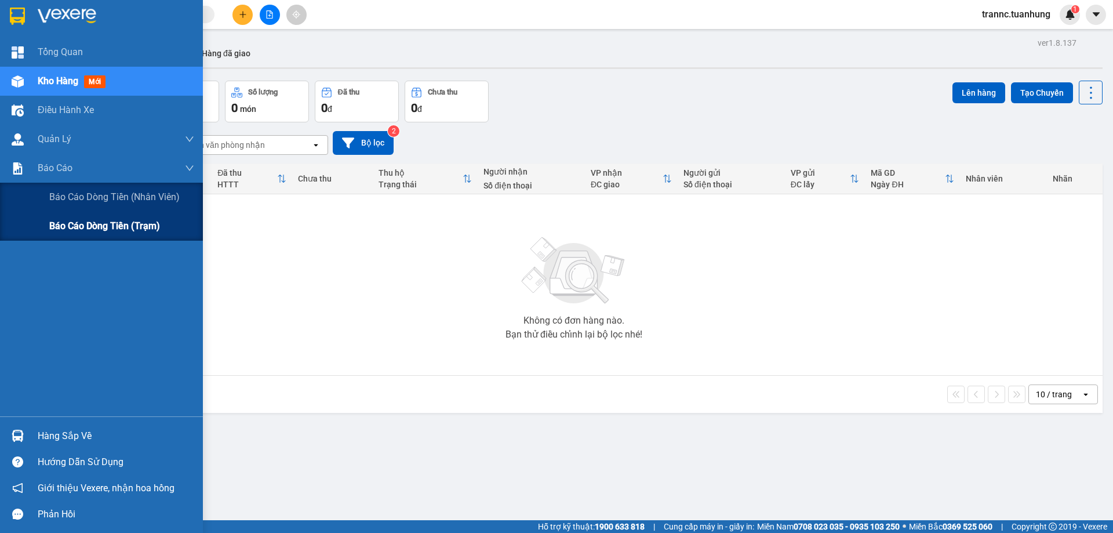
click at [86, 225] on span "Báo cáo dòng tiền (trạm)" at bounding box center [104, 226] width 111 height 14
